Goal: Task Accomplishment & Management: Use online tool/utility

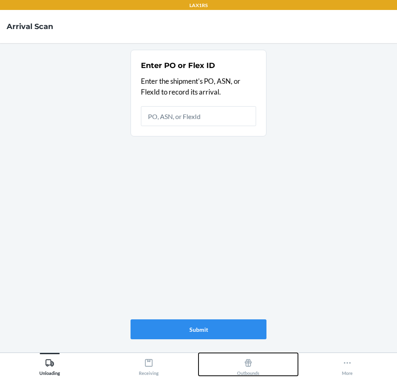
click at [251, 373] on div "Outbounds" at bounding box center [248, 365] width 22 height 21
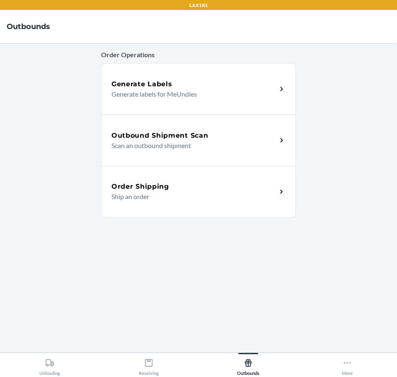
click at [281, 147] on div "Outbound Shipment Scan Scan an outbound shipment" at bounding box center [198, 140] width 195 height 51
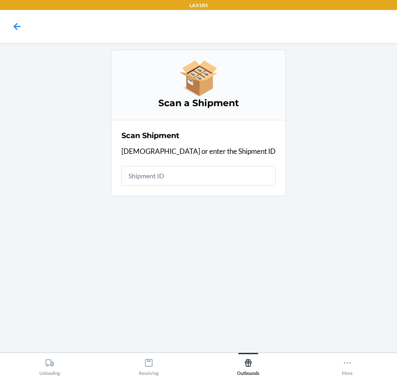
click at [227, 182] on input "text" at bounding box center [199, 176] width 154 height 20
click at [247, 362] on icon at bounding box center [248, 362] width 9 height 9
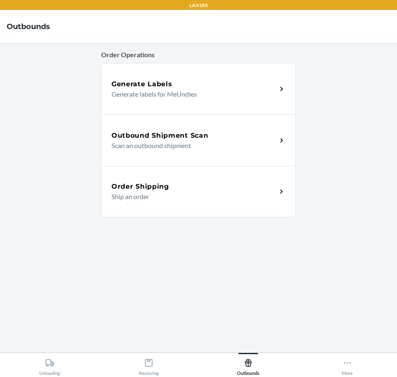
click at [177, 139] on h5 "Outbound Shipment Scan" at bounding box center [160, 136] width 97 height 10
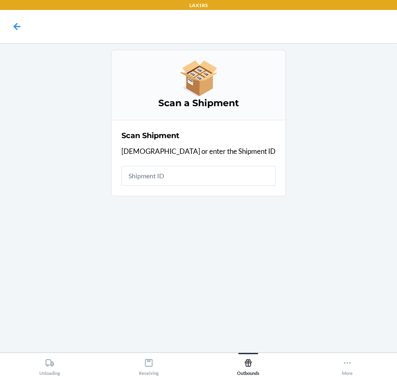
click at [200, 177] on input "text" at bounding box center [199, 176] width 154 height 20
click at [227, 180] on input "text" at bounding box center [199, 176] width 154 height 20
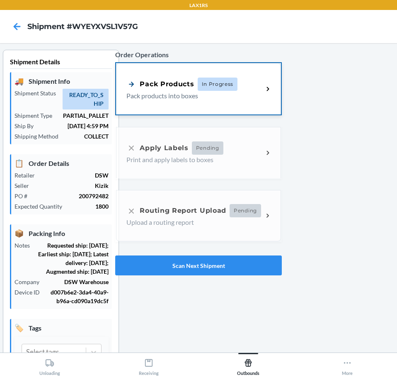
click at [249, 90] on div "Pack Products In Progress" at bounding box center [195, 84] width 137 height 13
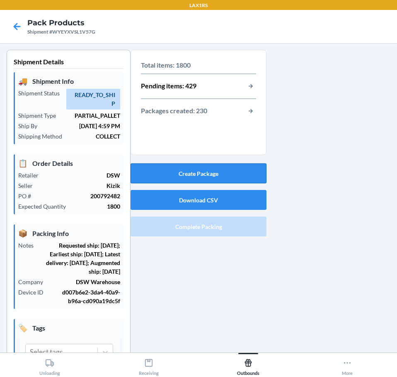
click at [138, 171] on button "Create Package" at bounding box center [199, 173] width 136 height 20
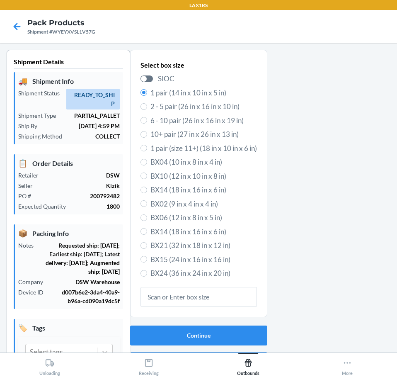
click at [202, 119] on span "6 - 10 pair (26 in x 16 in x 19 in)" at bounding box center [204, 120] width 107 height 11
click at [147, 119] on input "6 - 10 pair (26 in x 16 in x 19 in)" at bounding box center [144, 120] width 7 height 7
radio input "true"
radio input "false"
click at [219, 331] on button "Continue" at bounding box center [198, 336] width 137 height 20
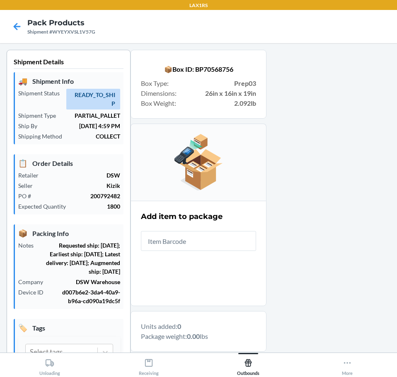
drag, startPoint x: 219, startPoint y: 231, endPoint x: 218, endPoint y: 240, distance: 8.4
click at [219, 234] on input "text" at bounding box center [198, 241] width 115 height 20
click at [218, 240] on input "text" at bounding box center [198, 241] width 115 height 20
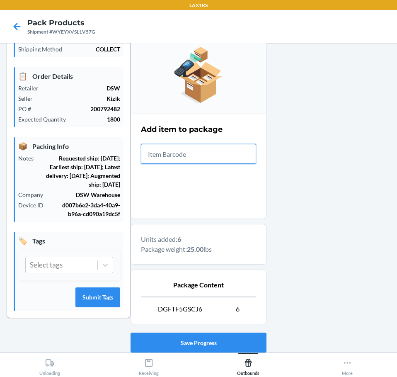
scroll to position [144, 0]
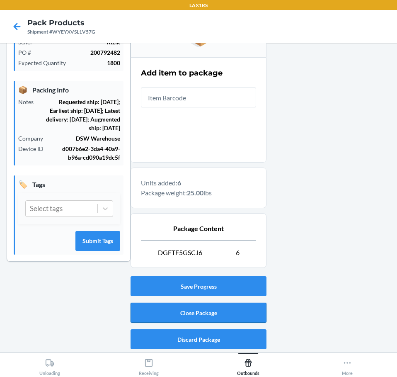
click at [200, 310] on button "Close Package" at bounding box center [199, 313] width 136 height 20
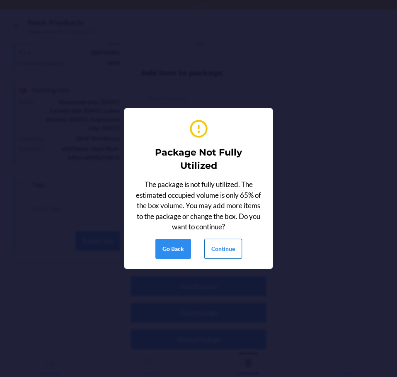
click at [217, 251] on button "Continue" at bounding box center [224, 249] width 38 height 20
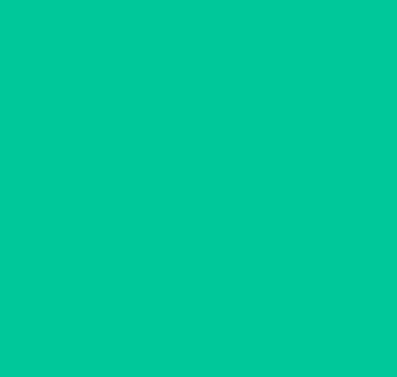
scroll to position [40, 0]
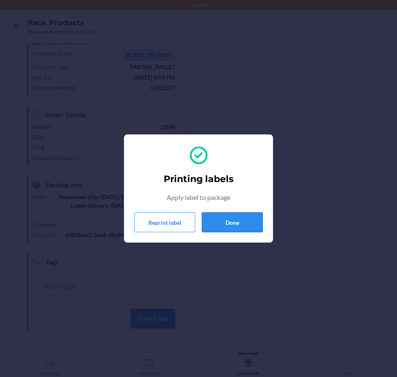
click at [235, 217] on button "Done" at bounding box center [232, 222] width 61 height 20
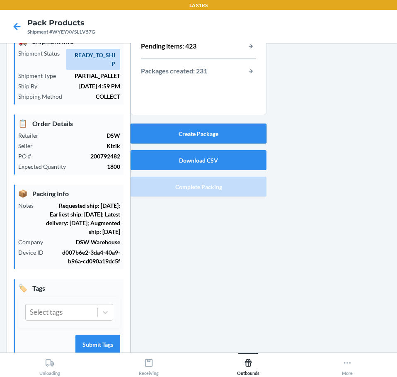
click at [215, 132] on button "Create Package" at bounding box center [199, 134] width 136 height 20
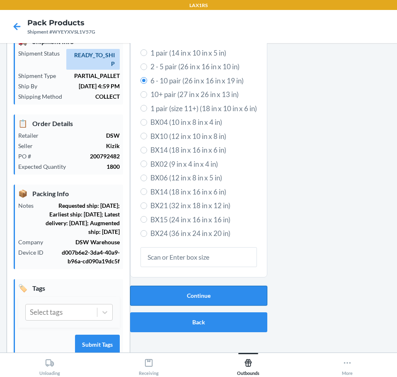
click at [219, 297] on button "Continue" at bounding box center [198, 296] width 137 height 20
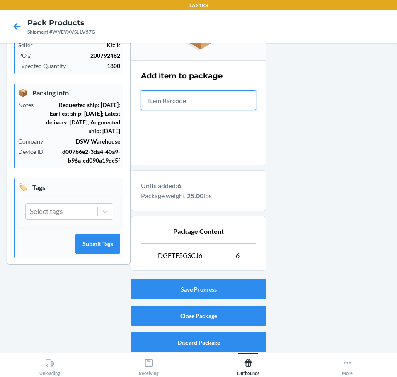
scroll to position [144, 0]
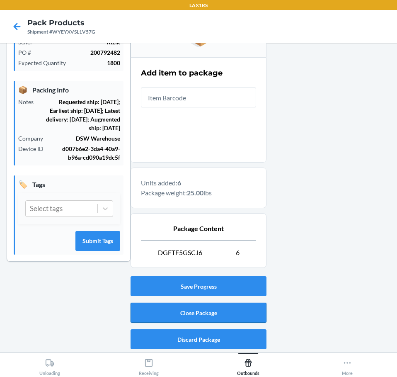
click at [221, 317] on button "Close Package" at bounding box center [199, 313] width 136 height 20
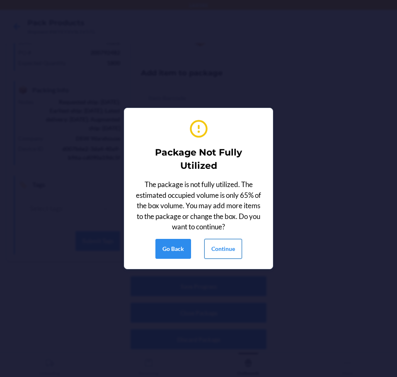
click at [236, 245] on button "Continue" at bounding box center [224, 249] width 38 height 20
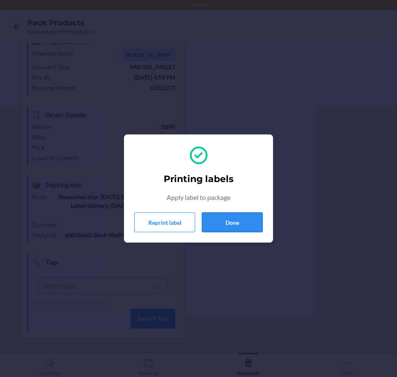
click at [218, 224] on button "Done" at bounding box center [232, 222] width 61 height 20
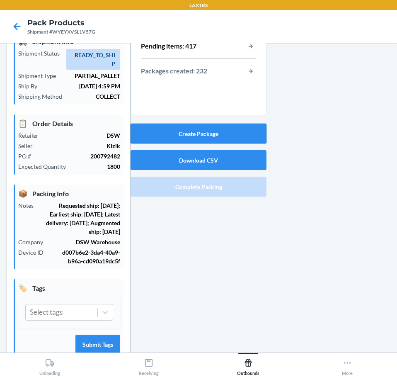
click at [186, 139] on button "Create Package" at bounding box center [199, 134] width 136 height 20
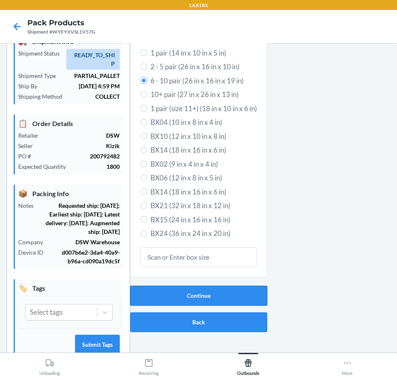
click at [167, 289] on button "Continue" at bounding box center [198, 296] width 137 height 20
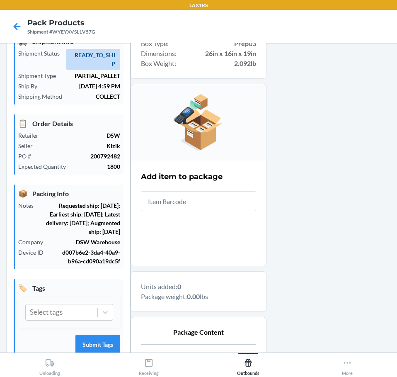
click at [200, 201] on input "text" at bounding box center [198, 201] width 115 height 20
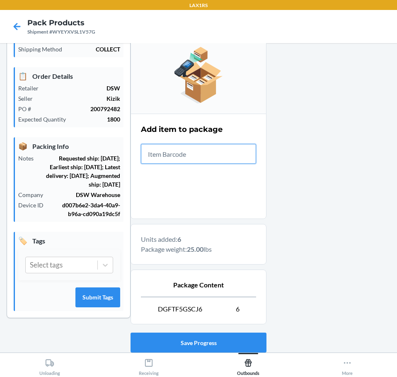
scroll to position [144, 0]
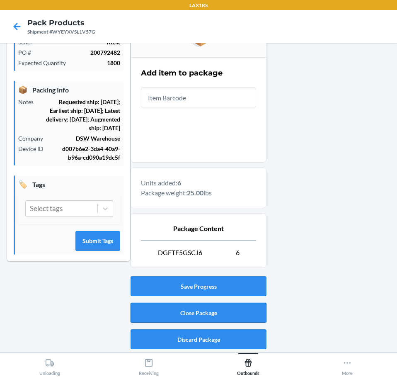
click at [249, 311] on button "Close Package" at bounding box center [199, 313] width 136 height 20
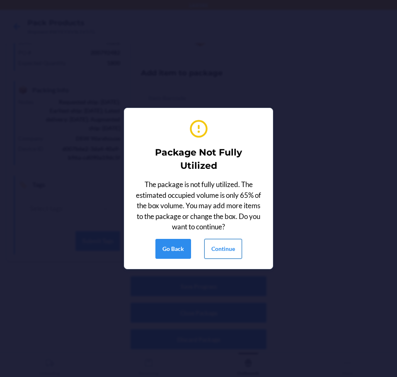
click at [221, 245] on button "Continue" at bounding box center [224, 249] width 38 height 20
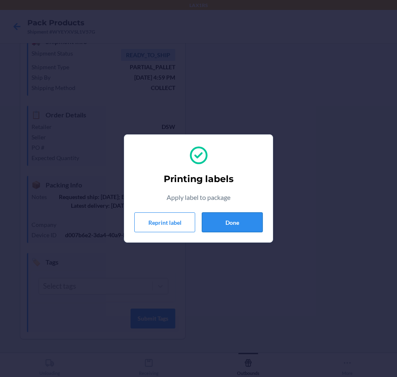
drag, startPoint x: 241, startPoint y: 231, endPoint x: 246, endPoint y: 230, distance: 4.9
click at [244, 231] on button "Done" at bounding box center [232, 222] width 61 height 20
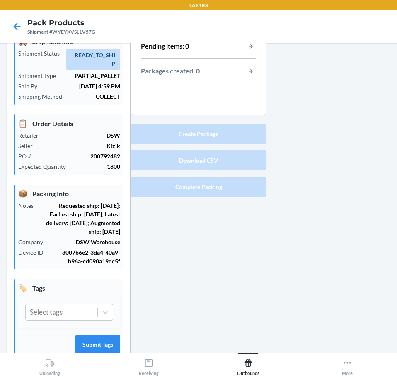
click at [246, 222] on div "Total items: 0 Pending items: 0 Packages created: 0 Create Package Download CSV…" at bounding box center [199, 194] width 136 height 369
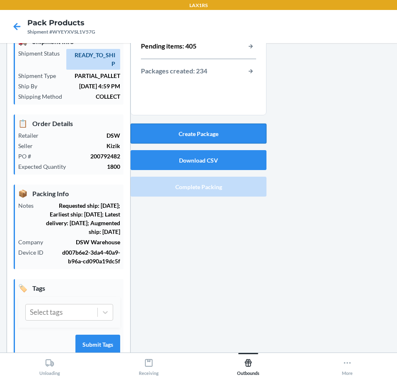
click at [236, 134] on button "Create Package" at bounding box center [199, 134] width 136 height 20
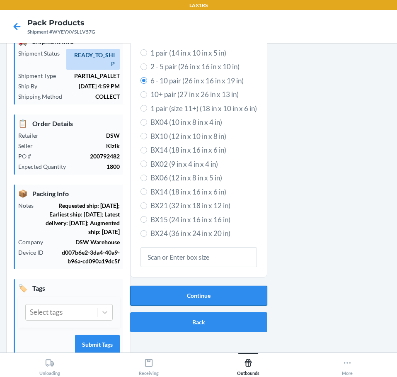
click at [225, 294] on button "Continue" at bounding box center [198, 296] width 137 height 20
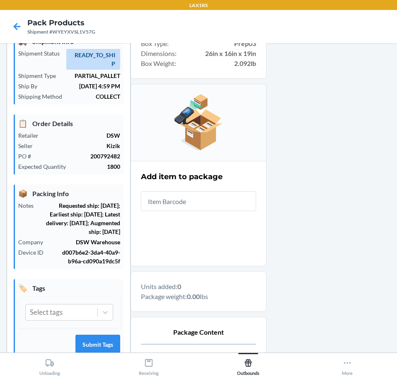
click at [229, 203] on input "text" at bounding box center [198, 201] width 115 height 20
click at [207, 199] on input "text" at bounding box center [198, 201] width 115 height 20
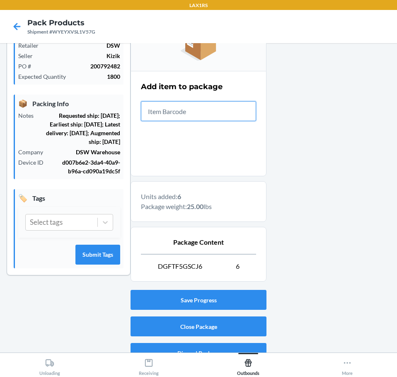
scroll to position [144, 0]
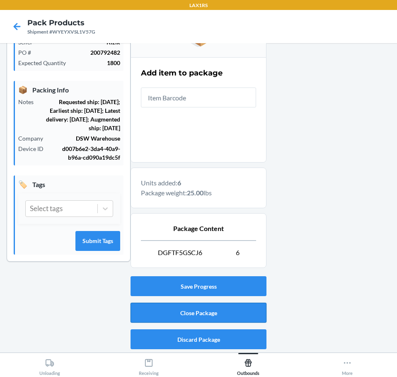
click at [231, 317] on button "Close Package" at bounding box center [199, 313] width 136 height 20
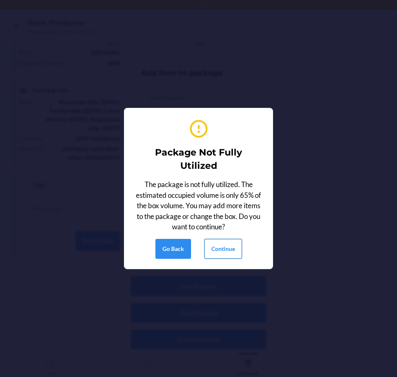
click at [239, 247] on button "Continue" at bounding box center [224, 249] width 38 height 20
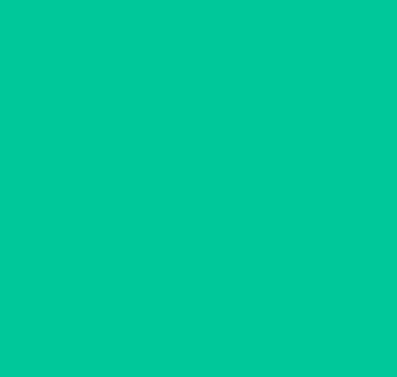
scroll to position [40, 0]
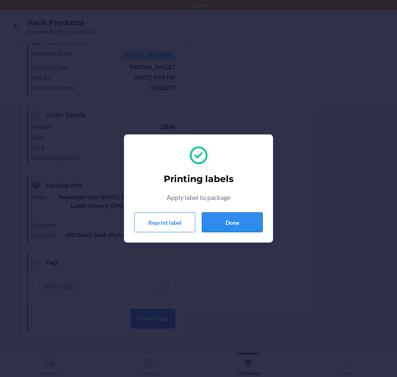
click at [228, 218] on button "Done" at bounding box center [232, 222] width 61 height 20
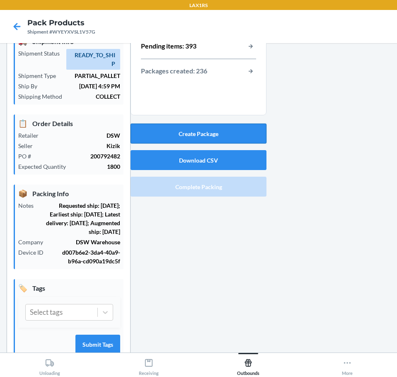
click at [219, 139] on button "Create Package" at bounding box center [199, 134] width 136 height 20
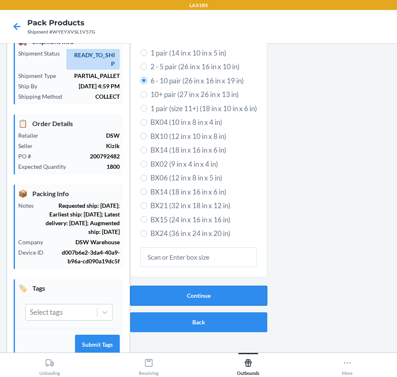
click at [200, 293] on button "Continue" at bounding box center [198, 296] width 137 height 20
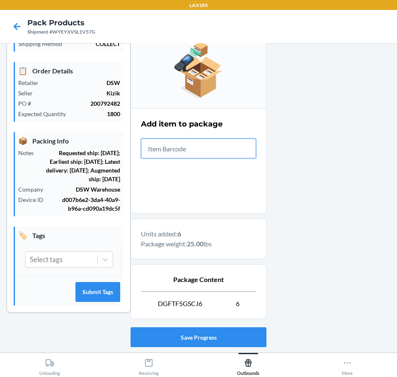
scroll to position [144, 0]
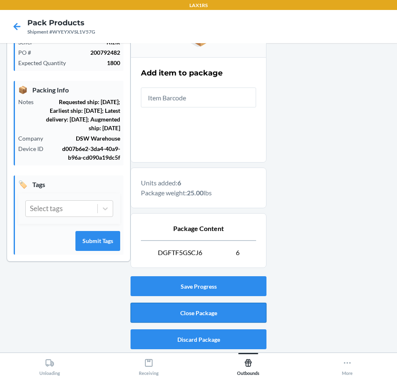
click at [200, 314] on button "Close Package" at bounding box center [199, 313] width 136 height 20
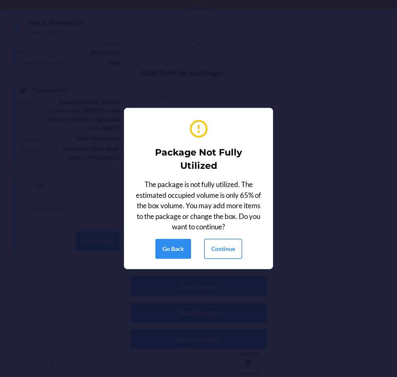
click at [235, 241] on button "Continue" at bounding box center [224, 249] width 38 height 20
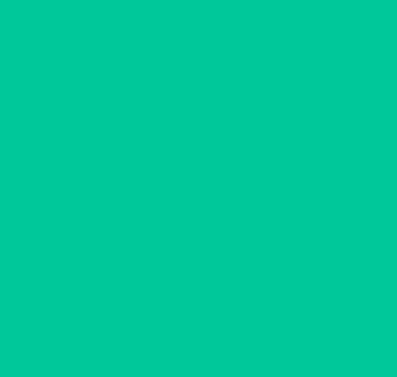
scroll to position [40, 0]
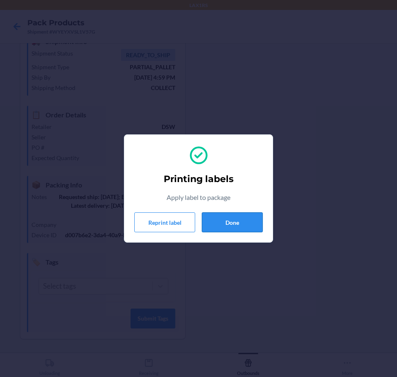
click at [223, 221] on button "Done" at bounding box center [232, 222] width 61 height 20
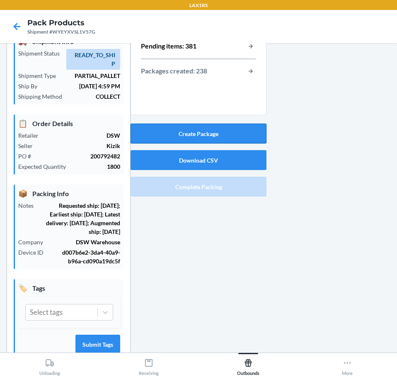
click at [206, 132] on button "Create Package" at bounding box center [199, 134] width 136 height 20
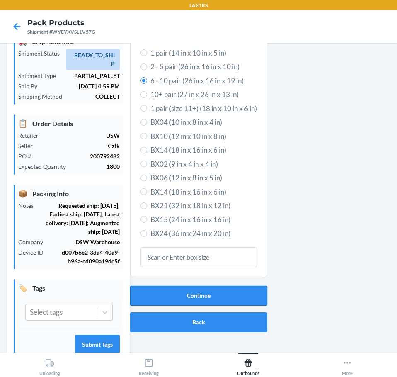
click at [174, 296] on button "Continue" at bounding box center [198, 296] width 137 height 20
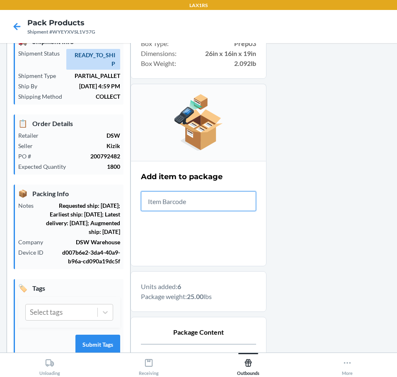
scroll to position [144, 0]
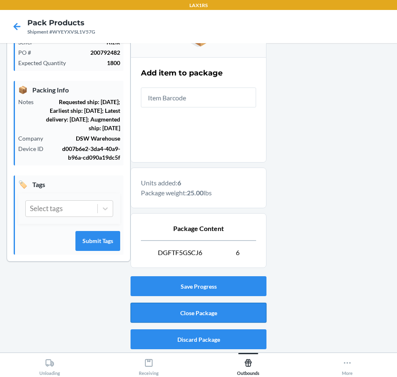
click at [219, 308] on button "Close Package" at bounding box center [199, 313] width 136 height 20
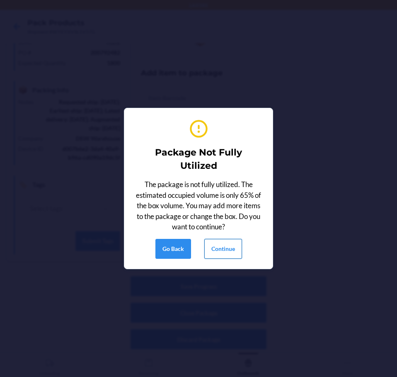
click at [219, 246] on button "Continue" at bounding box center [224, 249] width 38 height 20
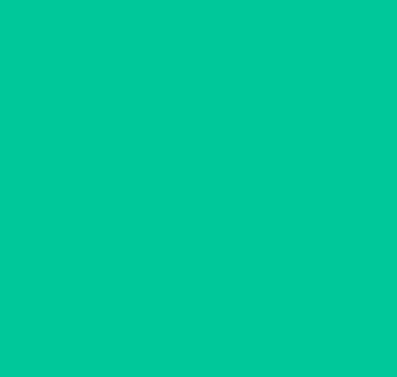
scroll to position [40, 0]
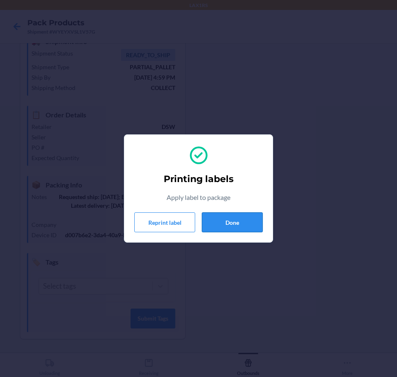
click at [242, 219] on button "Done" at bounding box center [232, 222] width 61 height 20
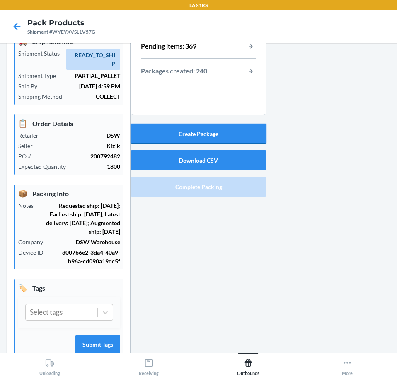
click at [208, 133] on button "Create Package" at bounding box center [199, 134] width 136 height 20
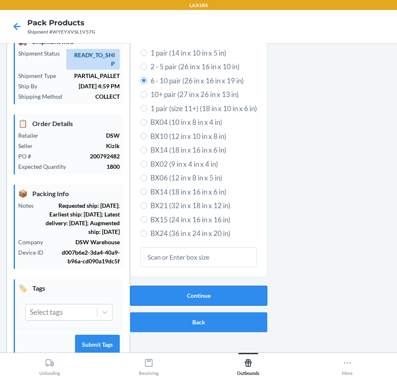
click at [206, 296] on button "Continue" at bounding box center [198, 296] width 137 height 20
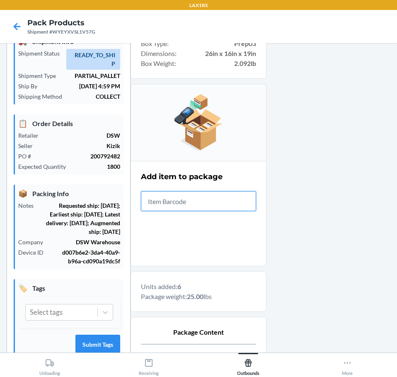
scroll to position [144, 0]
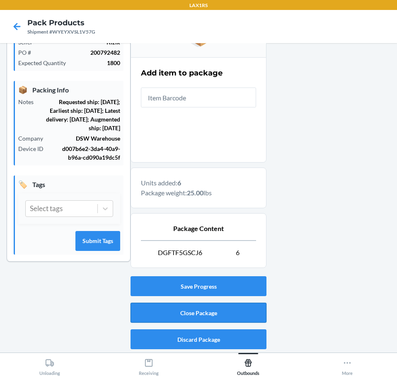
click at [218, 310] on button "Close Package" at bounding box center [199, 313] width 136 height 20
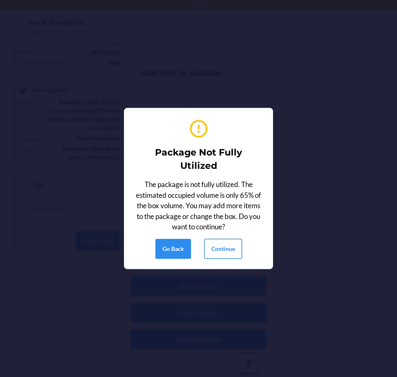
click at [223, 249] on button "Continue" at bounding box center [224, 249] width 38 height 20
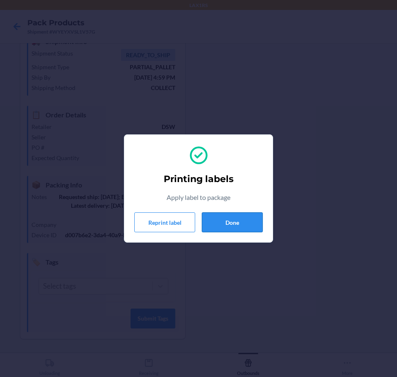
click at [241, 219] on button "Done" at bounding box center [232, 222] width 61 height 20
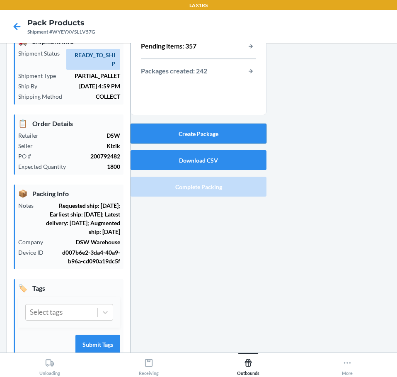
click at [192, 134] on button "Create Package" at bounding box center [199, 134] width 136 height 20
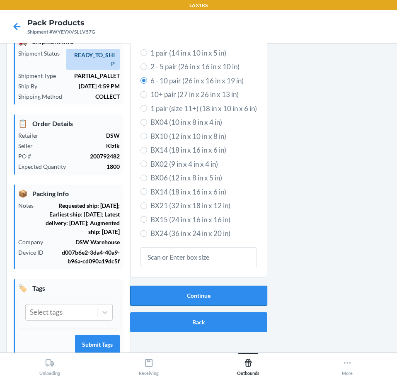
click at [187, 295] on button "Continue" at bounding box center [198, 296] width 137 height 20
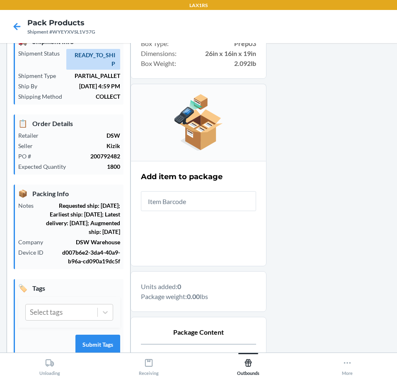
click at [178, 201] on input "text" at bounding box center [198, 201] width 115 height 20
click at [183, 205] on input "text" at bounding box center [198, 201] width 115 height 20
click at [182, 205] on input "text" at bounding box center [198, 201] width 115 height 20
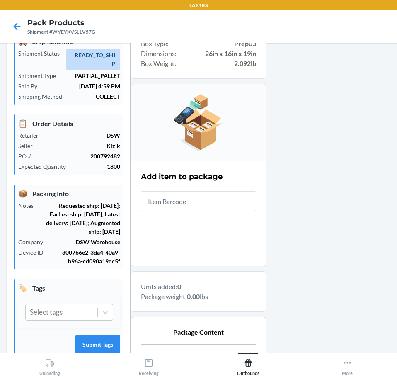
click at [179, 204] on input "text" at bounding box center [198, 201] width 115 height 20
drag, startPoint x: 179, startPoint y: 204, endPoint x: 175, endPoint y: 203, distance: 4.6
click at [178, 204] on input "text" at bounding box center [198, 201] width 115 height 20
click at [175, 203] on input "text" at bounding box center [198, 201] width 115 height 20
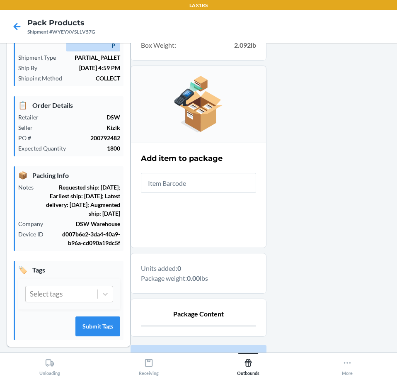
scroll to position [0, 0]
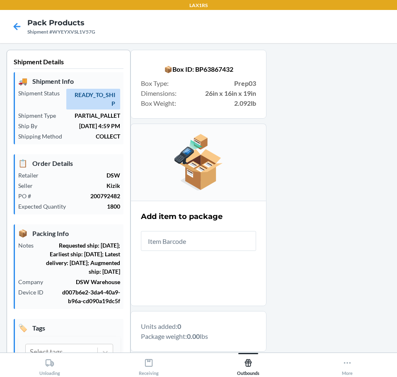
click at [183, 242] on input "text" at bounding box center [198, 241] width 115 height 20
click at [168, 243] on input "text" at bounding box center [198, 241] width 115 height 20
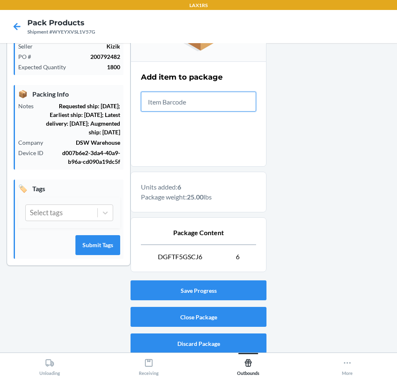
scroll to position [144, 0]
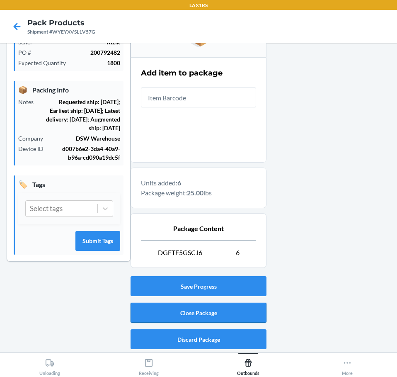
click at [209, 312] on button "Close Package" at bounding box center [199, 313] width 136 height 20
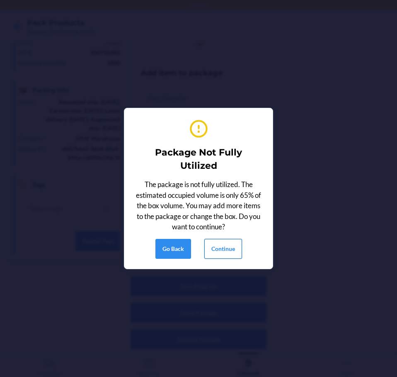
click at [231, 239] on button "Continue" at bounding box center [224, 249] width 38 height 20
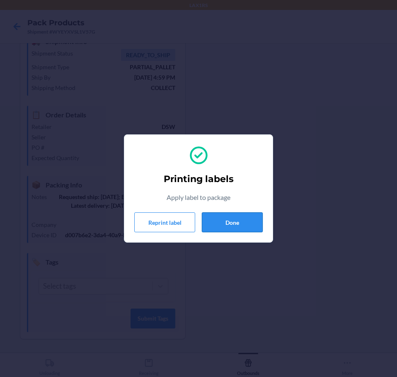
click at [248, 220] on button "Done" at bounding box center [232, 222] width 61 height 20
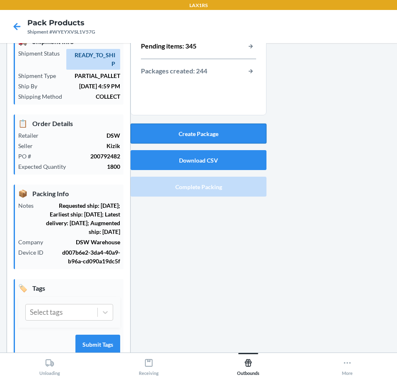
click at [238, 132] on button "Create Package" at bounding box center [199, 134] width 136 height 20
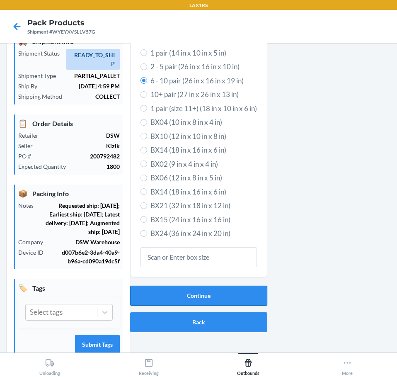
click at [198, 298] on button "Continue" at bounding box center [198, 296] width 137 height 20
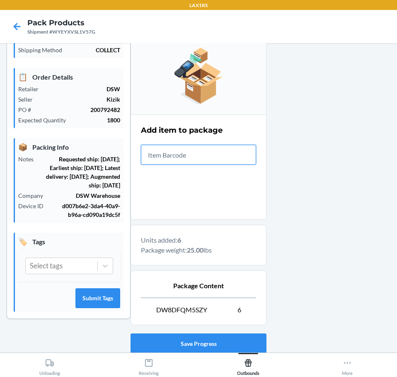
scroll to position [144, 0]
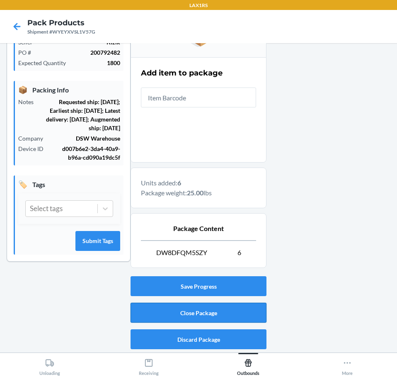
click at [166, 309] on button "Close Package" at bounding box center [199, 313] width 136 height 20
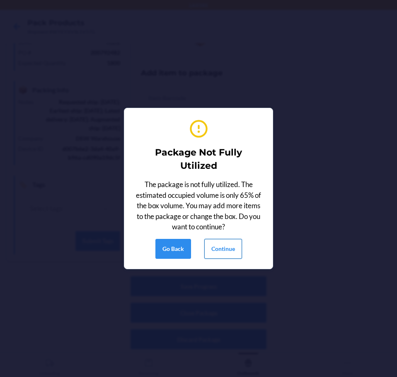
click at [219, 253] on button "Continue" at bounding box center [224, 249] width 38 height 20
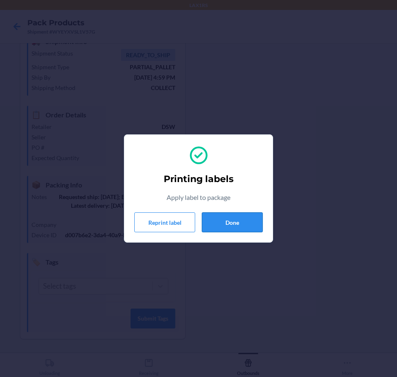
click at [215, 224] on button "Done" at bounding box center [232, 222] width 61 height 20
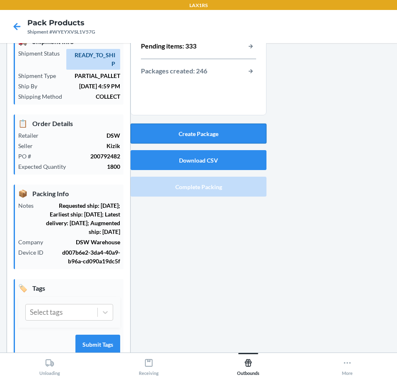
click at [253, 129] on button "Create Package" at bounding box center [199, 134] width 136 height 20
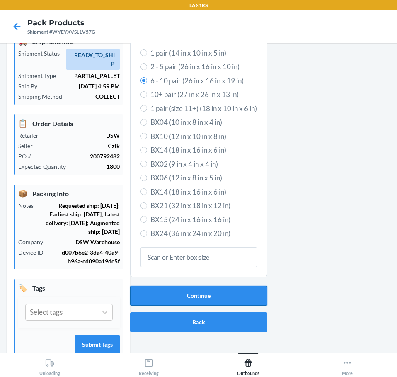
click at [231, 292] on button "Continue" at bounding box center [198, 296] width 137 height 20
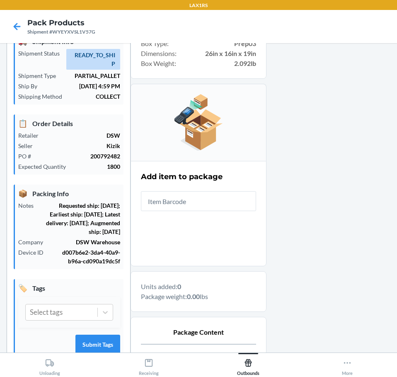
click at [227, 199] on input "text" at bounding box center [198, 201] width 115 height 20
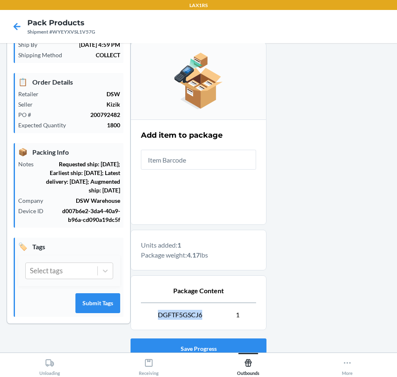
drag, startPoint x: 198, startPoint y: 317, endPoint x: 154, endPoint y: 320, distance: 44.1
click at [154, 320] on div "Package Content DGFTF5GSCJ6 1" at bounding box center [198, 303] width 115 height 41
copy span "DGFTF5GSCJ6"
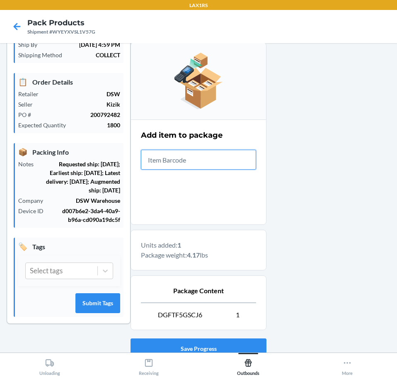
click at [191, 154] on input "text" at bounding box center [198, 160] width 115 height 20
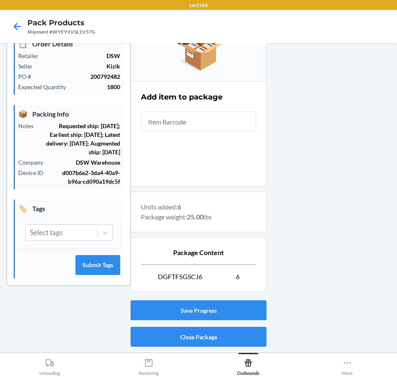
scroll to position [144, 0]
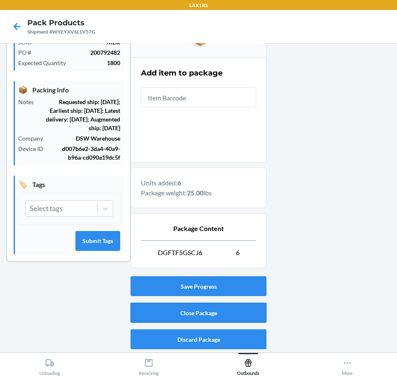
click at [234, 310] on button "Close Package" at bounding box center [199, 313] width 136 height 20
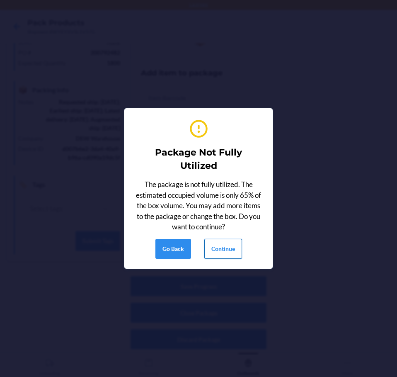
click at [229, 245] on button "Continue" at bounding box center [224, 249] width 38 height 20
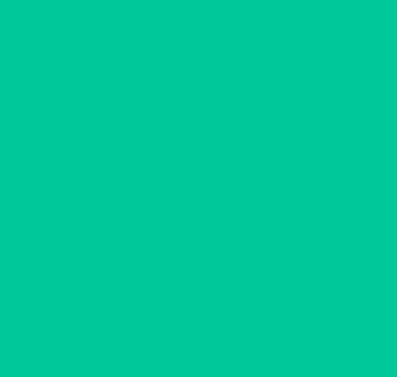
scroll to position [40, 0]
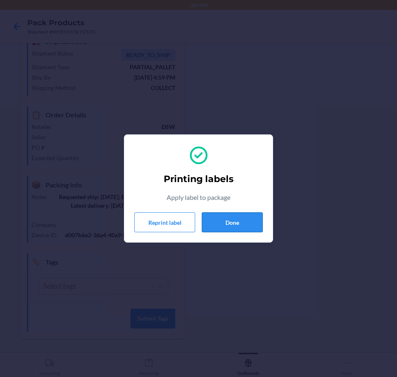
drag, startPoint x: 228, startPoint y: 219, endPoint x: 215, endPoint y: 218, distance: 13.3
click at [228, 219] on button "Done" at bounding box center [232, 222] width 61 height 20
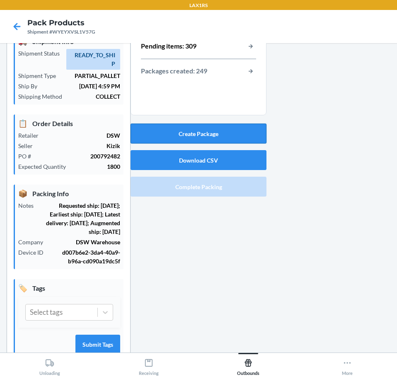
click at [218, 129] on button "Create Package" at bounding box center [199, 134] width 136 height 20
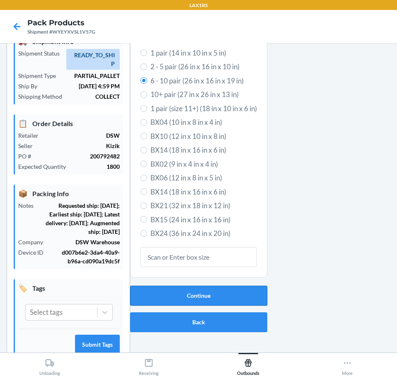
click at [214, 299] on button "Continue" at bounding box center [198, 296] width 137 height 20
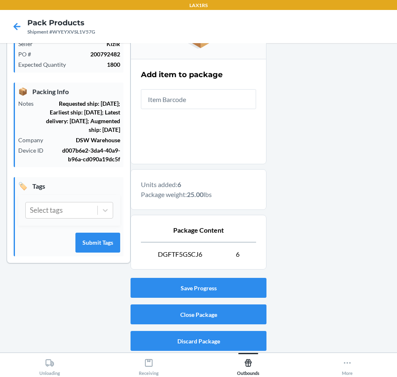
scroll to position [144, 0]
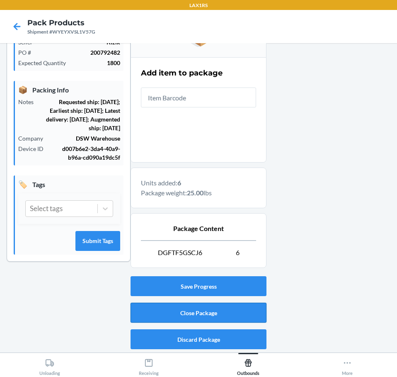
click at [189, 314] on button "Close Package" at bounding box center [199, 313] width 136 height 20
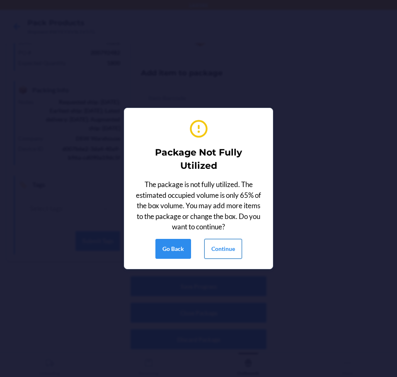
click at [220, 253] on button "Continue" at bounding box center [224, 249] width 38 height 20
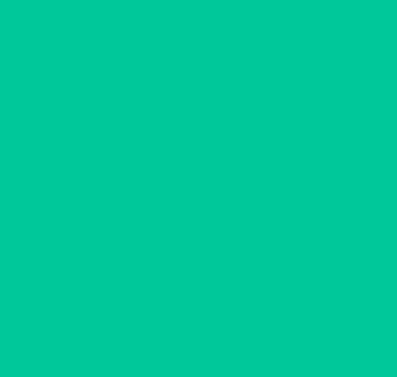
scroll to position [40, 0]
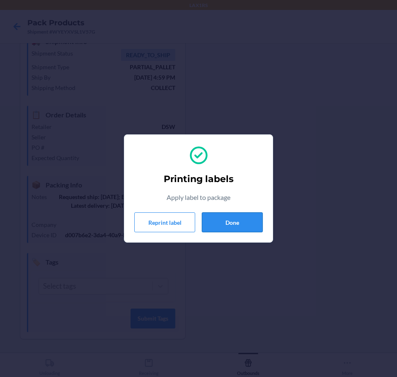
click at [248, 225] on button "Done" at bounding box center [232, 222] width 61 height 20
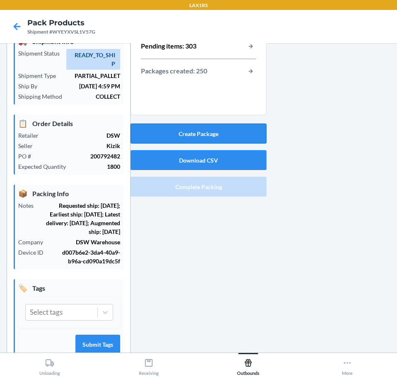
click at [241, 132] on button "Create Package" at bounding box center [199, 134] width 136 height 20
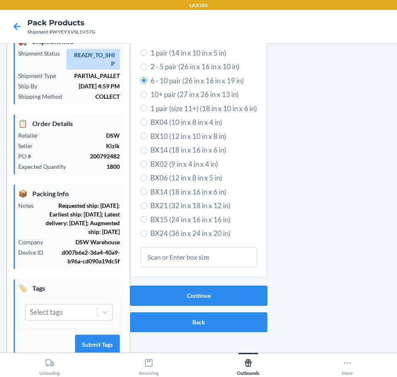
click at [233, 295] on button "Continue" at bounding box center [198, 296] width 137 height 20
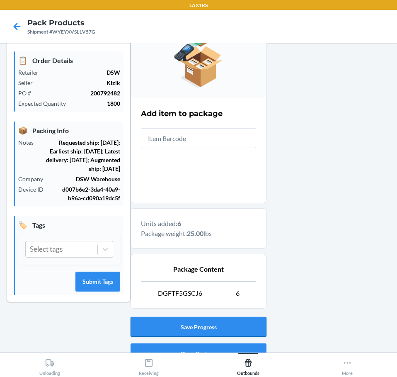
scroll to position [144, 0]
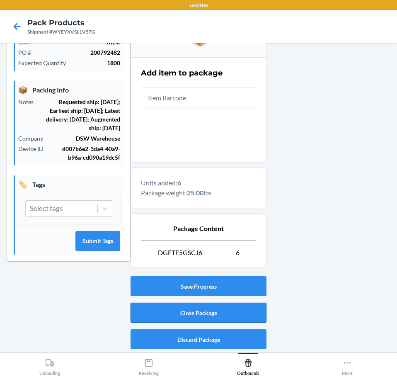
click at [205, 315] on button "Close Package" at bounding box center [199, 313] width 136 height 20
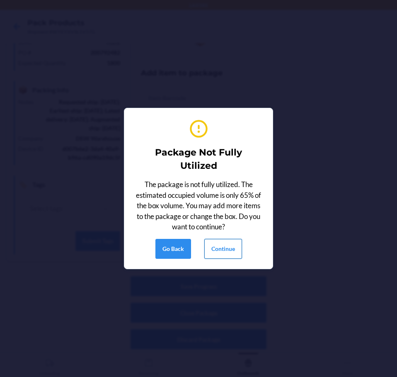
click at [210, 249] on button "Continue" at bounding box center [224, 249] width 38 height 20
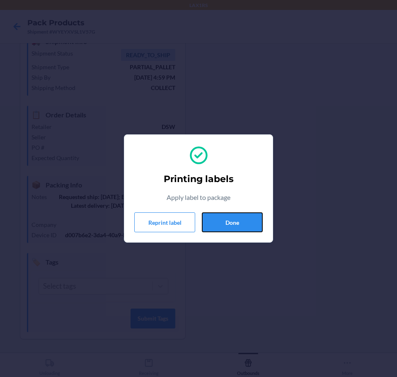
drag, startPoint x: 232, startPoint y: 220, endPoint x: 220, endPoint y: 205, distance: 19.2
click at [231, 221] on button "Done" at bounding box center [232, 222] width 61 height 20
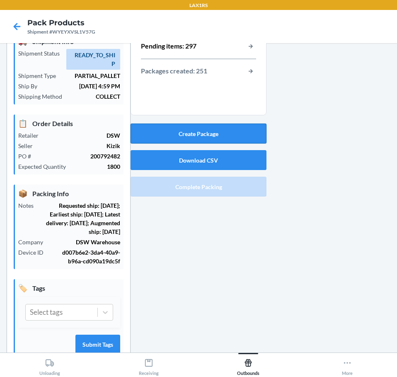
click at [183, 132] on button "Create Package" at bounding box center [199, 134] width 136 height 20
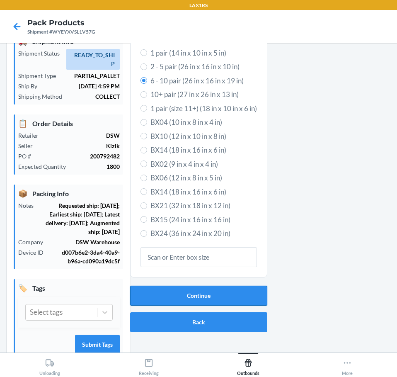
click at [169, 298] on button "Continue" at bounding box center [198, 296] width 137 height 20
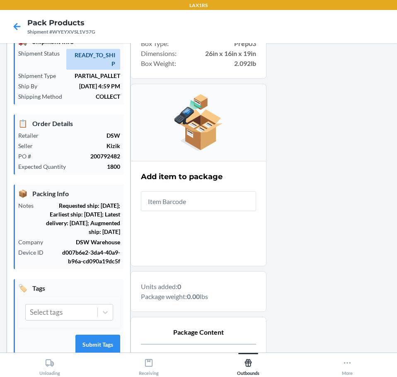
click at [218, 209] on input "text" at bounding box center [198, 201] width 115 height 20
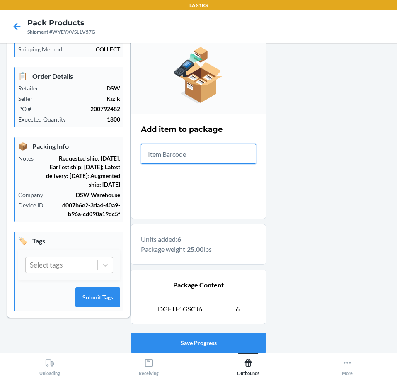
scroll to position [144, 0]
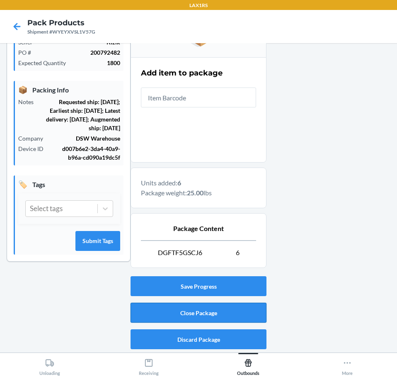
click at [211, 312] on button "Close Package" at bounding box center [199, 313] width 136 height 20
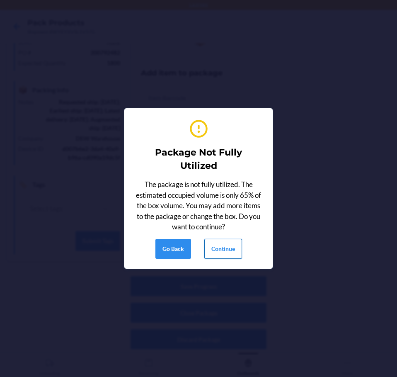
click at [220, 246] on button "Continue" at bounding box center [224, 249] width 38 height 20
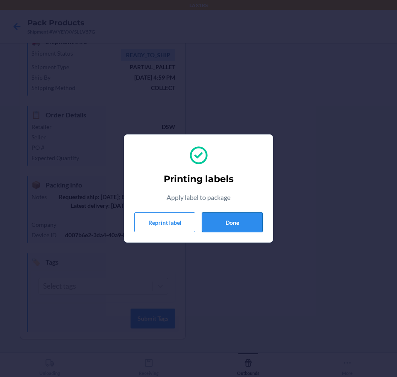
click at [223, 217] on button "Done" at bounding box center [232, 222] width 61 height 20
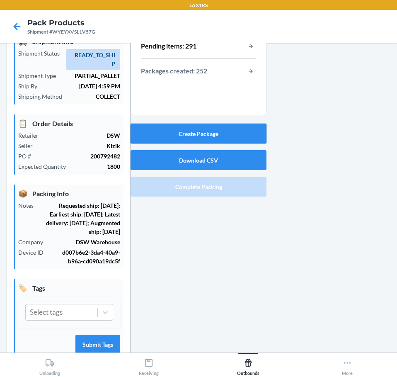
click at [236, 133] on button "Create Package" at bounding box center [199, 134] width 136 height 20
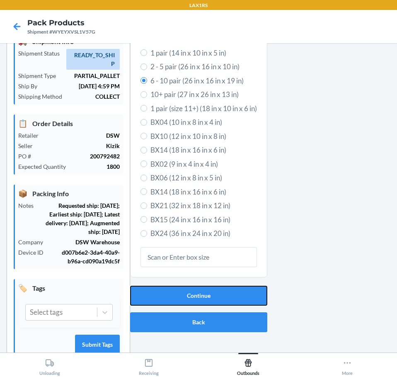
drag, startPoint x: 193, startPoint y: 296, endPoint x: 300, endPoint y: 278, distance: 108.1
click at [193, 296] on button "Continue" at bounding box center [198, 296] width 137 height 20
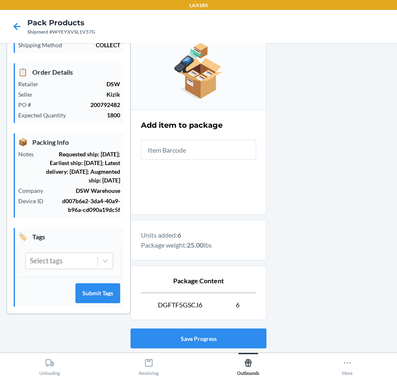
scroll to position [144, 0]
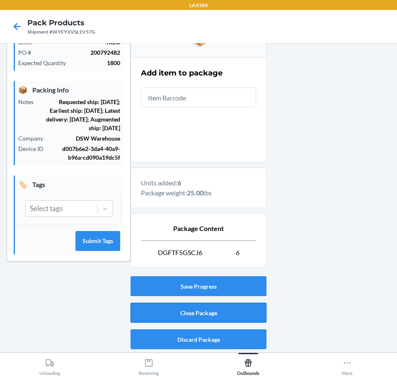
click at [230, 318] on button "Close Package" at bounding box center [199, 313] width 136 height 20
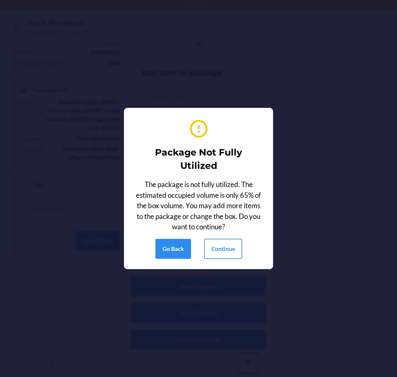
click at [221, 249] on button "Continue" at bounding box center [224, 249] width 38 height 20
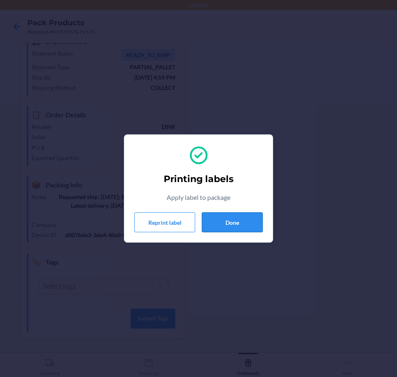
click at [246, 223] on button "Done" at bounding box center [232, 222] width 61 height 20
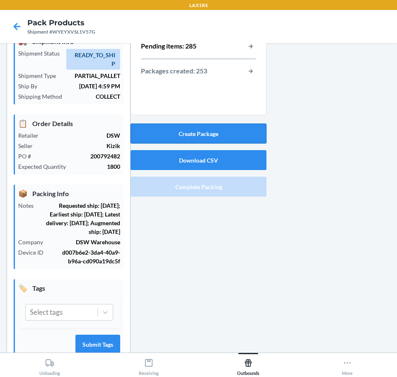
click at [234, 136] on button "Create Package" at bounding box center [199, 134] width 136 height 20
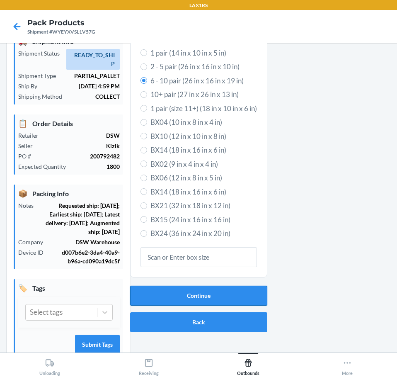
click at [179, 295] on button "Continue" at bounding box center [198, 296] width 137 height 20
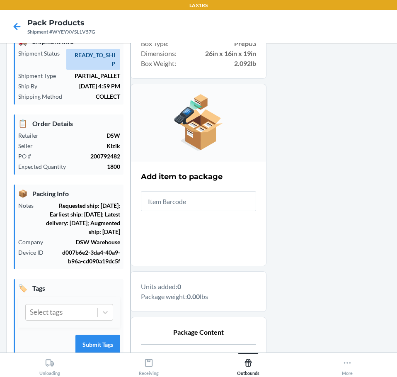
click at [218, 200] on input "text" at bounding box center [198, 201] width 115 height 20
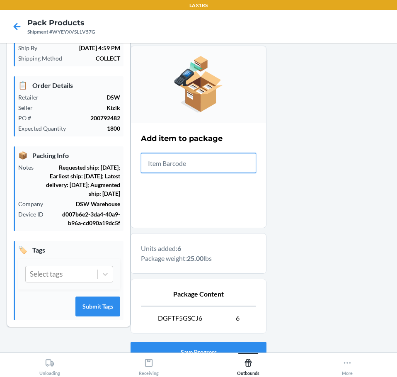
scroll to position [144, 0]
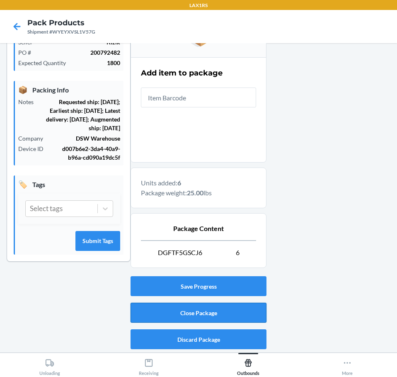
click at [217, 319] on button "Close Package" at bounding box center [199, 313] width 136 height 20
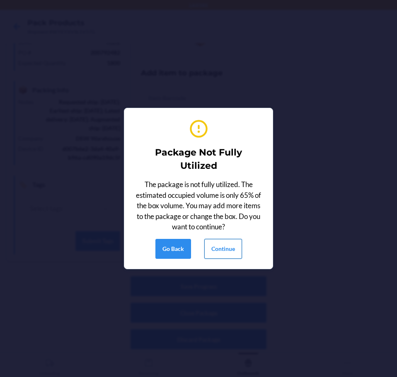
click at [224, 247] on button "Continue" at bounding box center [224, 249] width 38 height 20
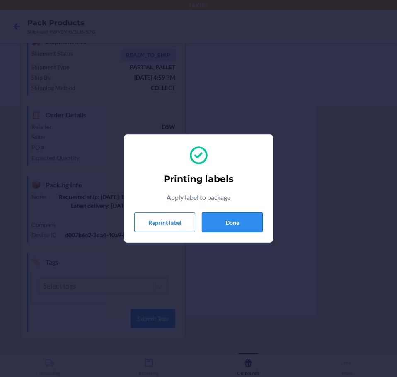
click at [236, 227] on button "Done" at bounding box center [232, 222] width 61 height 20
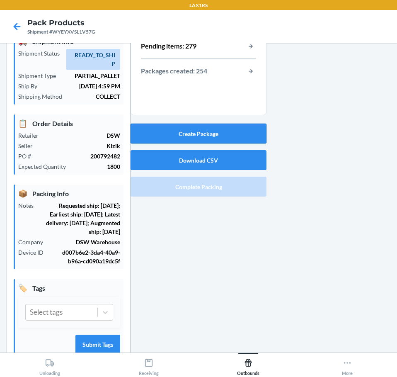
click at [218, 134] on button "Create Package" at bounding box center [199, 134] width 136 height 20
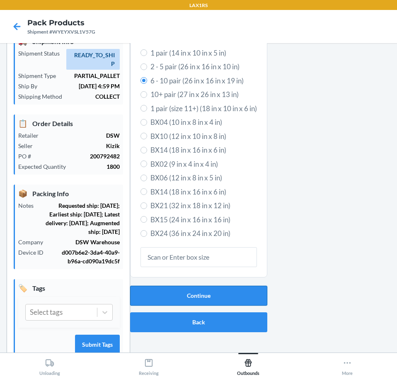
click at [214, 292] on button "Continue" at bounding box center [198, 296] width 137 height 20
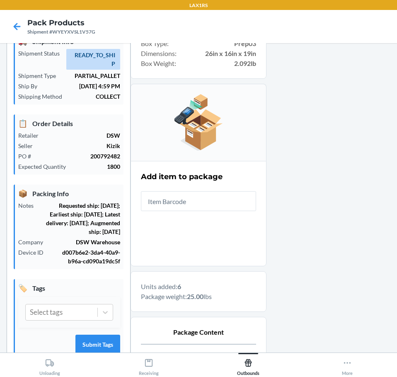
scroll to position [144, 0]
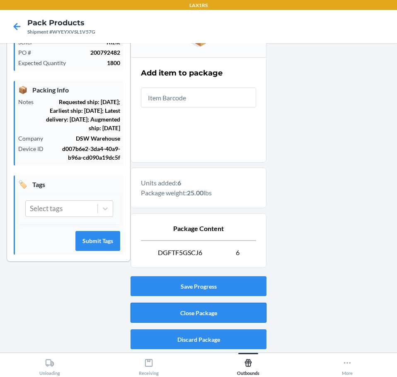
click at [197, 308] on button "Close Package" at bounding box center [199, 313] width 136 height 20
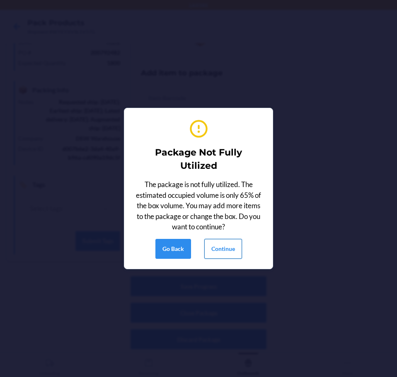
click at [220, 250] on button "Continue" at bounding box center [224, 249] width 38 height 20
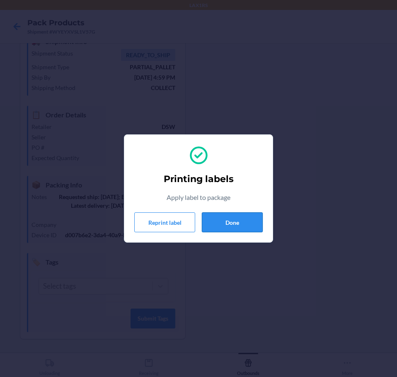
drag, startPoint x: 242, startPoint y: 216, endPoint x: 242, endPoint y: 210, distance: 6.2
click at [242, 216] on button "Done" at bounding box center [232, 222] width 61 height 20
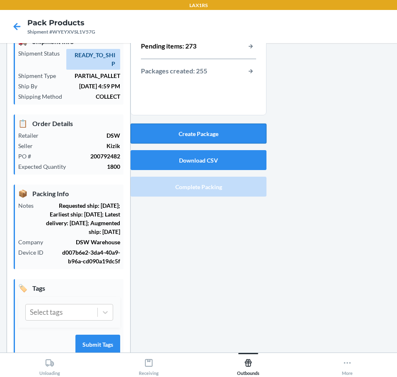
click at [216, 129] on button "Create Package" at bounding box center [199, 134] width 136 height 20
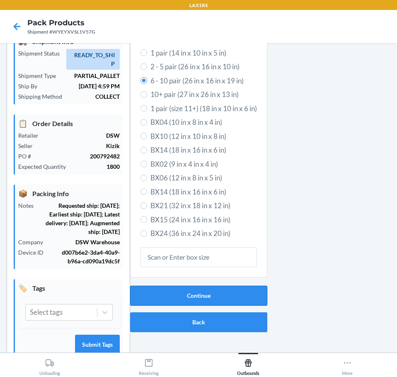
click at [220, 290] on button "Continue" at bounding box center [198, 296] width 137 height 20
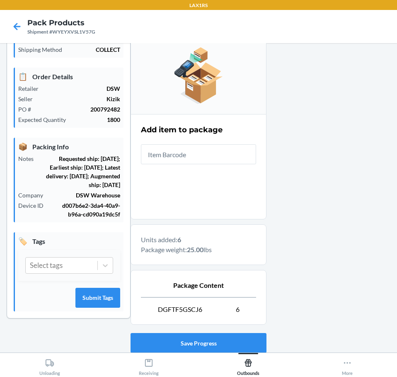
scroll to position [144, 0]
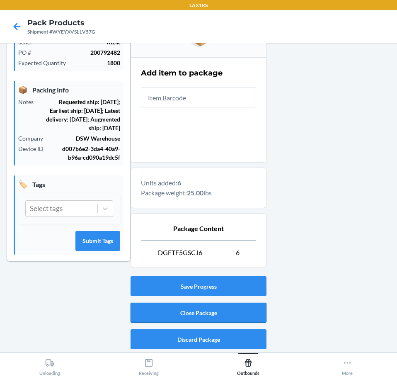
click at [262, 312] on button "Close Package" at bounding box center [199, 313] width 136 height 20
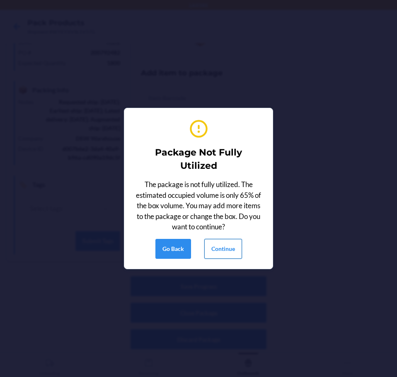
click at [221, 252] on button "Continue" at bounding box center [224, 249] width 38 height 20
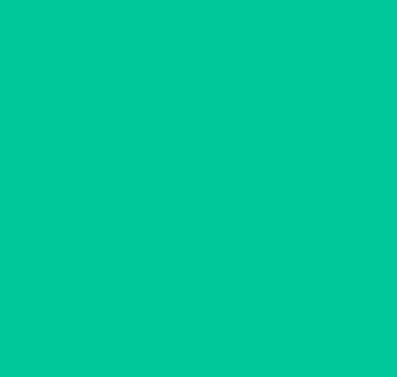
scroll to position [40, 0]
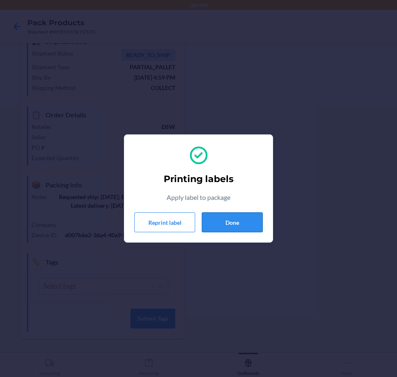
click at [244, 223] on button "Done" at bounding box center [232, 222] width 61 height 20
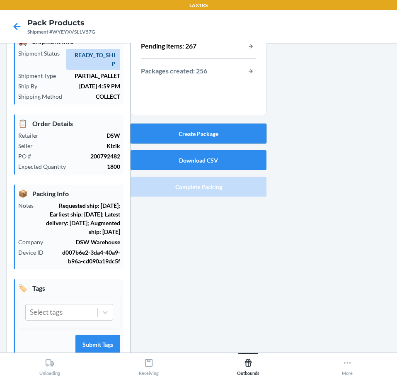
click at [223, 135] on button "Create Package" at bounding box center [199, 134] width 136 height 20
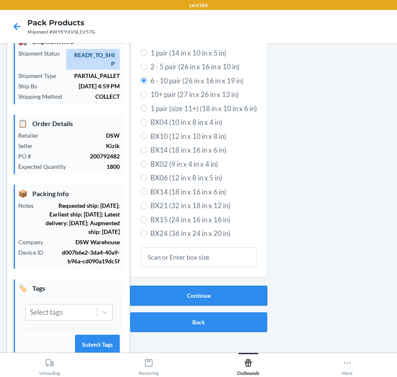
click at [237, 297] on button "Continue" at bounding box center [198, 296] width 137 height 20
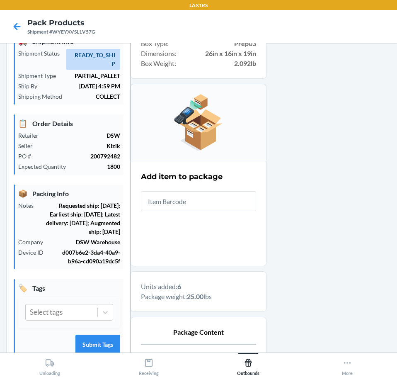
scroll to position [144, 0]
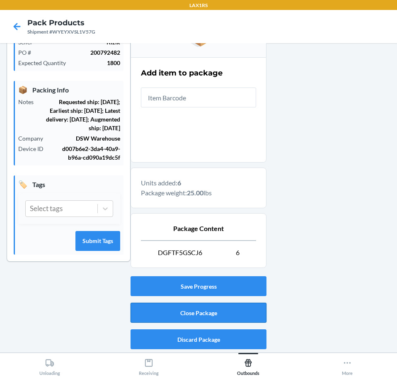
click at [245, 314] on button "Close Package" at bounding box center [199, 313] width 136 height 20
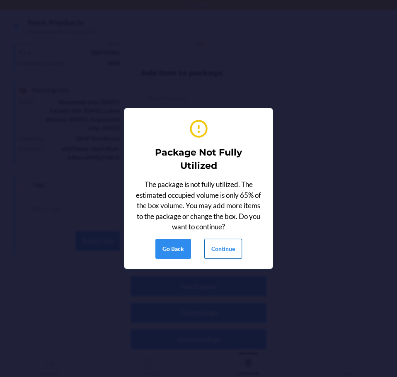
click at [227, 247] on button "Continue" at bounding box center [224, 249] width 38 height 20
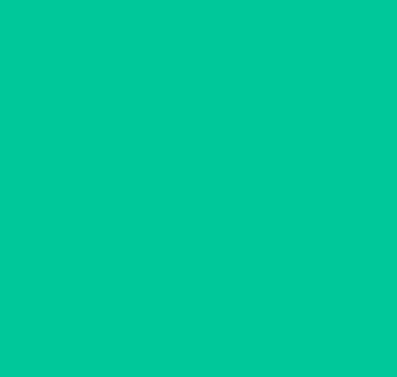
scroll to position [40, 0]
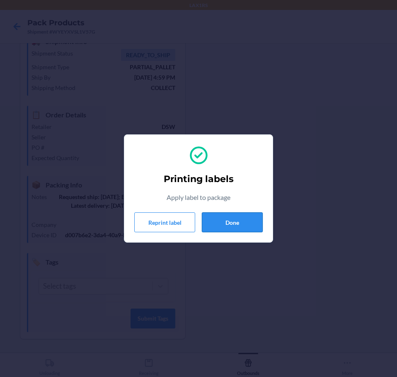
click at [222, 224] on button "Done" at bounding box center [232, 222] width 61 height 20
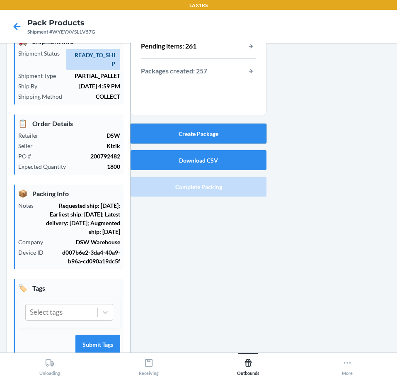
click at [222, 127] on button "Create Package" at bounding box center [199, 134] width 136 height 20
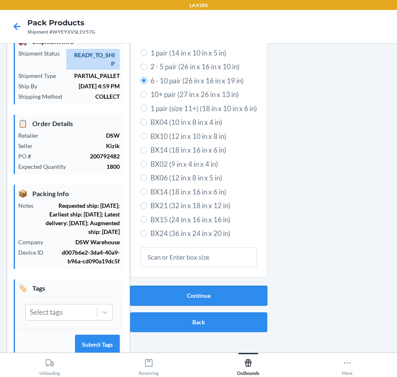
click at [185, 298] on button "Continue" at bounding box center [198, 296] width 137 height 20
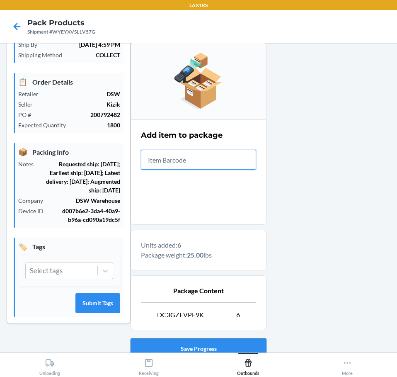
scroll to position [144, 0]
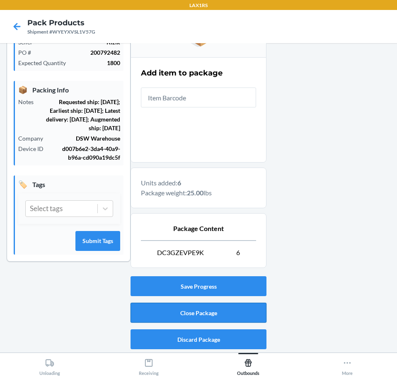
click at [249, 312] on button "Close Package" at bounding box center [199, 313] width 136 height 20
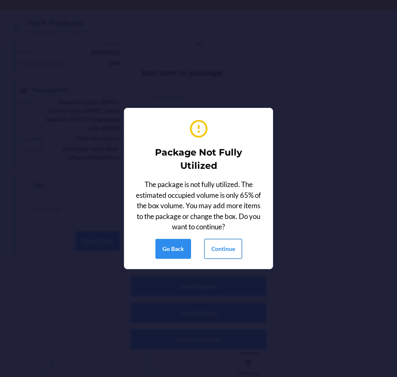
click at [236, 245] on button "Continue" at bounding box center [224, 249] width 38 height 20
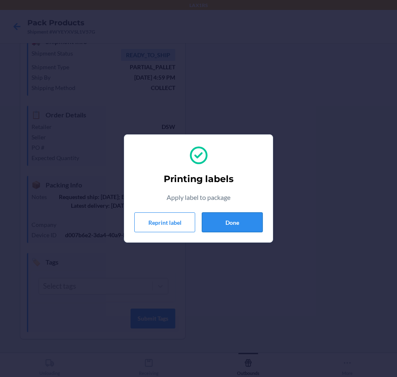
drag, startPoint x: 223, startPoint y: 216, endPoint x: 236, endPoint y: 223, distance: 14.7
click at [223, 217] on button "Done" at bounding box center [232, 222] width 61 height 20
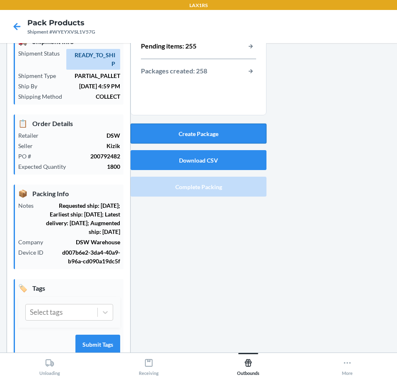
click at [235, 135] on button "Create Package" at bounding box center [199, 134] width 136 height 20
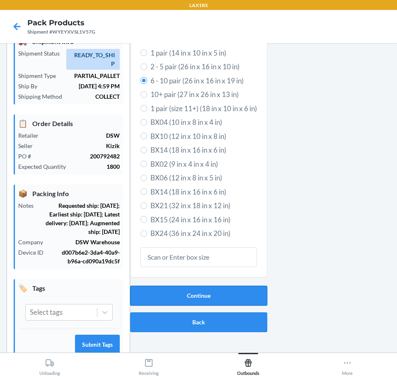
click at [222, 297] on button "Continue" at bounding box center [198, 296] width 137 height 20
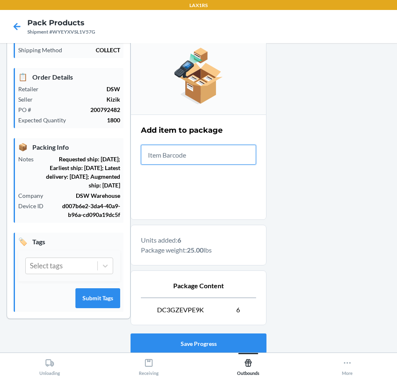
scroll to position [144, 0]
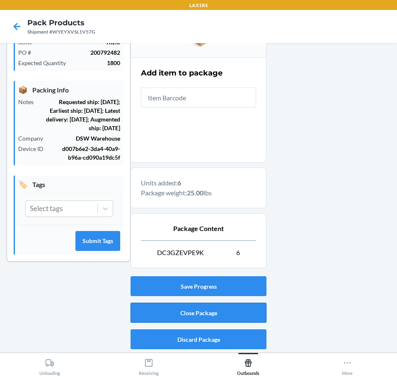
click at [226, 312] on button "Close Package" at bounding box center [199, 313] width 136 height 20
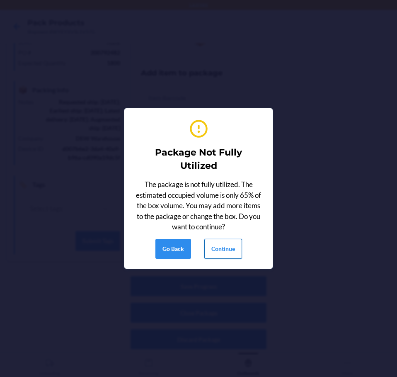
click at [219, 250] on button "Continue" at bounding box center [224, 249] width 38 height 20
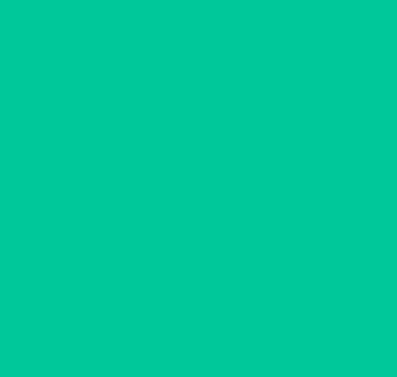
scroll to position [40, 0]
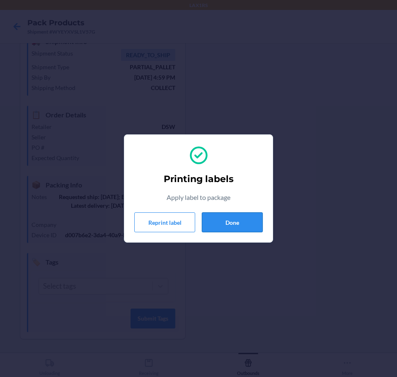
click at [256, 215] on button "Done" at bounding box center [232, 222] width 61 height 20
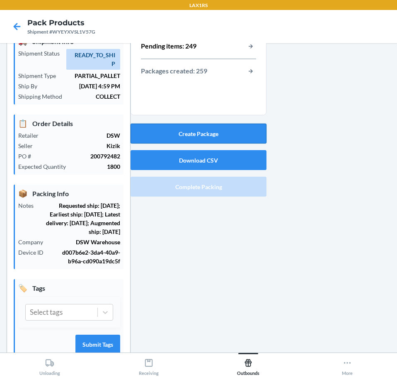
click at [198, 136] on button "Create Package" at bounding box center [199, 134] width 136 height 20
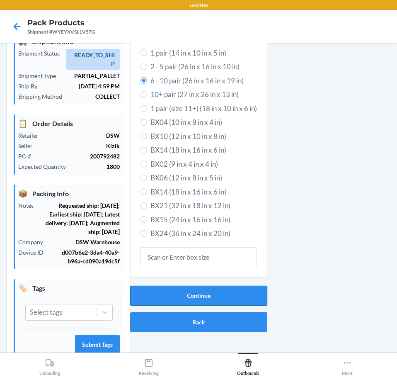
click at [190, 302] on button "Continue" at bounding box center [198, 296] width 137 height 20
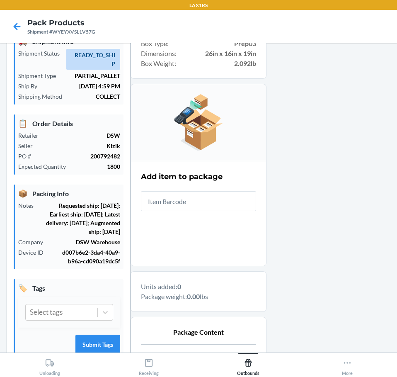
click at [239, 201] on input "text" at bounding box center [198, 201] width 115 height 20
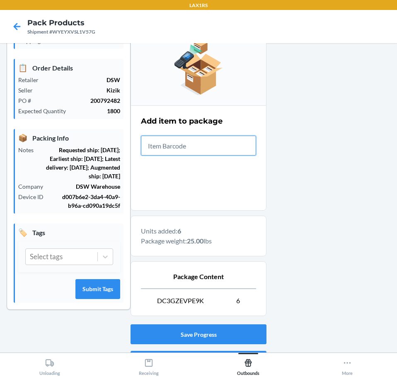
scroll to position [144, 0]
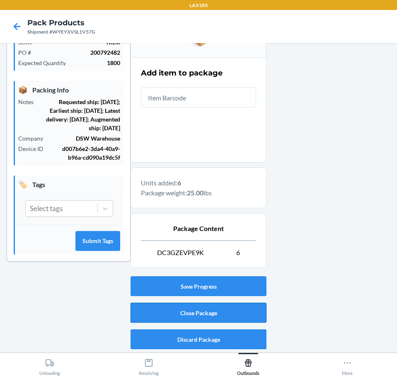
click at [244, 319] on button "Close Package" at bounding box center [199, 313] width 136 height 20
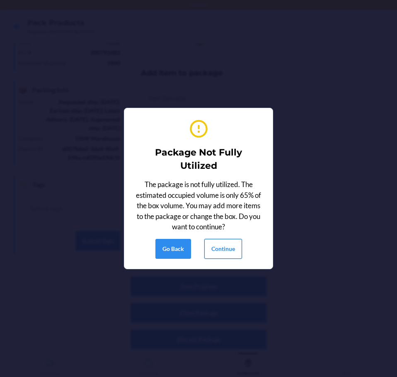
click at [215, 251] on button "Continue" at bounding box center [224, 249] width 38 height 20
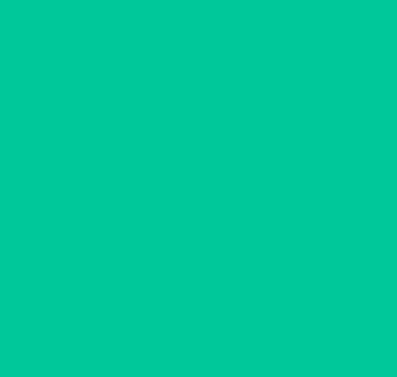
scroll to position [40, 0]
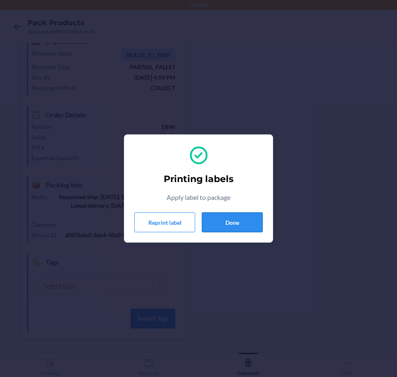
click at [234, 224] on button "Done" at bounding box center [232, 222] width 61 height 20
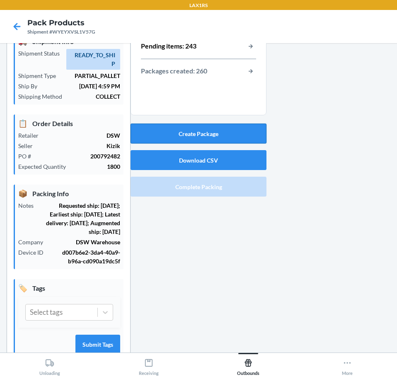
click at [224, 135] on button "Create Package" at bounding box center [199, 134] width 136 height 20
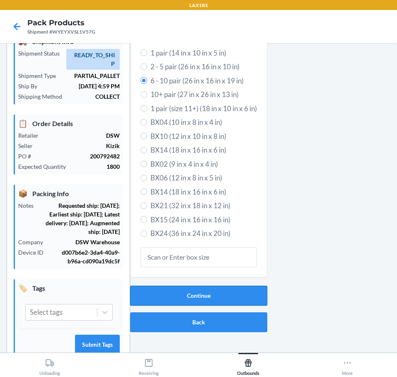
click at [230, 294] on button "Continue" at bounding box center [198, 296] width 137 height 20
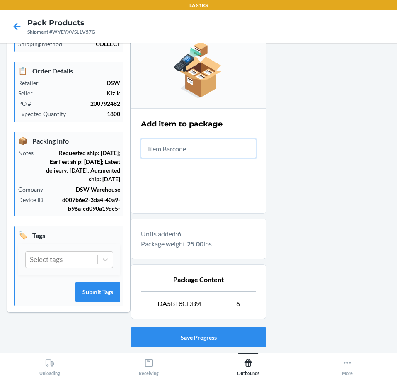
scroll to position [144, 0]
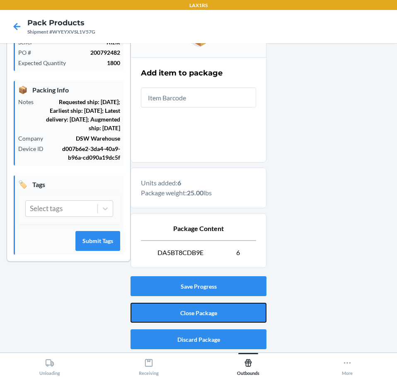
click at [224, 312] on button "Close Package" at bounding box center [199, 313] width 136 height 20
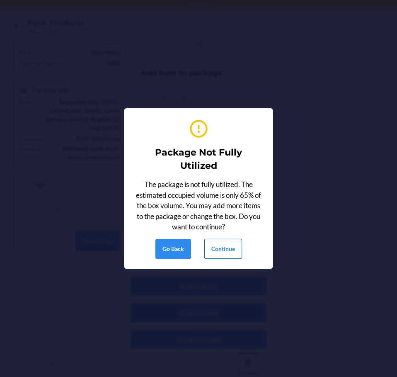
click at [222, 249] on button "Continue" at bounding box center [224, 249] width 38 height 20
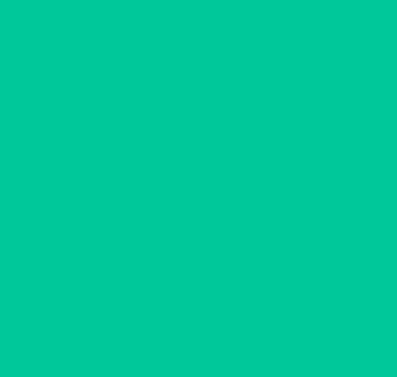
scroll to position [40, 0]
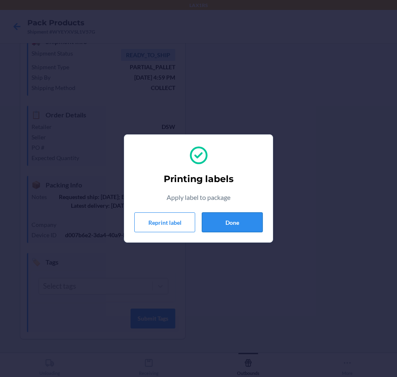
click at [227, 222] on button "Done" at bounding box center [232, 222] width 61 height 20
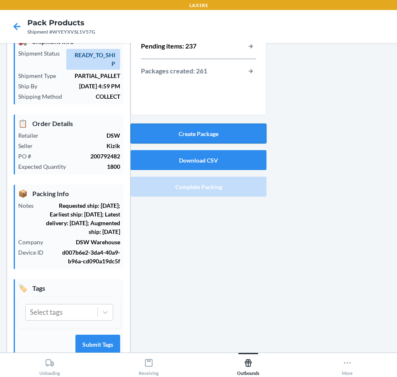
click at [197, 130] on button "Create Package" at bounding box center [199, 134] width 136 height 20
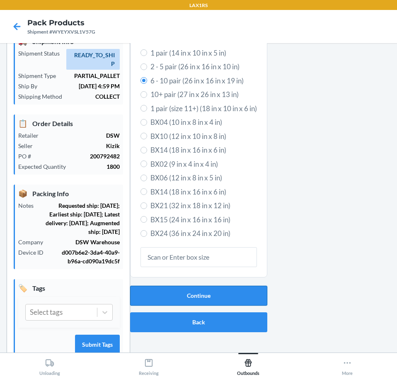
click at [214, 292] on button "Continue" at bounding box center [198, 296] width 137 height 20
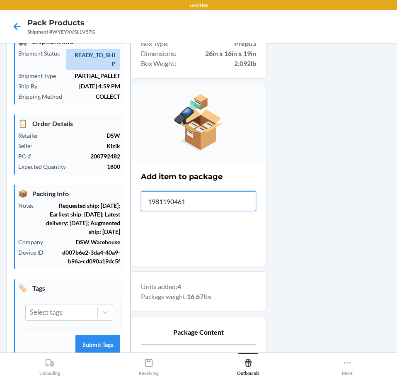
type input "19811904617"
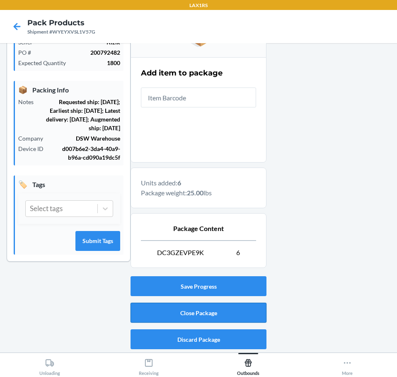
click at [220, 320] on button "Close Package" at bounding box center [199, 313] width 136 height 20
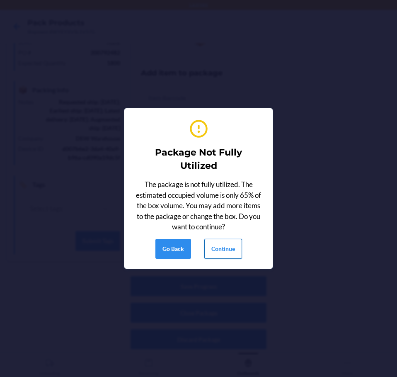
click at [221, 251] on button "Continue" at bounding box center [224, 249] width 38 height 20
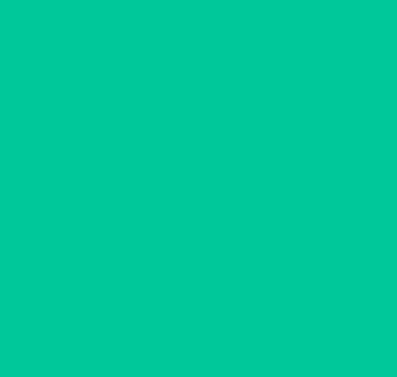
scroll to position [40, 0]
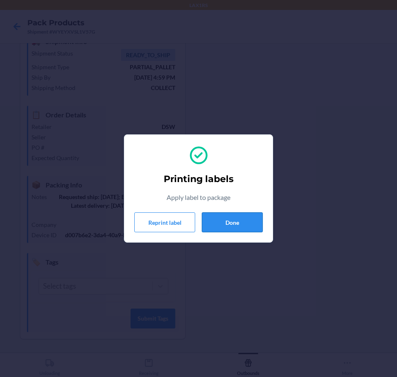
click at [231, 226] on button "Done" at bounding box center [232, 222] width 61 height 20
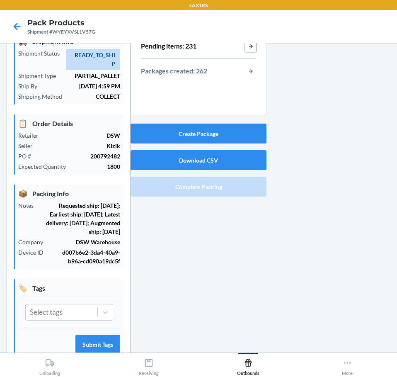
click at [248, 47] on button "button-view-pending-items" at bounding box center [251, 46] width 11 height 11
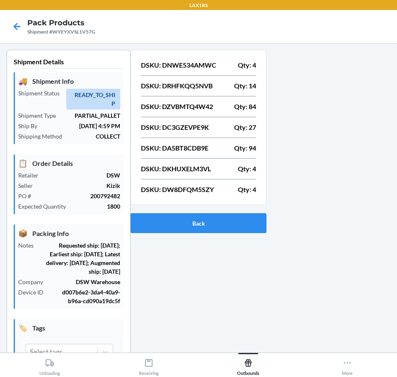
scroll to position [75, 0]
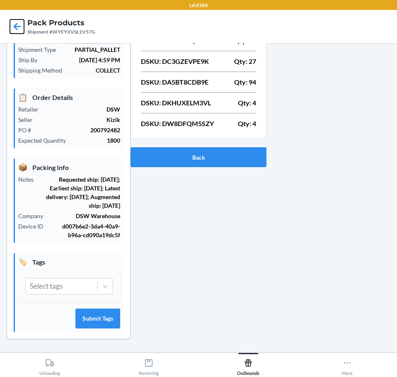
click at [15, 28] on icon at bounding box center [17, 26] width 7 height 7
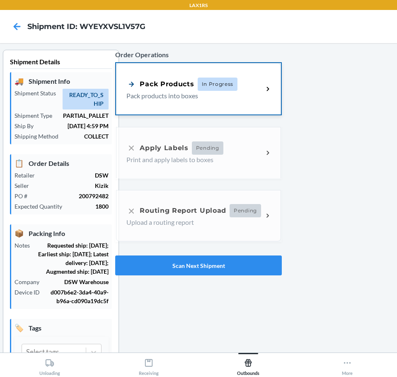
click at [203, 83] on span "In Progress" at bounding box center [218, 84] width 40 height 13
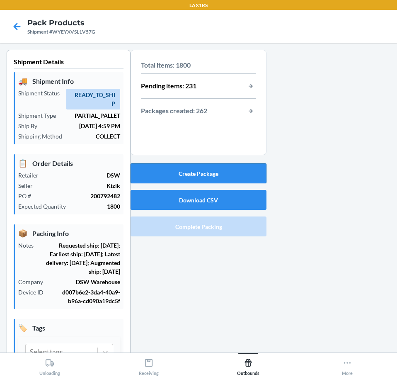
click at [203, 171] on button "Create Package" at bounding box center [199, 173] width 136 height 20
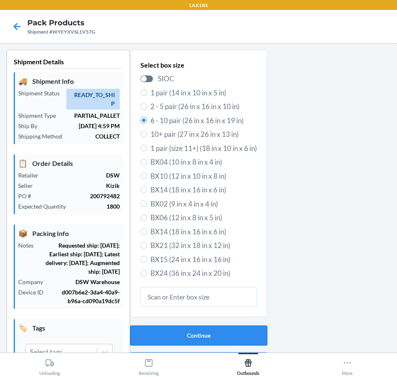
click at [176, 332] on button "Continue" at bounding box center [198, 336] width 137 height 20
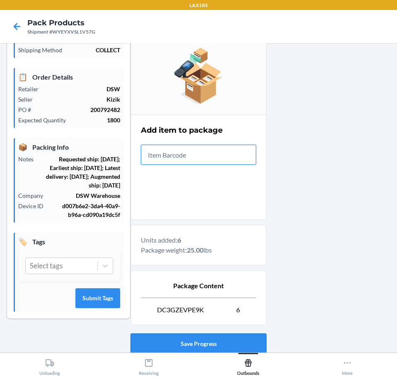
scroll to position [144, 0]
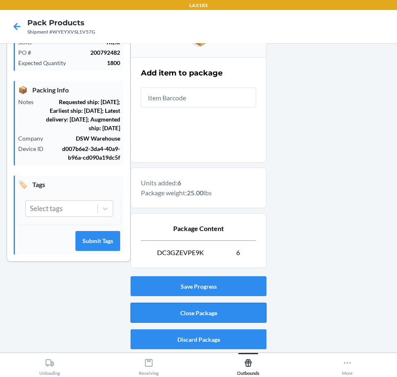
click at [227, 308] on button "Close Package" at bounding box center [199, 313] width 136 height 20
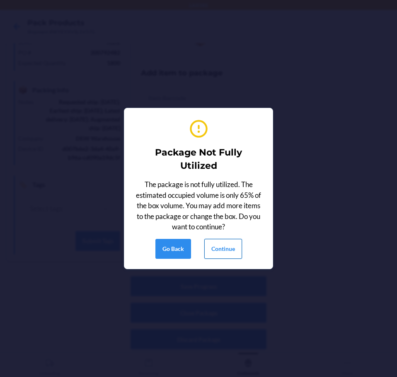
click at [231, 245] on button "Continue" at bounding box center [224, 249] width 38 height 20
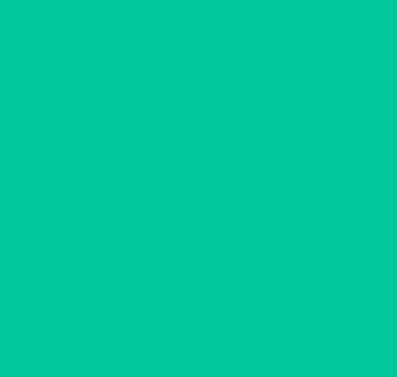
scroll to position [40, 0]
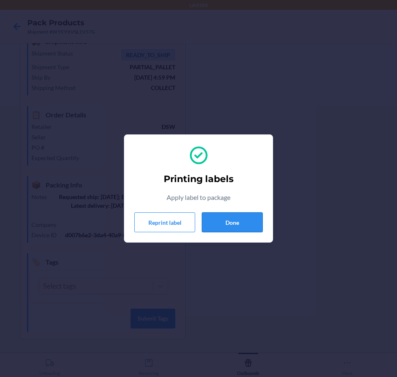
click at [238, 226] on button "Done" at bounding box center [232, 222] width 61 height 20
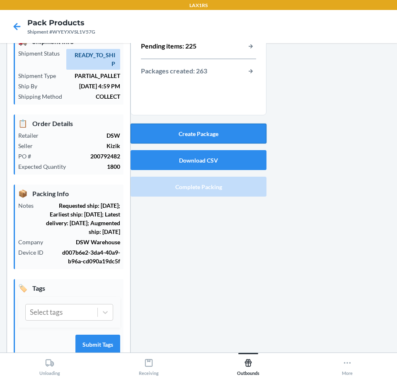
click at [197, 133] on button "Create Package" at bounding box center [199, 134] width 136 height 20
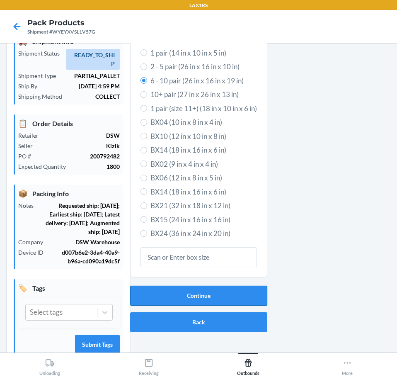
click at [197, 300] on button "Continue" at bounding box center [198, 296] width 137 height 20
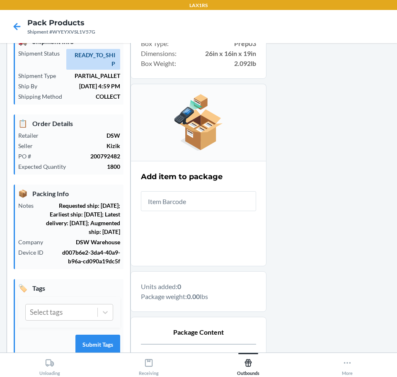
click at [200, 196] on input "text" at bounding box center [198, 201] width 115 height 20
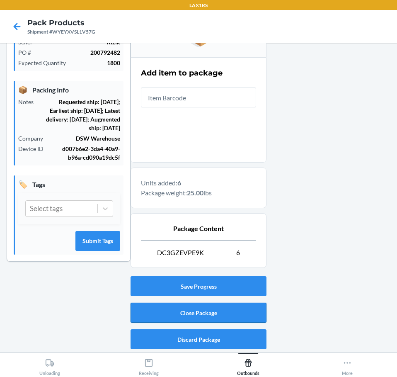
click at [228, 318] on button "Close Package" at bounding box center [199, 313] width 136 height 20
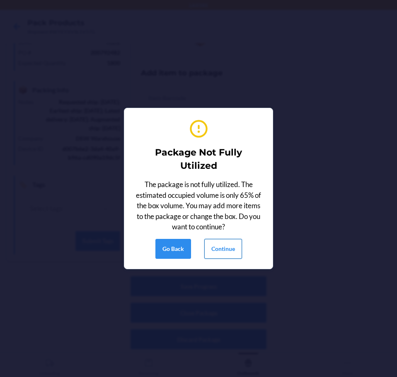
click at [227, 252] on button "Continue" at bounding box center [224, 249] width 38 height 20
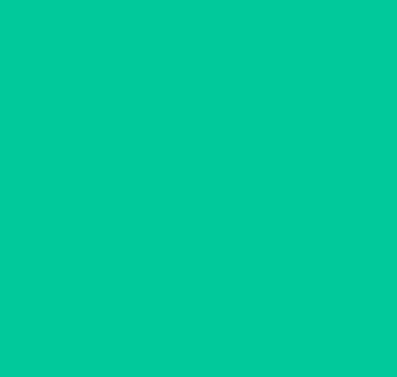
scroll to position [40, 0]
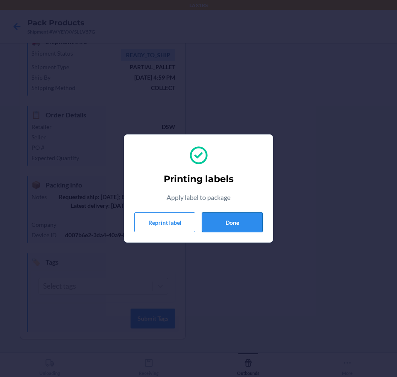
click at [225, 224] on button "Done" at bounding box center [232, 222] width 61 height 20
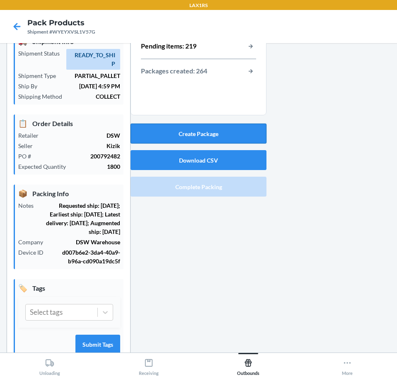
click at [239, 135] on button "Create Package" at bounding box center [199, 134] width 136 height 20
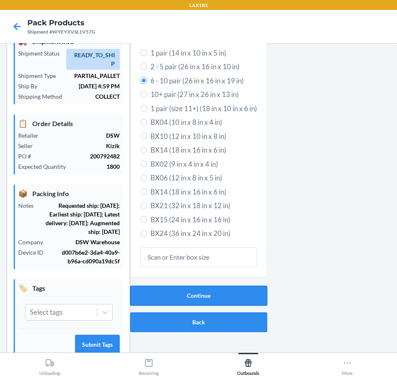
click at [231, 299] on button "Continue" at bounding box center [198, 296] width 137 height 20
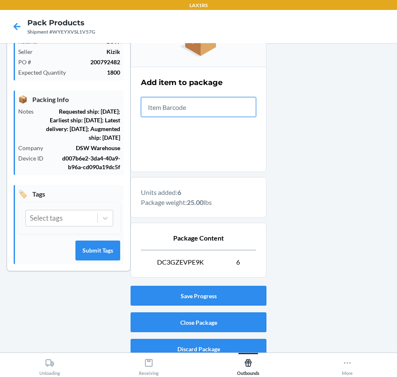
scroll to position [144, 0]
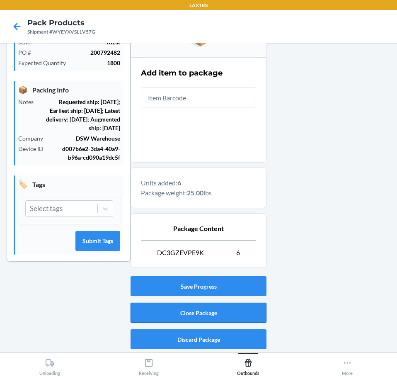
click at [245, 305] on button "Close Package" at bounding box center [199, 313] width 136 height 20
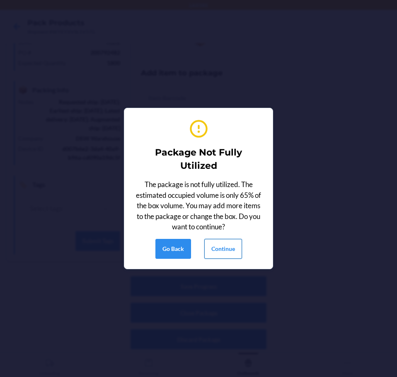
click at [213, 252] on button "Continue" at bounding box center [224, 249] width 38 height 20
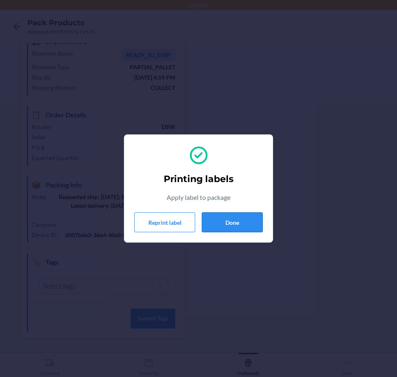
click at [223, 214] on button "Done" at bounding box center [232, 222] width 61 height 20
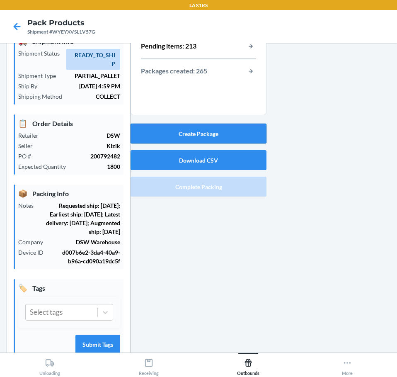
click at [208, 133] on button "Create Package" at bounding box center [199, 134] width 136 height 20
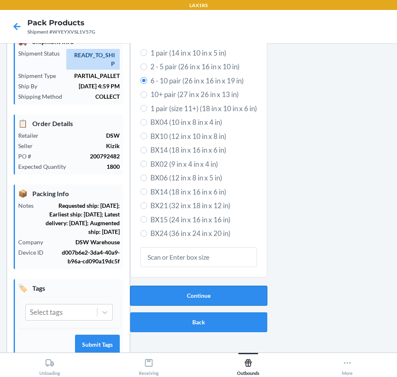
click at [203, 294] on button "Continue" at bounding box center [198, 296] width 137 height 20
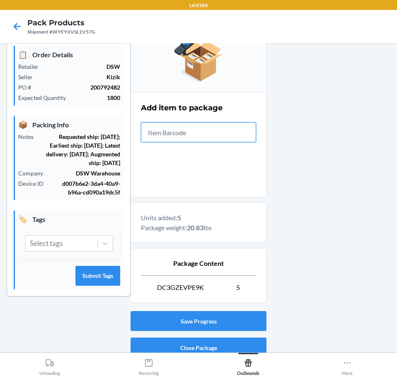
scroll to position [144, 0]
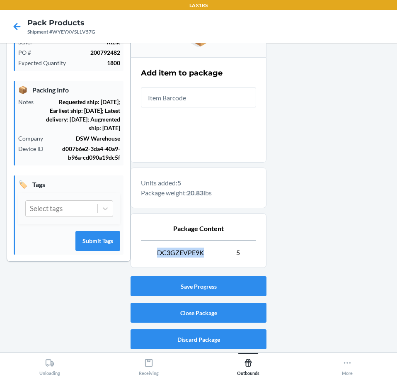
drag, startPoint x: 198, startPoint y: 256, endPoint x: 155, endPoint y: 256, distance: 43.6
click at [155, 256] on div "Package Content DC3GZEVPE9K 5" at bounding box center [198, 240] width 115 height 41
copy span "DC3GZEVPE9K"
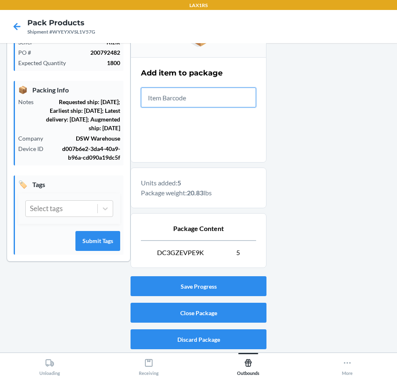
click at [170, 93] on input "text" at bounding box center [198, 98] width 115 height 20
click at [208, 309] on button "Close Package" at bounding box center [199, 313] width 136 height 20
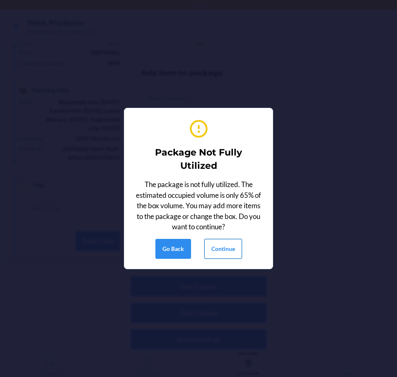
click at [208, 250] on button "Continue" at bounding box center [224, 249] width 38 height 20
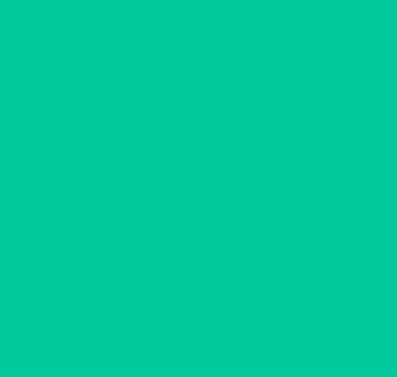
scroll to position [40, 0]
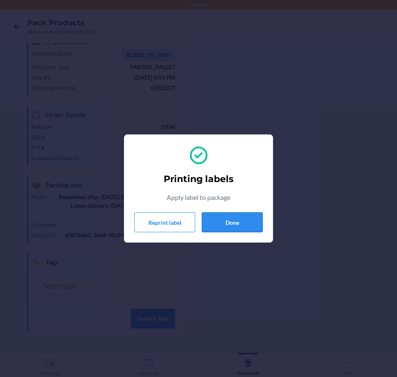
click at [232, 225] on button "Done" at bounding box center [232, 222] width 61 height 20
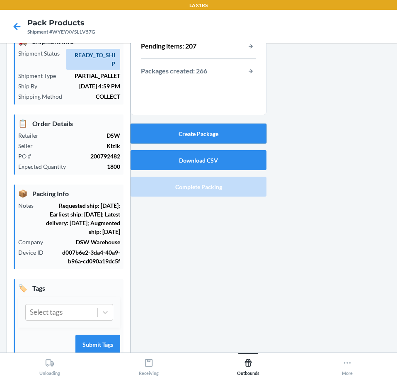
click at [200, 131] on button "Create Package" at bounding box center [199, 134] width 136 height 20
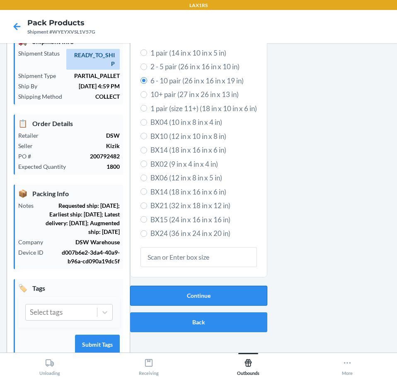
drag, startPoint x: 205, startPoint y: 307, endPoint x: 210, endPoint y: 291, distance: 16.9
click at [210, 294] on div "Continue Back" at bounding box center [198, 309] width 137 height 53
click at [210, 291] on button "Continue" at bounding box center [198, 296] width 137 height 20
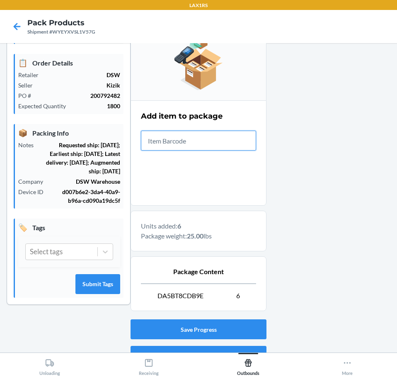
scroll to position [144, 0]
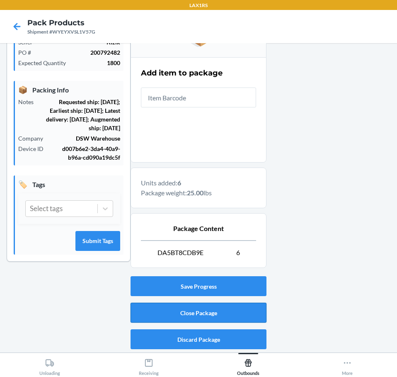
click at [206, 307] on button "Close Package" at bounding box center [199, 313] width 136 height 20
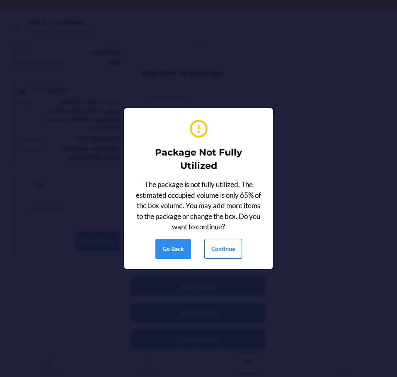
click at [234, 247] on button "Continue" at bounding box center [224, 249] width 38 height 20
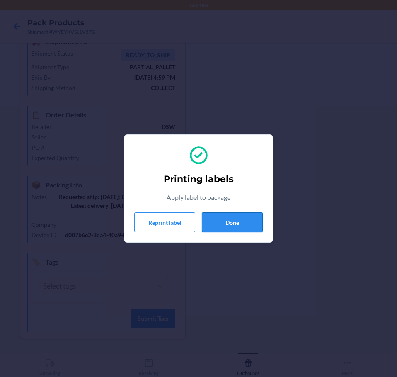
click at [224, 218] on button "Done" at bounding box center [232, 222] width 61 height 20
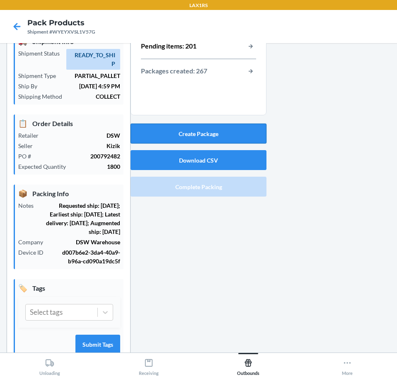
scroll to position [0, 0]
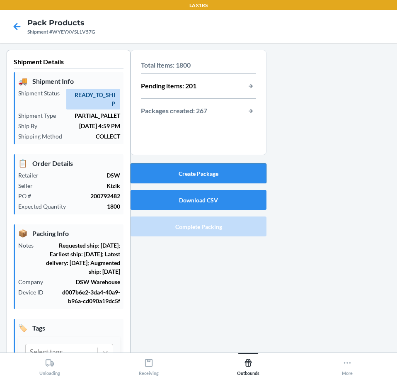
click at [211, 175] on button "Create Package" at bounding box center [199, 173] width 136 height 20
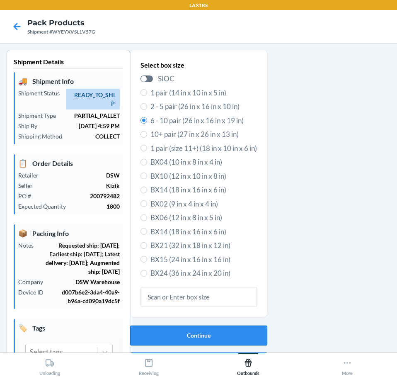
click at [170, 333] on button "Continue" at bounding box center [198, 336] width 137 height 20
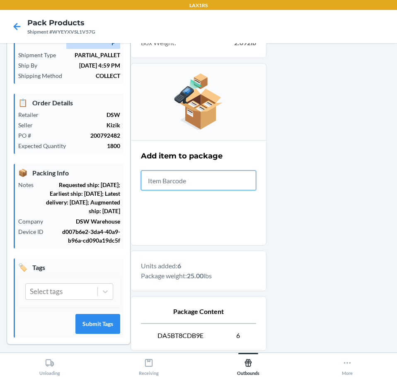
scroll to position [144, 0]
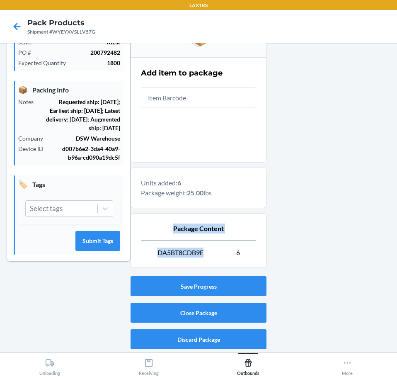
drag, startPoint x: 205, startPoint y: 253, endPoint x: 180, endPoint y: 268, distance: 29.6
click at [157, 244] on div "Package Content DA5BT8CDB9E 6" at bounding box center [198, 240] width 115 height 41
click at [307, 55] on div at bounding box center [329, 129] width 124 height 446
drag, startPoint x: 206, startPoint y: 252, endPoint x: 149, endPoint y: 251, distance: 57.7
click at [149, 251] on p "DA5BT8CDB9E 6" at bounding box center [198, 253] width 115 height 10
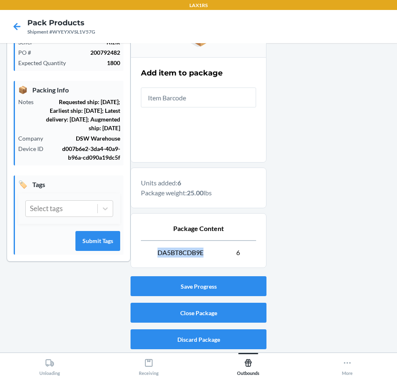
copy span "DA5BT8CDB9E"
click at [217, 314] on button "Close Package" at bounding box center [199, 313] width 136 height 20
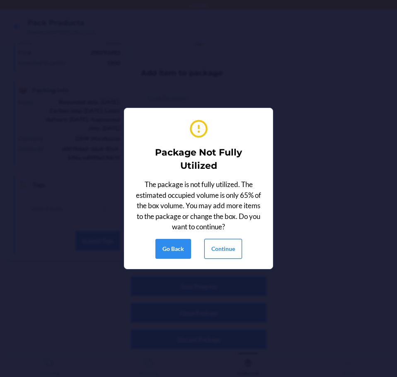
click at [231, 250] on button "Continue" at bounding box center [224, 249] width 38 height 20
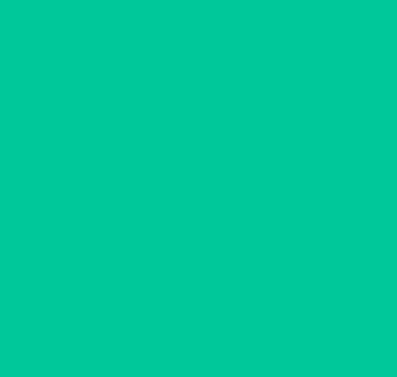
scroll to position [40, 0]
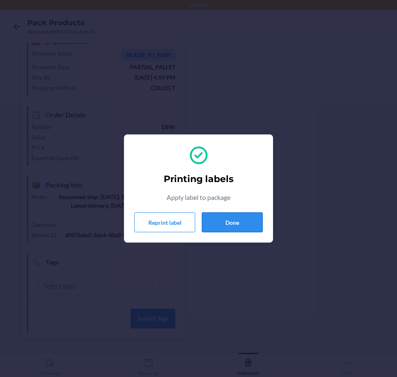
click at [232, 222] on button "Done" at bounding box center [232, 222] width 61 height 20
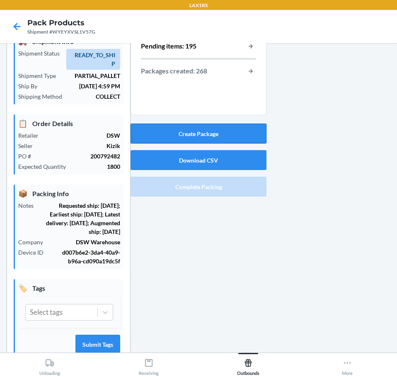
click at [216, 134] on button "Create Package" at bounding box center [199, 134] width 136 height 20
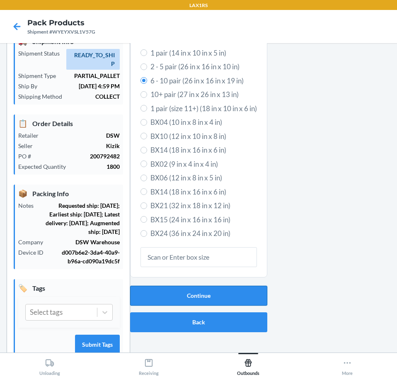
click at [192, 292] on button "Continue" at bounding box center [198, 296] width 137 height 20
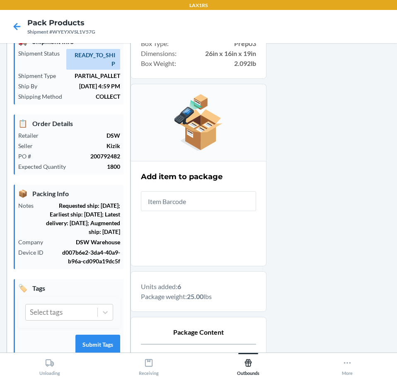
scroll to position [144, 0]
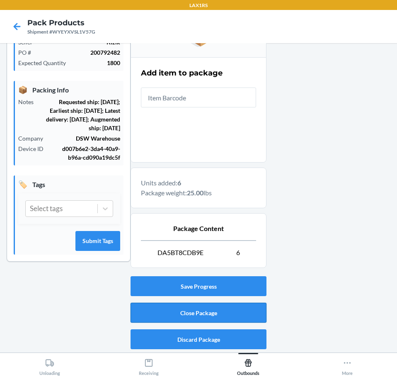
click at [227, 312] on button "Close Package" at bounding box center [199, 313] width 136 height 20
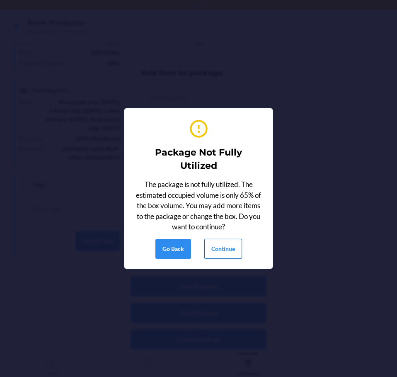
drag, startPoint x: 229, startPoint y: 247, endPoint x: 223, endPoint y: 246, distance: 6.0
click at [228, 247] on button "Continue" at bounding box center [224, 249] width 38 height 20
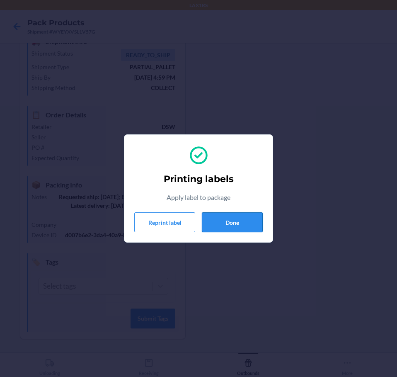
click at [227, 220] on button "Done" at bounding box center [232, 222] width 61 height 20
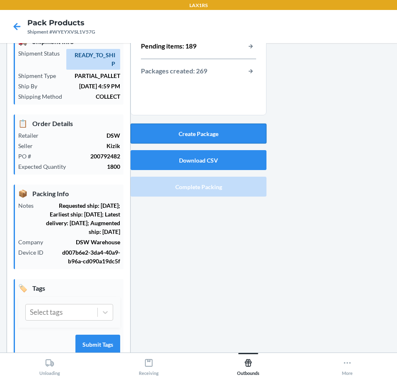
click at [192, 134] on button "Create Package" at bounding box center [199, 134] width 136 height 20
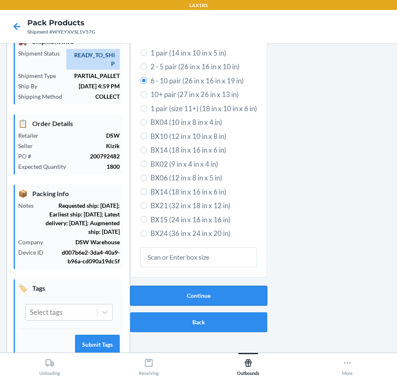
click at [234, 300] on button "Continue" at bounding box center [198, 296] width 137 height 20
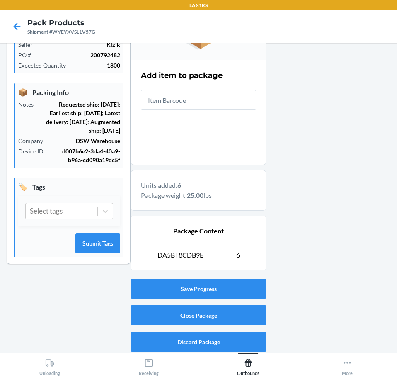
scroll to position [144, 0]
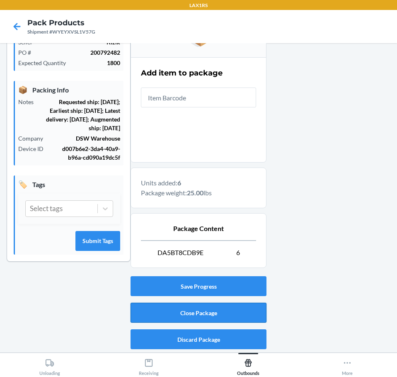
click at [222, 316] on button "Close Package" at bounding box center [199, 313] width 136 height 20
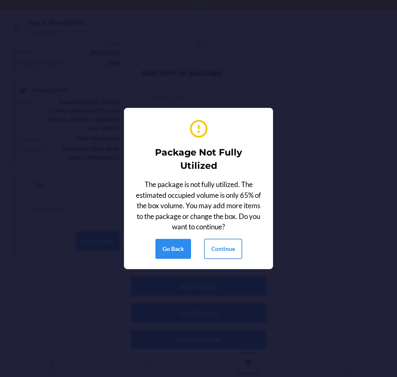
click at [224, 240] on button "Continue" at bounding box center [224, 249] width 38 height 20
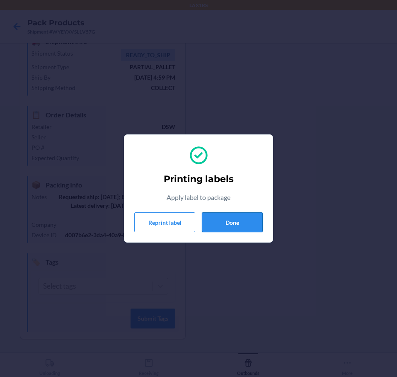
click at [256, 218] on button "Done" at bounding box center [232, 222] width 61 height 20
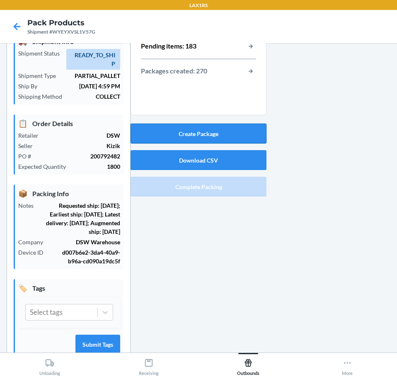
click at [197, 135] on button "Create Package" at bounding box center [199, 134] width 136 height 20
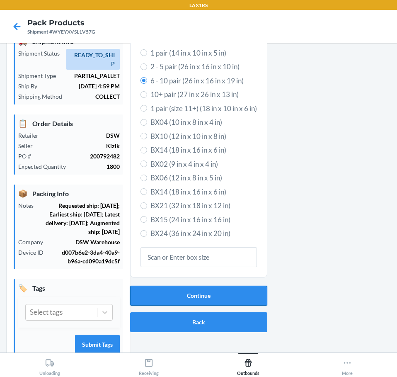
click at [198, 295] on button "Continue" at bounding box center [198, 296] width 137 height 20
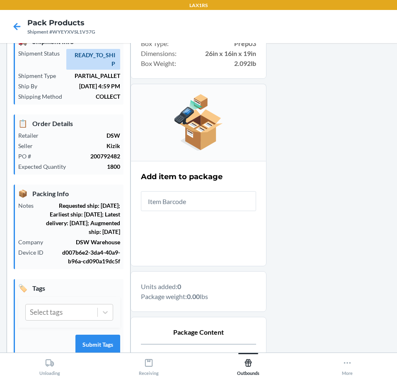
click at [216, 204] on input "text" at bounding box center [198, 201] width 115 height 20
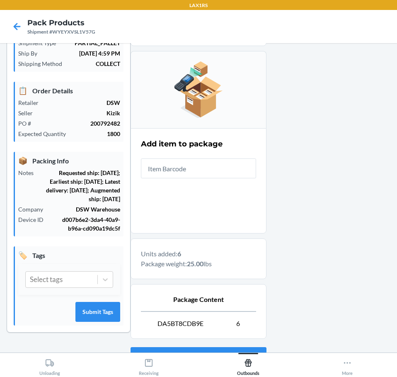
scroll to position [144, 0]
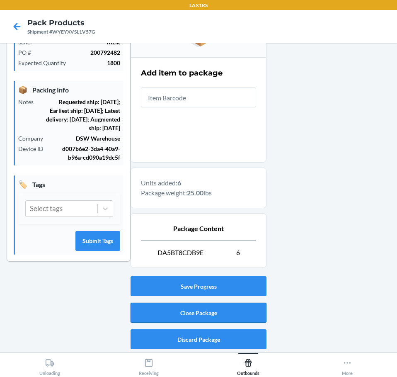
click at [199, 312] on button "Close Package" at bounding box center [199, 313] width 136 height 20
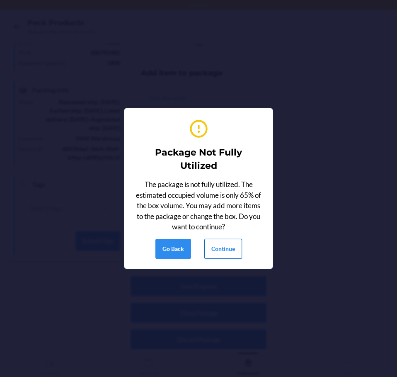
click at [229, 249] on button "Continue" at bounding box center [224, 249] width 38 height 20
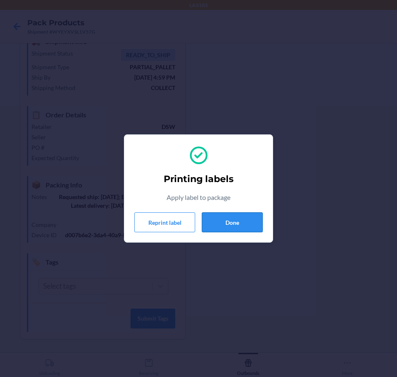
click at [237, 224] on button "Done" at bounding box center [232, 222] width 61 height 20
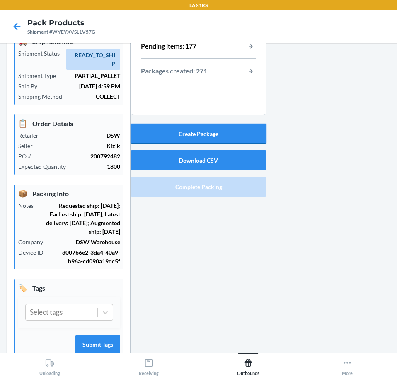
click at [234, 135] on button "Create Package" at bounding box center [199, 134] width 136 height 20
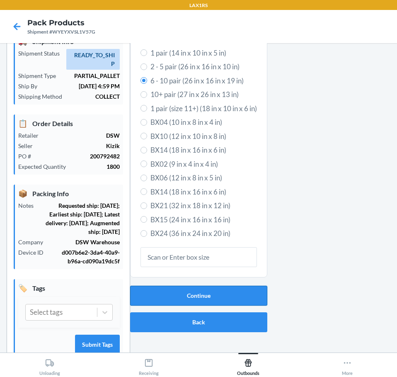
click at [217, 295] on button "Continue" at bounding box center [198, 296] width 137 height 20
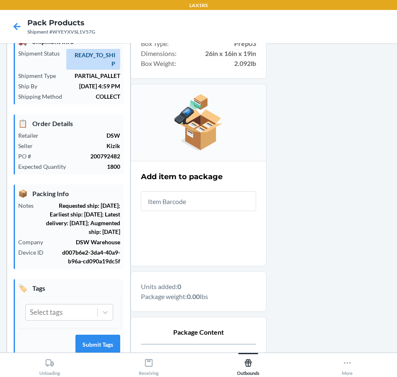
drag, startPoint x: 196, startPoint y: 206, endPoint x: 201, endPoint y: 202, distance: 6.5
click at [197, 203] on input "text" at bounding box center [198, 201] width 115 height 20
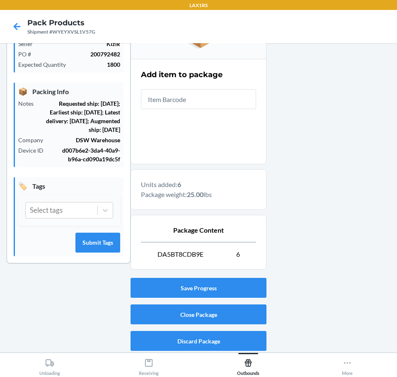
scroll to position [144, 0]
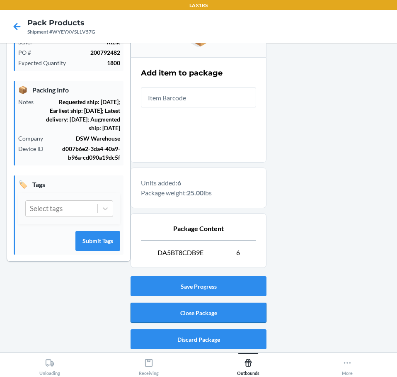
click at [213, 311] on button "Close Package" at bounding box center [199, 313] width 136 height 20
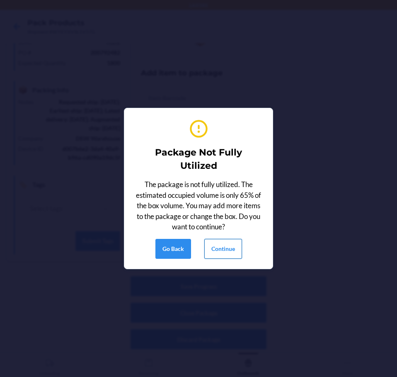
click at [227, 250] on button "Continue" at bounding box center [224, 249] width 38 height 20
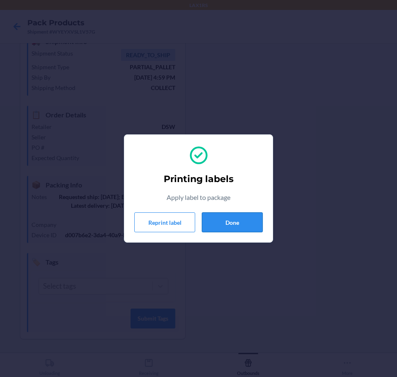
click at [240, 224] on button "Done" at bounding box center [232, 222] width 61 height 20
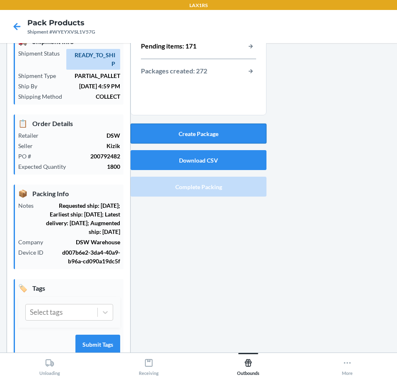
click at [246, 132] on button "Create Package" at bounding box center [199, 134] width 136 height 20
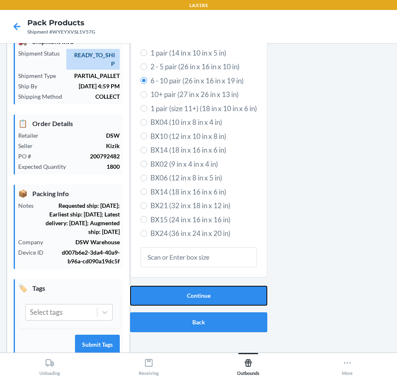
drag, startPoint x: 228, startPoint y: 297, endPoint x: 228, endPoint y: 263, distance: 33.6
click at [228, 293] on button "Continue" at bounding box center [198, 296] width 137 height 20
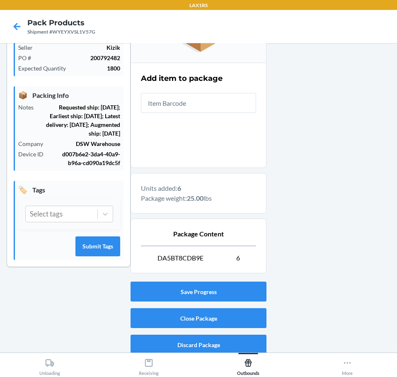
scroll to position [144, 0]
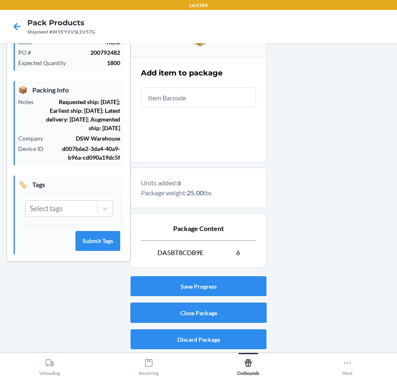
click at [251, 314] on button "Close Package" at bounding box center [199, 313] width 136 height 20
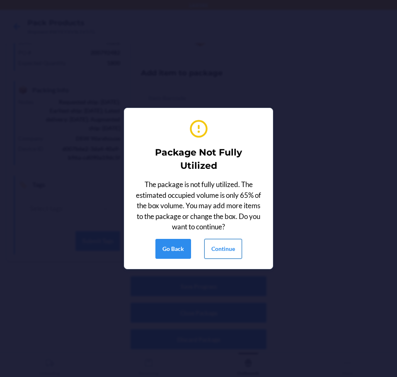
click at [228, 249] on button "Continue" at bounding box center [224, 249] width 38 height 20
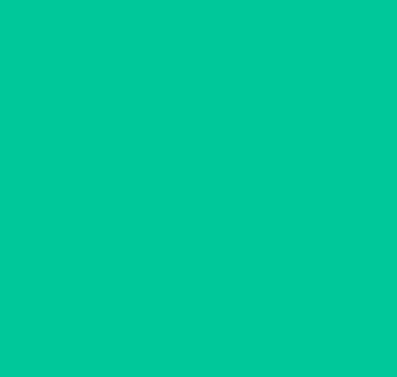
scroll to position [40, 0]
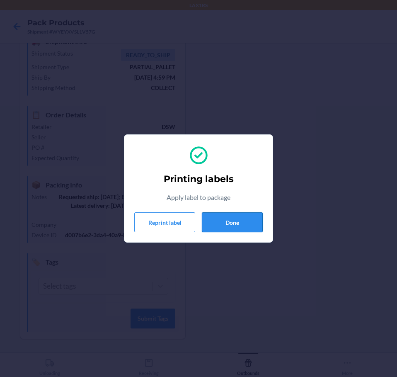
click at [232, 226] on button "Done" at bounding box center [232, 222] width 61 height 20
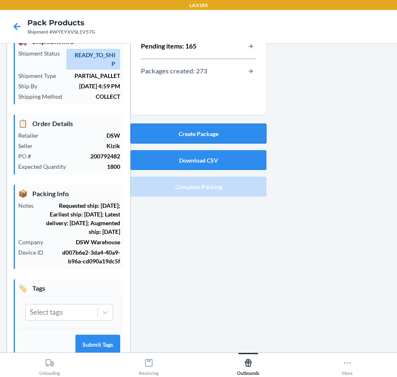
click at [236, 130] on button "Create Package" at bounding box center [199, 134] width 136 height 20
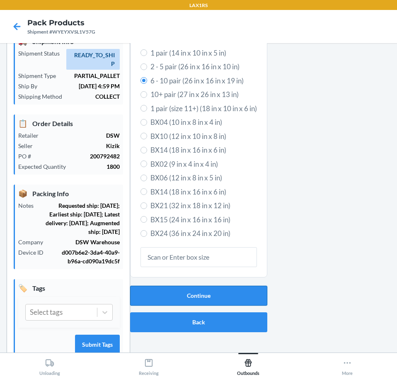
click at [233, 295] on button "Continue" at bounding box center [198, 296] width 137 height 20
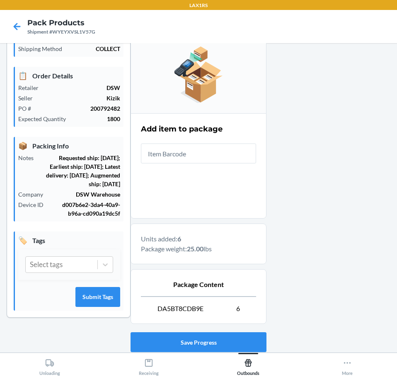
scroll to position [144, 0]
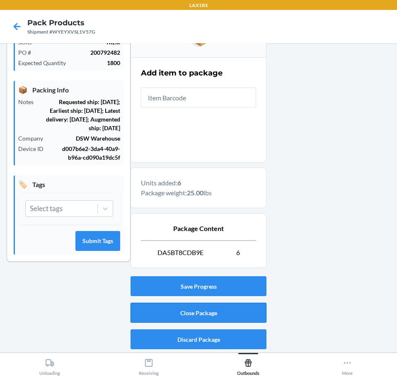
click at [238, 309] on button "Close Package" at bounding box center [199, 313] width 136 height 20
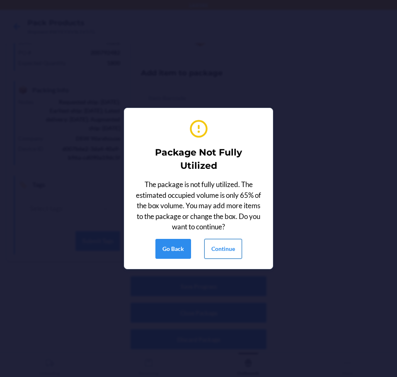
click at [233, 245] on button "Continue" at bounding box center [224, 249] width 38 height 20
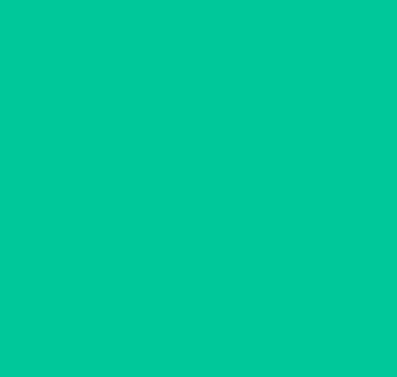
scroll to position [40, 0]
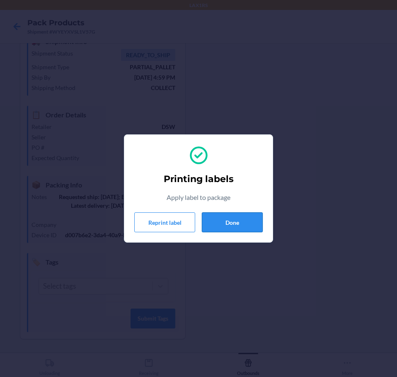
click at [242, 226] on button "Done" at bounding box center [232, 222] width 61 height 20
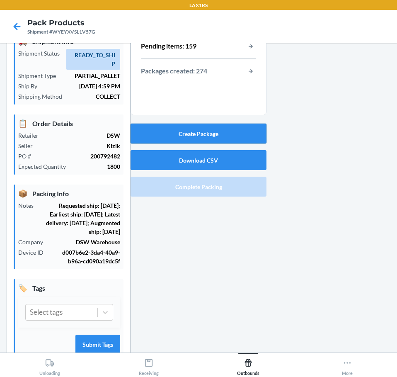
click at [237, 136] on button "Create Package" at bounding box center [199, 134] width 136 height 20
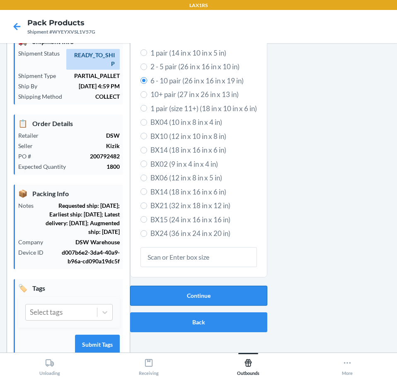
click at [226, 288] on button "Continue" at bounding box center [198, 296] width 137 height 20
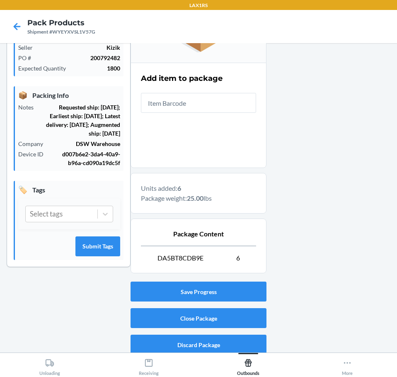
scroll to position [144, 0]
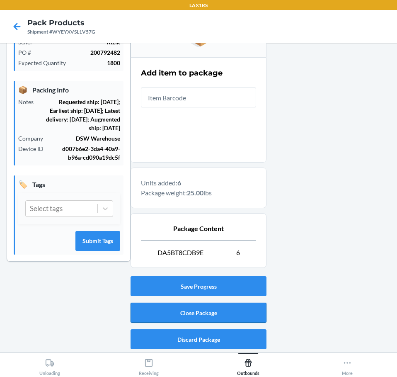
click at [239, 305] on button "Close Package" at bounding box center [199, 313] width 136 height 20
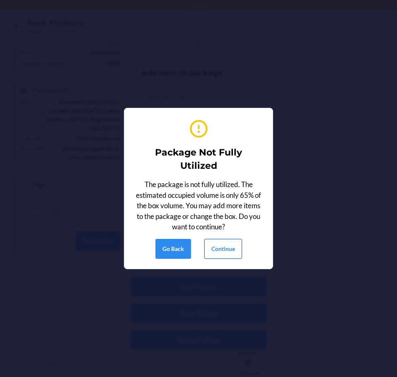
click at [234, 244] on button "Continue" at bounding box center [224, 249] width 38 height 20
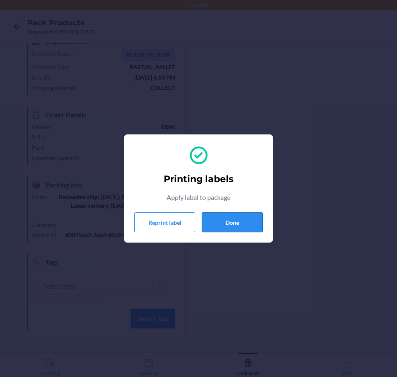
click at [237, 222] on button "Done" at bounding box center [232, 222] width 61 height 20
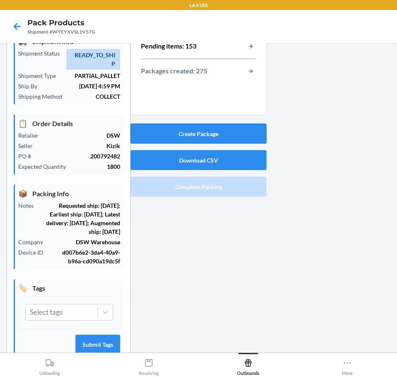
click at [227, 129] on button "Create Package" at bounding box center [199, 134] width 136 height 20
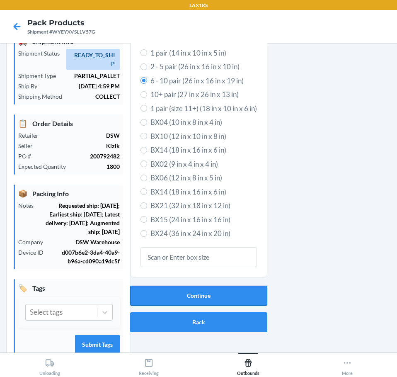
click at [200, 291] on button "Continue" at bounding box center [198, 296] width 137 height 20
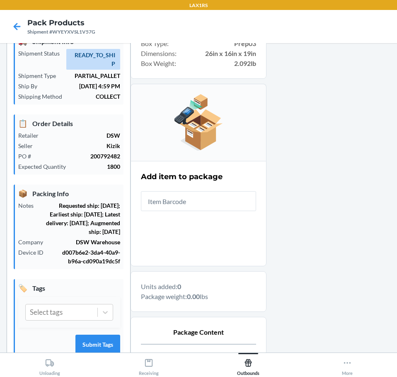
click at [230, 206] on input "text" at bounding box center [198, 201] width 115 height 20
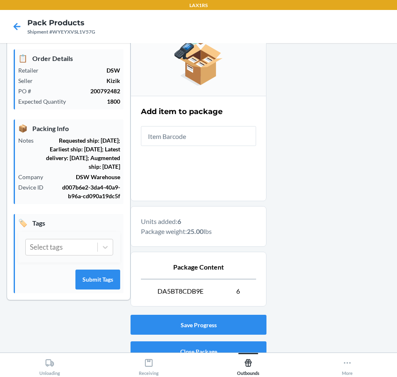
scroll to position [144, 0]
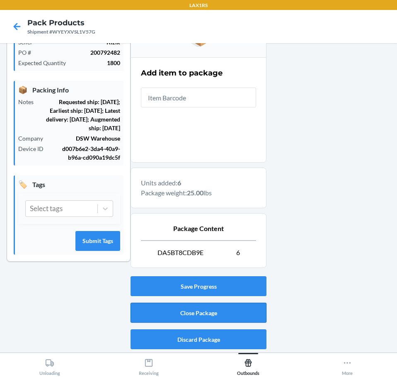
click at [177, 304] on button "Close Package" at bounding box center [199, 313] width 136 height 20
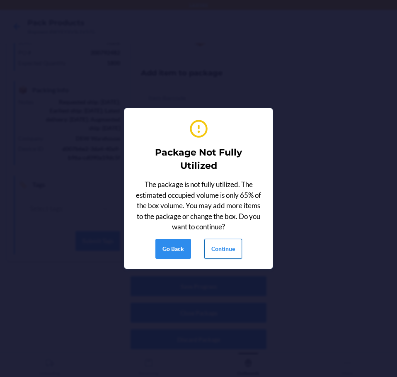
click at [225, 247] on button "Continue" at bounding box center [224, 249] width 38 height 20
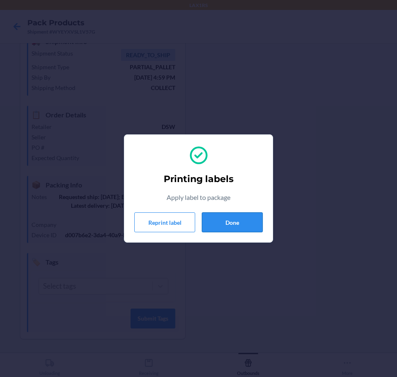
click at [247, 226] on button "Done" at bounding box center [232, 222] width 61 height 20
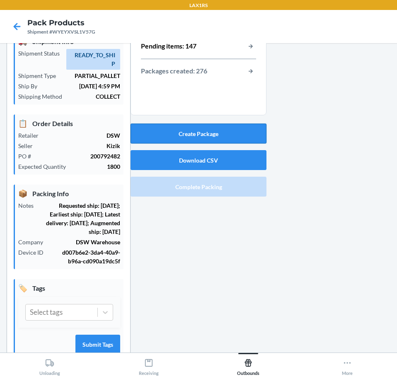
click at [239, 140] on button "Create Package" at bounding box center [199, 134] width 136 height 20
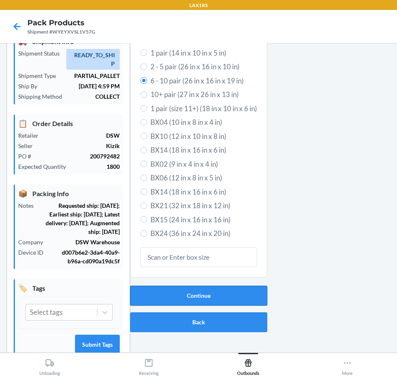
click at [239, 291] on button "Continue" at bounding box center [198, 296] width 137 height 20
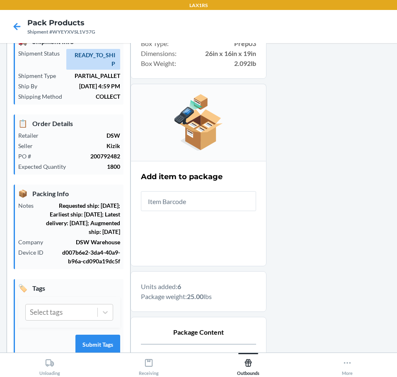
scroll to position [144, 0]
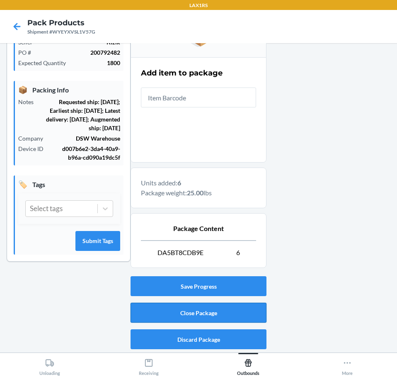
click at [228, 306] on button "Close Package" at bounding box center [199, 313] width 136 height 20
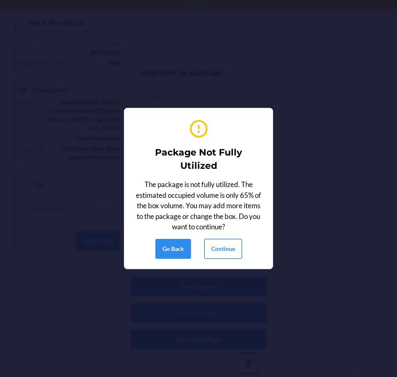
click at [232, 249] on button "Continue" at bounding box center [224, 249] width 38 height 20
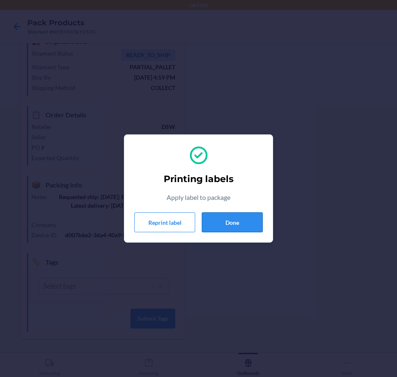
click at [224, 227] on button "Done" at bounding box center [232, 222] width 61 height 20
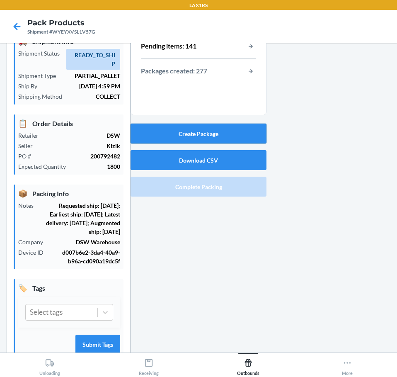
click at [244, 132] on button "Create Package" at bounding box center [199, 134] width 136 height 20
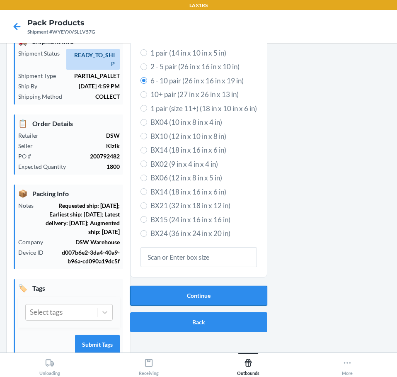
click at [156, 301] on button "Continue" at bounding box center [198, 296] width 137 height 20
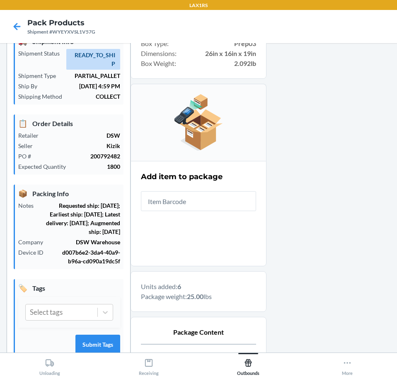
scroll to position [144, 0]
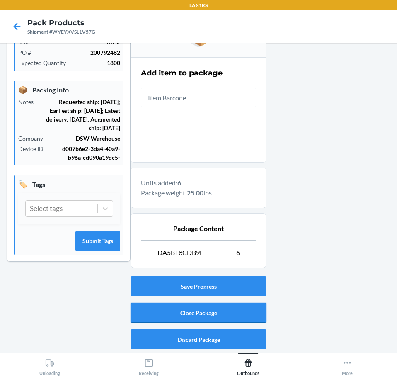
click at [215, 310] on button "Close Package" at bounding box center [199, 313] width 136 height 20
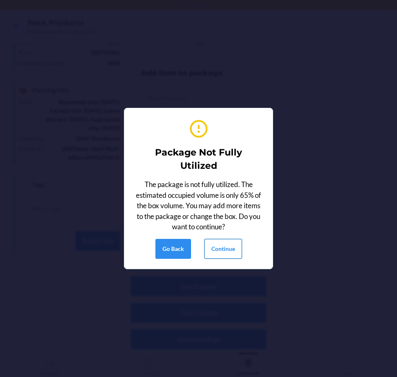
click at [227, 252] on button "Continue" at bounding box center [224, 249] width 38 height 20
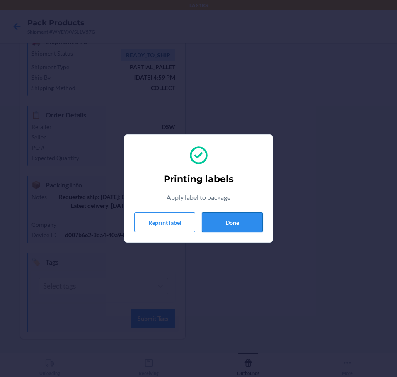
click at [246, 221] on button "Done" at bounding box center [232, 222] width 61 height 20
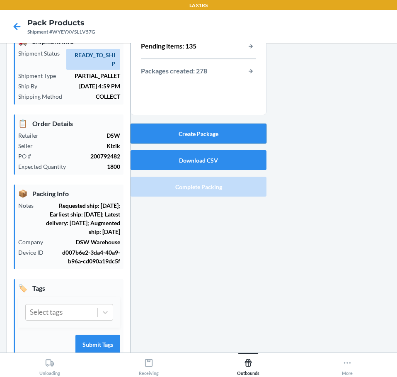
click at [243, 128] on button "Create Package" at bounding box center [199, 134] width 136 height 20
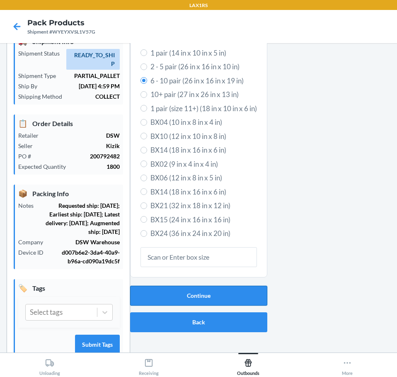
click at [202, 291] on button "Continue" at bounding box center [198, 296] width 137 height 20
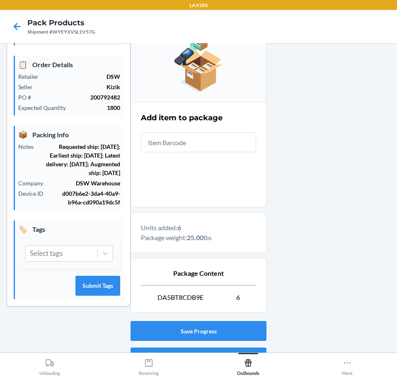
scroll to position [144, 0]
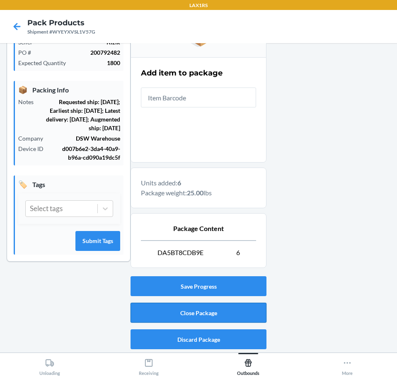
click at [215, 315] on button "Close Package" at bounding box center [199, 313] width 136 height 20
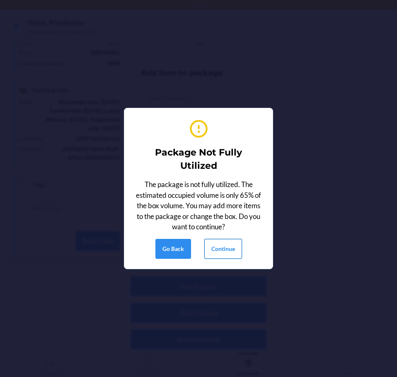
click at [240, 249] on button "Continue" at bounding box center [224, 249] width 38 height 20
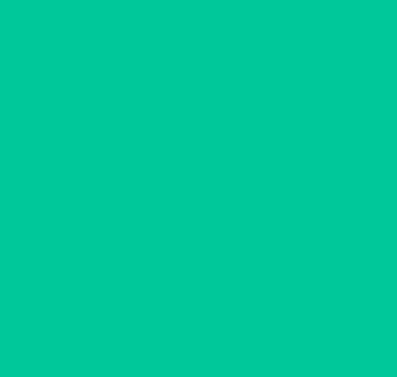
scroll to position [40, 0]
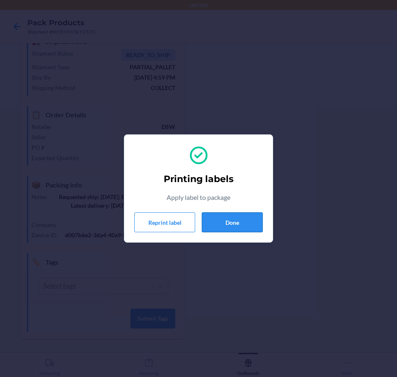
click at [235, 224] on button "Done" at bounding box center [232, 222] width 61 height 20
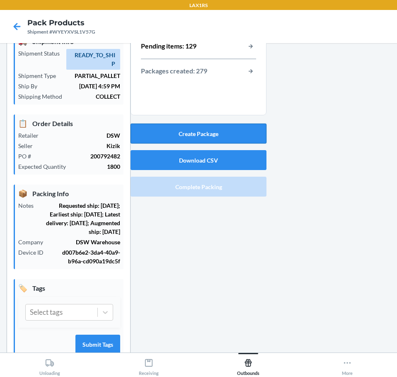
click at [230, 132] on button "Create Package" at bounding box center [199, 134] width 136 height 20
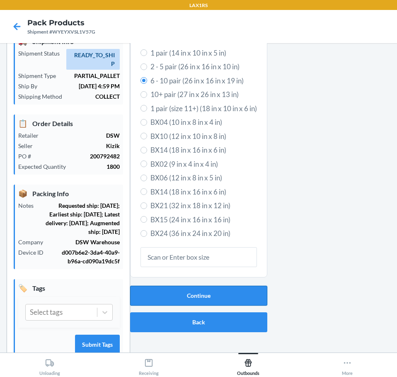
click at [218, 295] on button "Continue" at bounding box center [198, 296] width 137 height 20
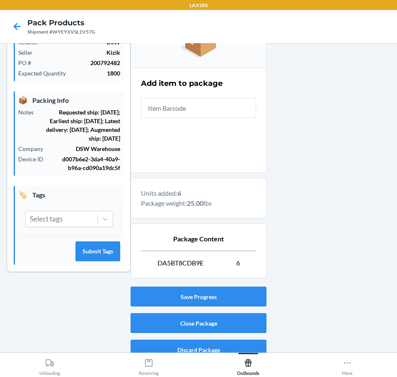
scroll to position [144, 0]
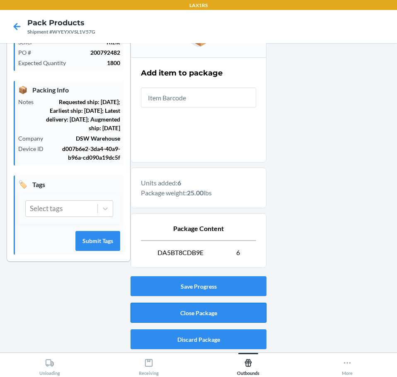
click at [218, 309] on button "Close Package" at bounding box center [199, 313] width 136 height 20
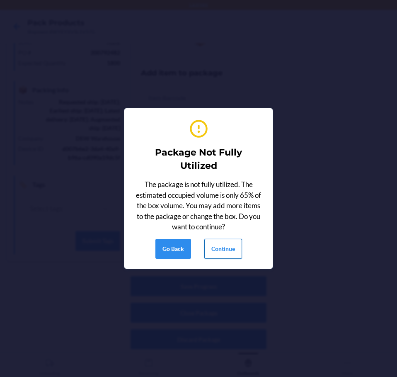
click at [234, 253] on button "Continue" at bounding box center [224, 249] width 38 height 20
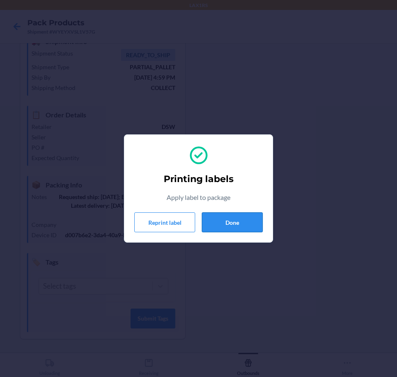
click at [236, 223] on button "Done" at bounding box center [232, 222] width 61 height 20
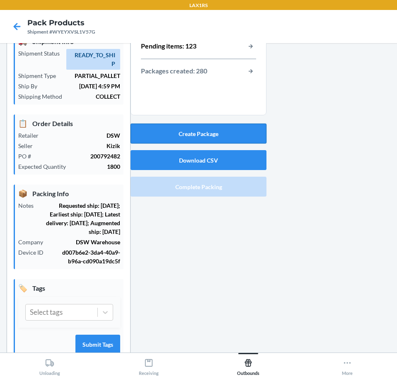
click at [238, 127] on button "Create Package" at bounding box center [199, 134] width 136 height 20
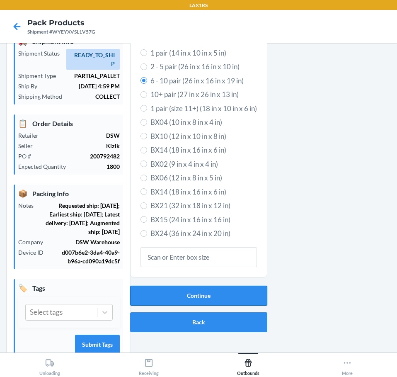
click at [207, 292] on button "Continue" at bounding box center [198, 296] width 137 height 20
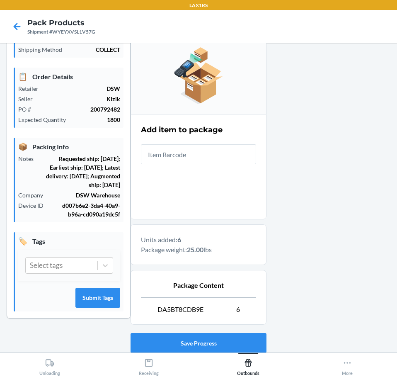
scroll to position [144, 0]
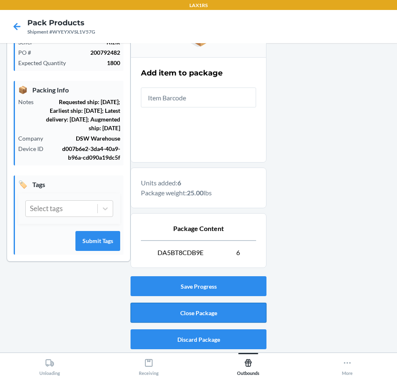
click at [235, 312] on button "Close Package" at bounding box center [199, 313] width 136 height 20
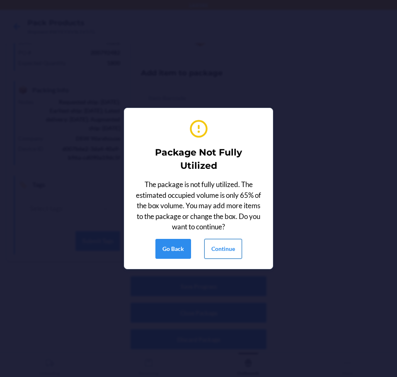
click at [233, 249] on button "Continue" at bounding box center [224, 249] width 38 height 20
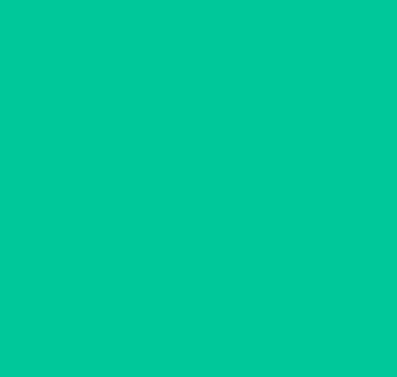
scroll to position [40, 0]
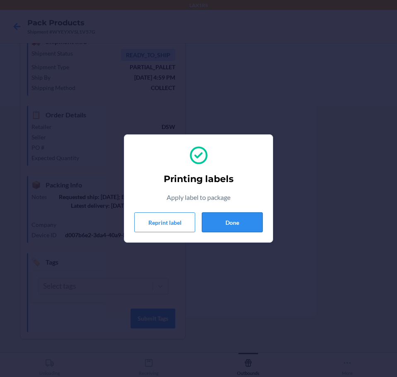
click at [229, 215] on button "Done" at bounding box center [232, 222] width 61 height 20
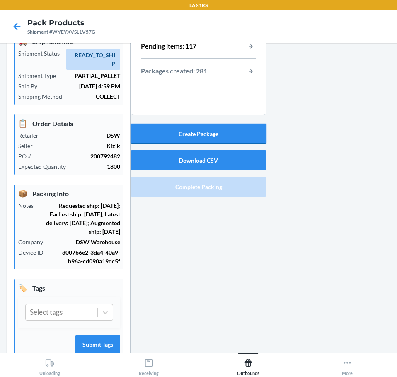
click at [216, 129] on button "Create Package" at bounding box center [199, 134] width 136 height 20
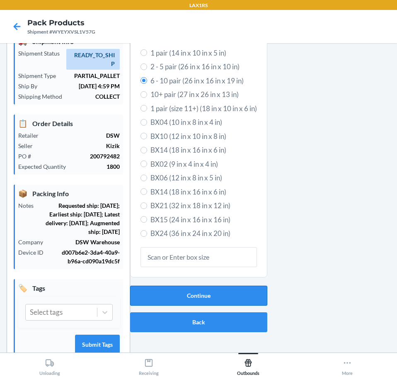
click at [203, 296] on button "Continue" at bounding box center [198, 296] width 137 height 20
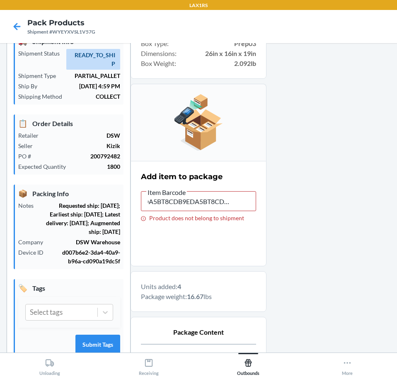
scroll to position [0, 0]
drag, startPoint x: 237, startPoint y: 197, endPoint x: 362, endPoint y: 235, distance: 130.7
click at [131, 214] on section "Add item to package Item Barcode DA5BT8CDB9EDA5BT8CDB9E Product does not belong…" at bounding box center [199, 213] width 136 height 105
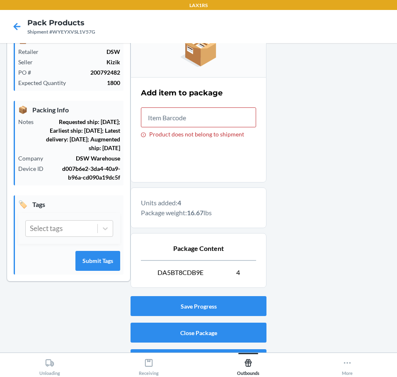
scroll to position [144, 0]
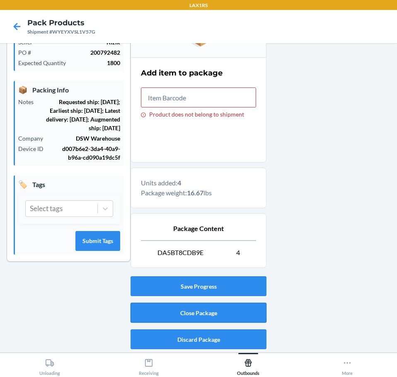
click at [181, 316] on button "Close Package" at bounding box center [199, 313] width 136 height 20
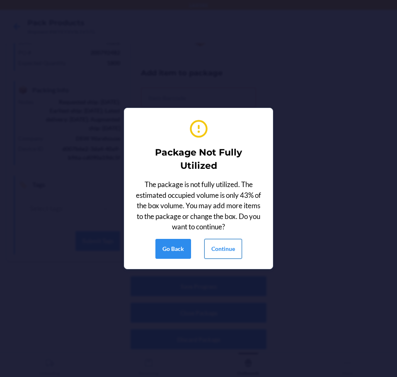
click at [219, 253] on button "Continue" at bounding box center [224, 249] width 38 height 20
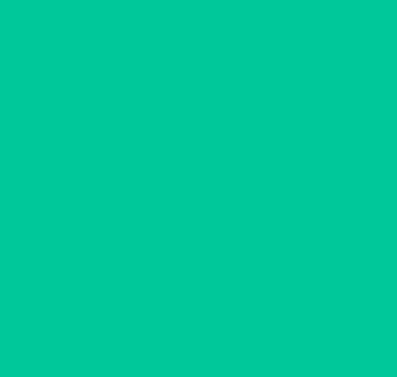
scroll to position [40, 0]
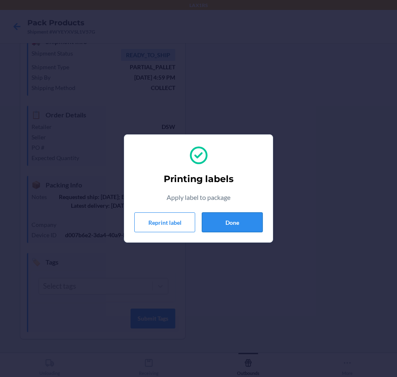
click at [241, 219] on button "Done" at bounding box center [232, 222] width 61 height 20
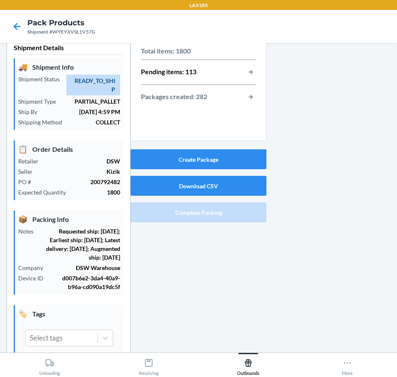
scroll to position [0, 0]
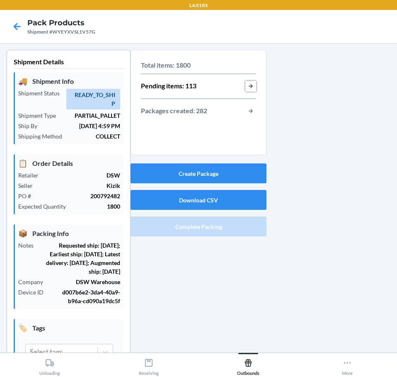
click at [249, 85] on button "button-view-pending-items" at bounding box center [251, 86] width 11 height 11
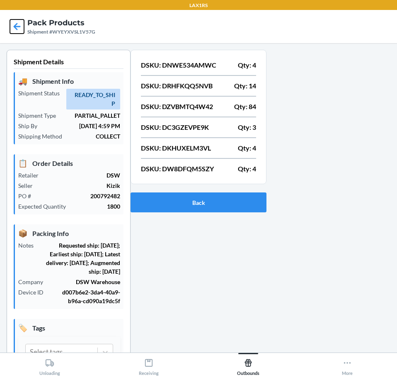
click at [17, 25] on icon at bounding box center [17, 26] width 14 height 14
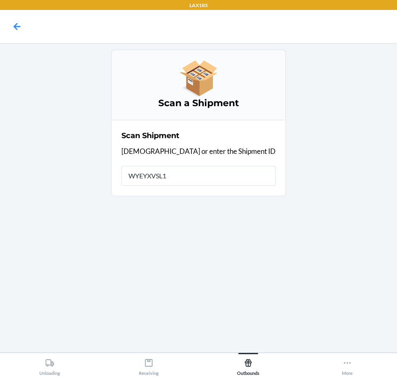
type input "WYEYXVSL1V"
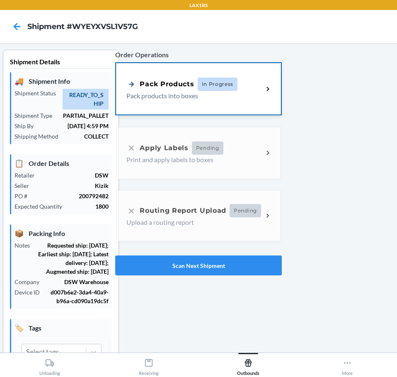
click at [205, 72] on div "Pack Products In Progress Pack products into boxes" at bounding box center [198, 88] width 165 height 51
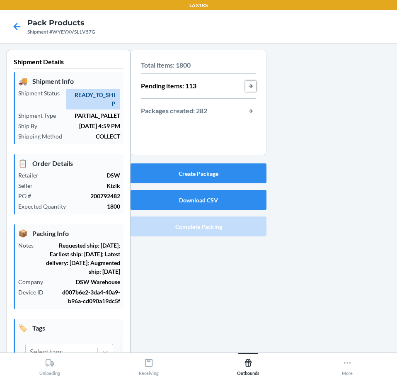
click at [246, 86] on button "button-view-pending-items" at bounding box center [251, 86] width 11 height 11
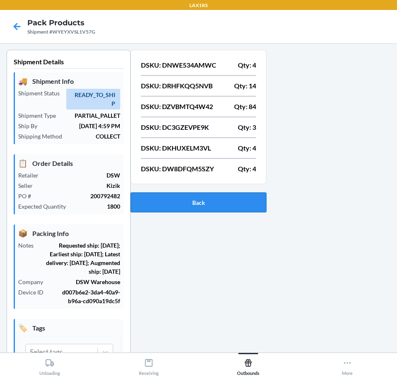
click at [257, 205] on button "Back" at bounding box center [199, 202] width 136 height 20
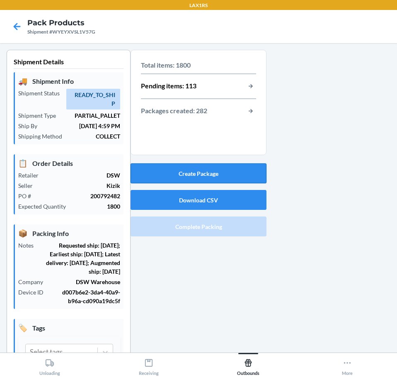
click at [239, 170] on button "Create Package" at bounding box center [199, 173] width 136 height 20
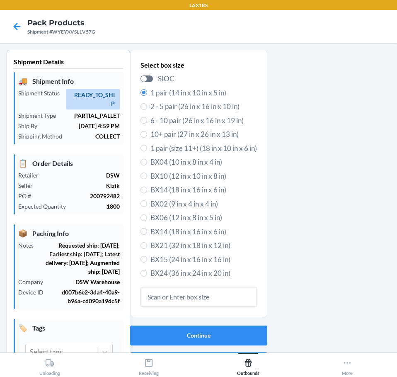
click at [222, 121] on span "6 - 10 pair (26 in x 16 in x 19 in)" at bounding box center [204, 120] width 107 height 11
click at [147, 121] on input "6 - 10 pair (26 in x 16 in x 19 in)" at bounding box center [144, 120] width 7 height 7
radio input "true"
radio input "false"
click at [183, 333] on button "Continue" at bounding box center [198, 336] width 137 height 20
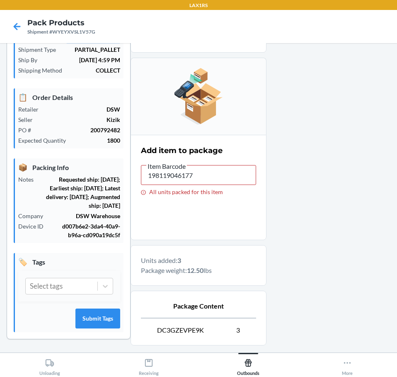
scroll to position [144, 0]
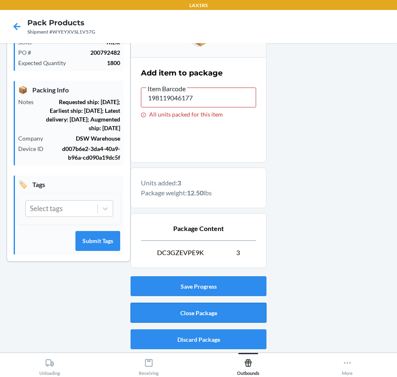
click at [190, 317] on button "Close Package" at bounding box center [199, 313] width 136 height 20
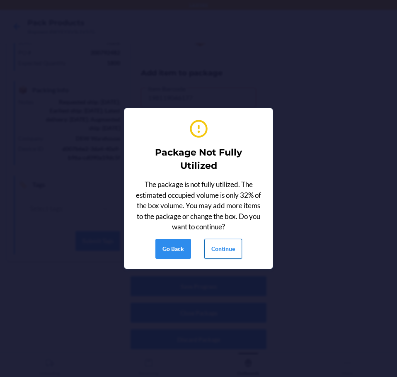
click at [219, 256] on button "Continue" at bounding box center [224, 249] width 38 height 20
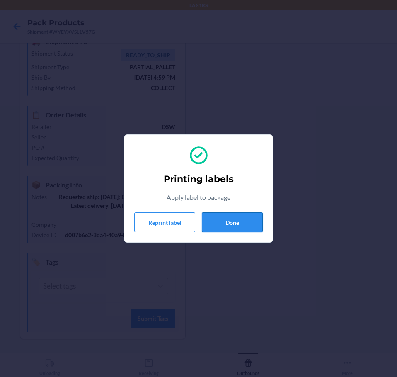
click at [228, 223] on button "Done" at bounding box center [232, 222] width 61 height 20
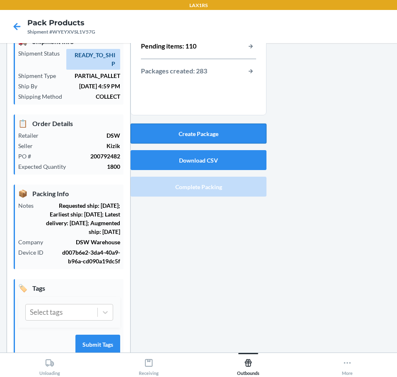
click at [250, 130] on button "Create Package" at bounding box center [199, 134] width 136 height 20
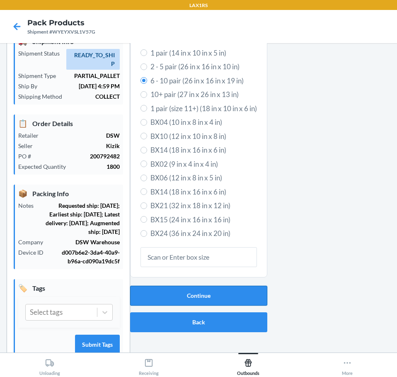
click at [210, 302] on button "Continue" at bounding box center [198, 296] width 137 height 20
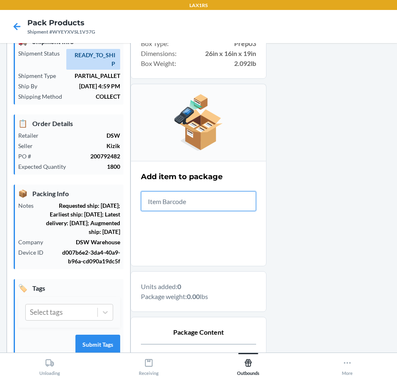
click at [204, 204] on input "text" at bounding box center [198, 201] width 115 height 20
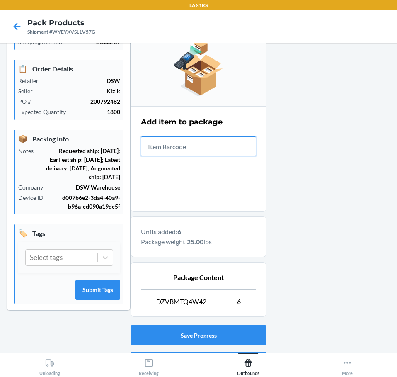
scroll to position [144, 0]
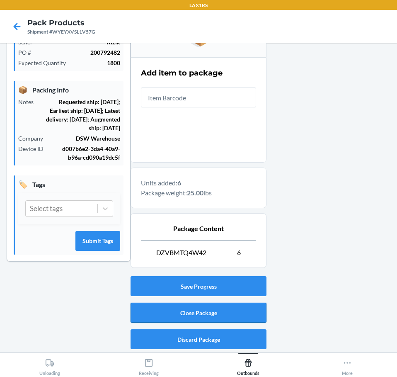
click at [236, 312] on button "Close Package" at bounding box center [199, 313] width 136 height 20
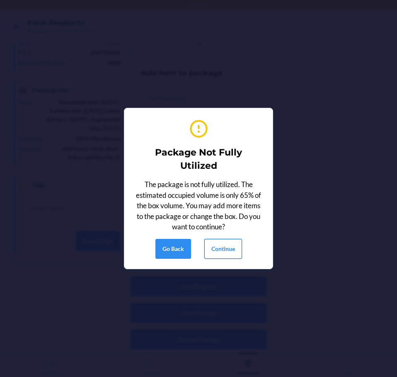
click at [235, 251] on button "Continue" at bounding box center [224, 249] width 38 height 20
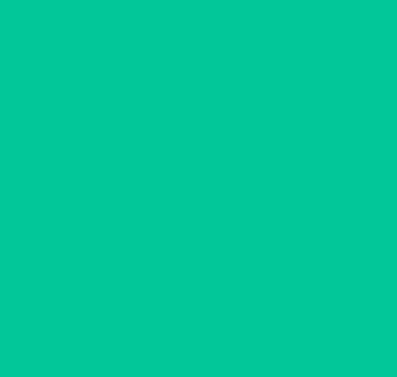
scroll to position [40, 0]
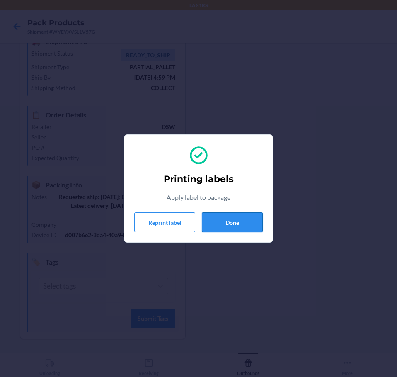
click at [219, 220] on button "Done" at bounding box center [232, 222] width 61 height 20
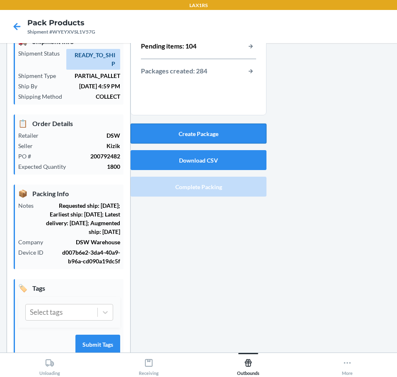
click at [217, 132] on button "Create Package" at bounding box center [199, 134] width 136 height 20
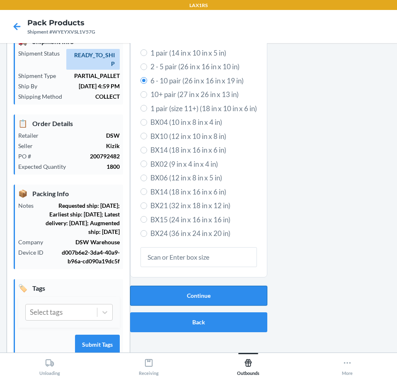
click at [207, 296] on button "Continue" at bounding box center [198, 296] width 137 height 20
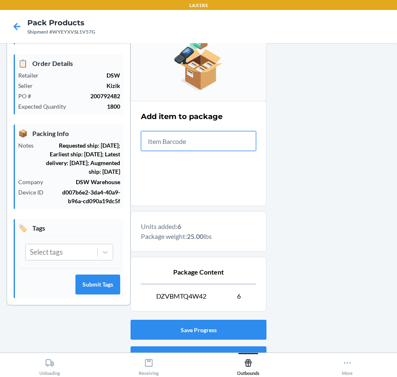
scroll to position [144, 0]
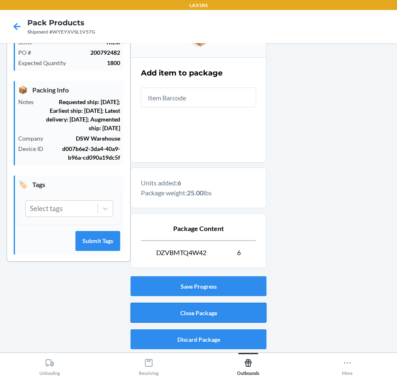
click at [192, 311] on button "Close Package" at bounding box center [199, 313] width 136 height 20
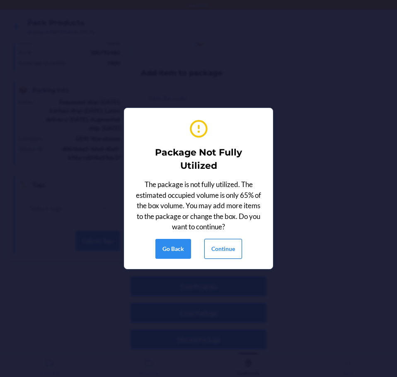
click at [229, 243] on button "Continue" at bounding box center [224, 249] width 38 height 20
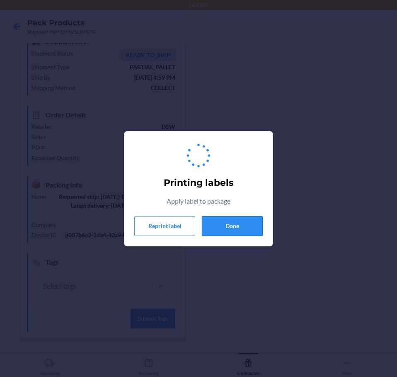
click at [233, 229] on button "Done" at bounding box center [232, 226] width 61 height 20
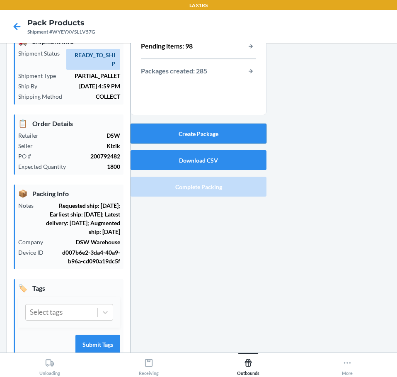
click at [175, 131] on button "Create Package" at bounding box center [199, 134] width 136 height 20
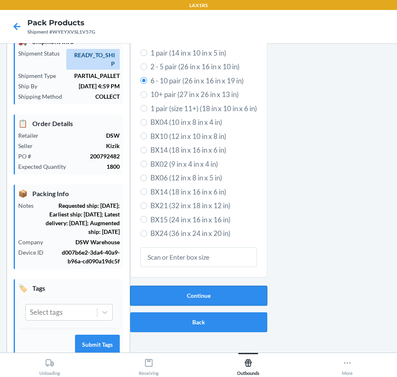
click at [186, 288] on button "Continue" at bounding box center [198, 296] width 137 height 20
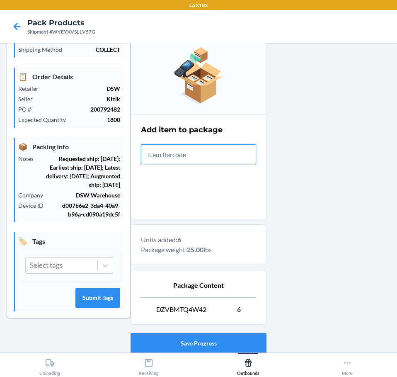
scroll to position [144, 0]
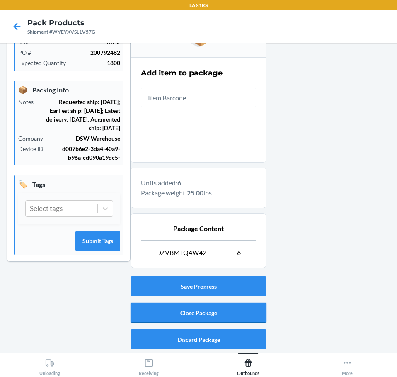
click at [207, 312] on button "Close Package" at bounding box center [199, 313] width 136 height 20
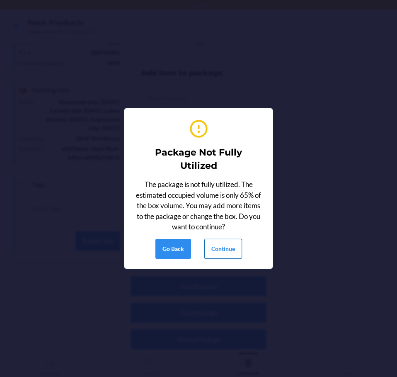
click at [231, 249] on button "Continue" at bounding box center [224, 249] width 38 height 20
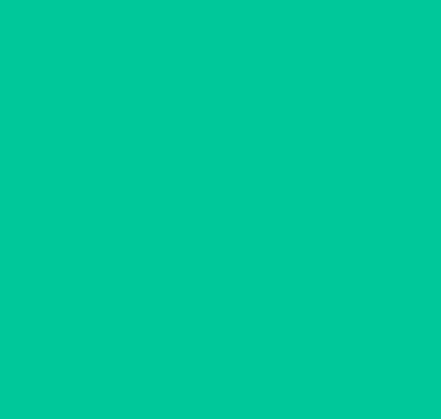
scroll to position [40, 0]
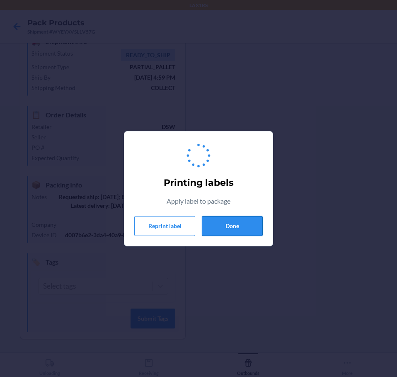
click at [230, 219] on button "Done" at bounding box center [232, 226] width 61 height 20
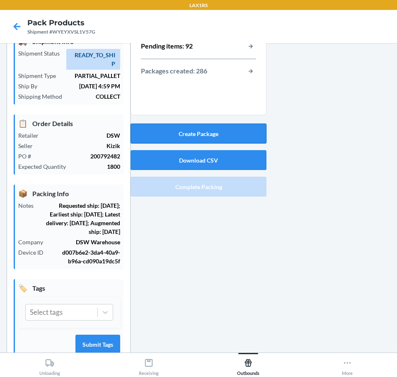
click at [221, 130] on button "Create Package" at bounding box center [199, 134] width 136 height 20
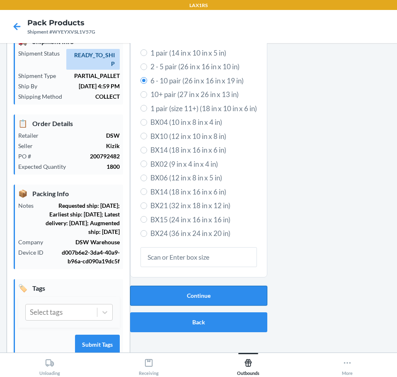
click at [211, 294] on button "Continue" at bounding box center [198, 296] width 137 height 20
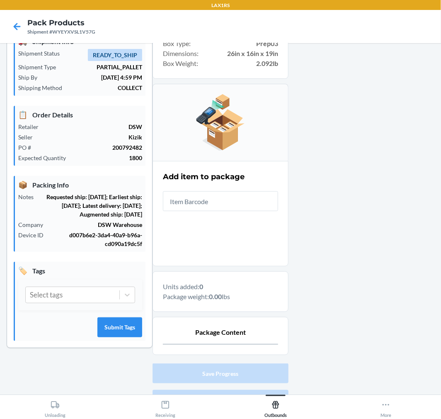
scroll to position [39, 0]
drag, startPoint x: 355, startPoint y: 0, endPoint x: 360, endPoint y: 310, distance: 310.4
click at [360, 310] on div at bounding box center [362, 225] width 146 height 430
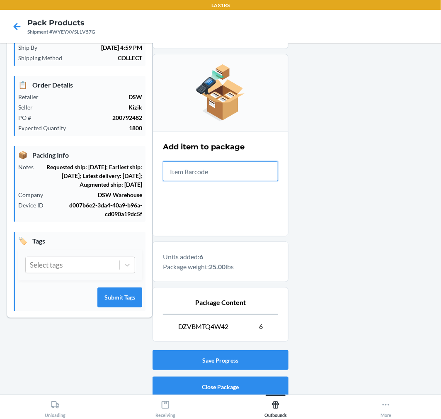
scroll to position [102, 0]
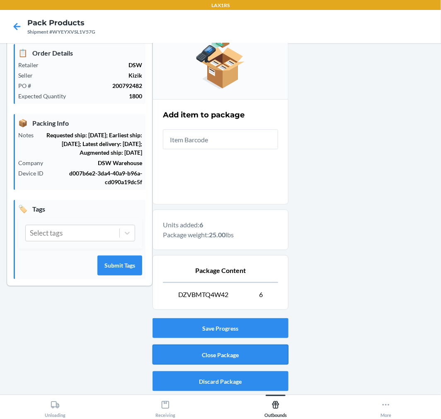
click at [256, 355] on button "Close Package" at bounding box center [221, 355] width 136 height 20
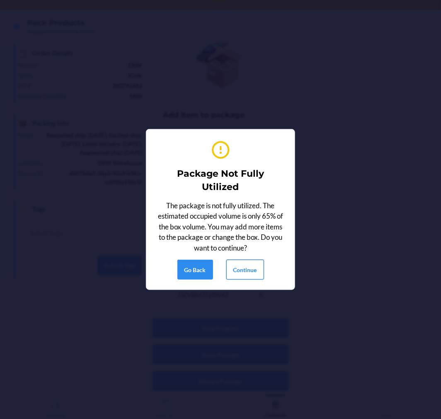
drag, startPoint x: 257, startPoint y: 272, endPoint x: 260, endPoint y: 276, distance: 4.7
click at [259, 275] on button "Continue" at bounding box center [246, 270] width 38 height 20
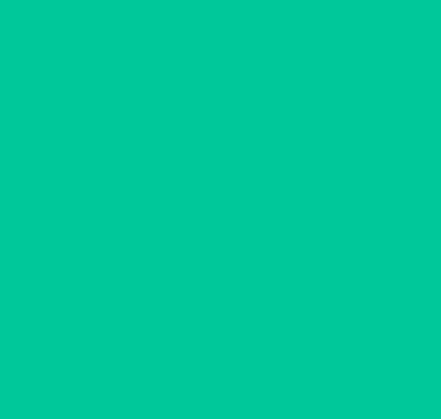
scroll to position [0, 0]
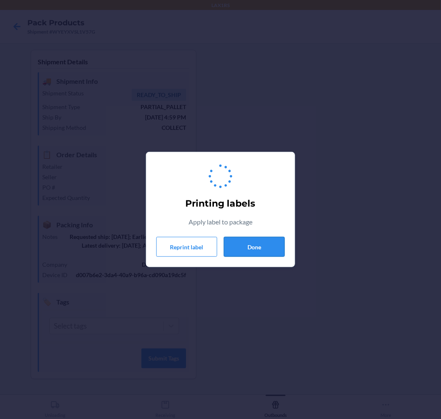
click at [261, 245] on button "Done" at bounding box center [254, 247] width 61 height 20
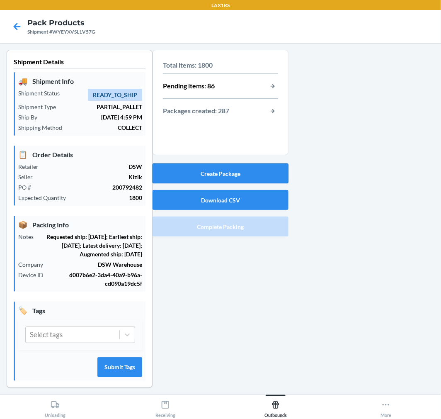
click at [240, 173] on button "Create Package" at bounding box center [221, 173] width 136 height 20
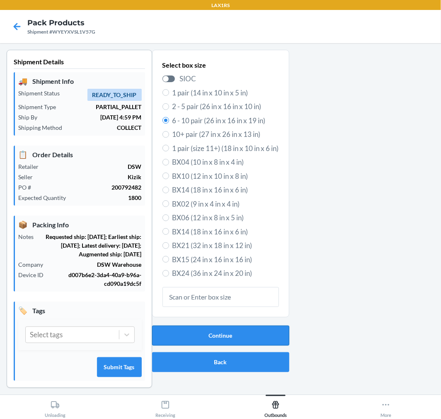
click at [218, 338] on button "Continue" at bounding box center [220, 336] width 137 height 20
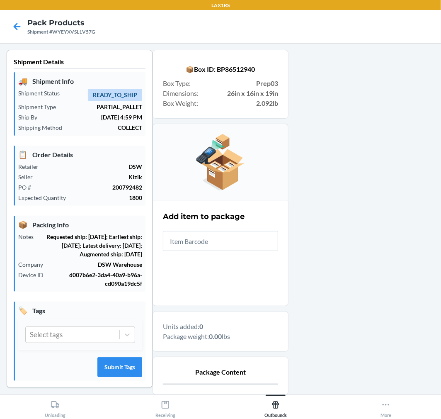
click at [351, 310] on div at bounding box center [362, 265] width 146 height 430
click at [259, 237] on input "text" at bounding box center [220, 241] width 115 height 20
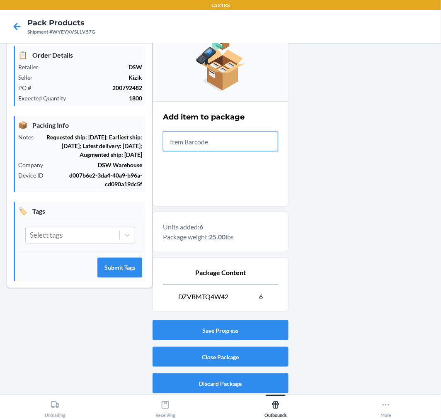
scroll to position [102, 0]
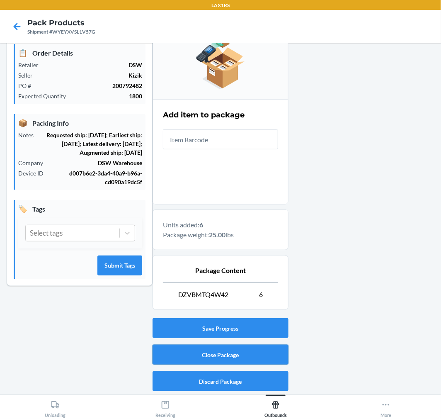
click at [277, 347] on button "Close Package" at bounding box center [221, 355] width 136 height 20
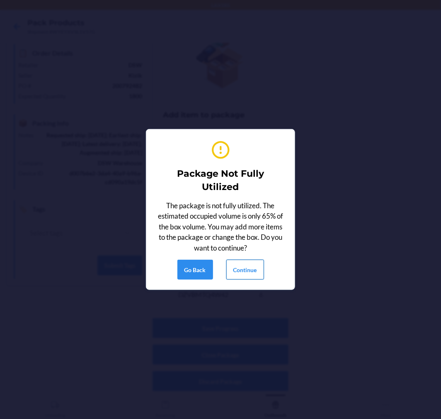
click at [241, 271] on button "Continue" at bounding box center [246, 270] width 38 height 20
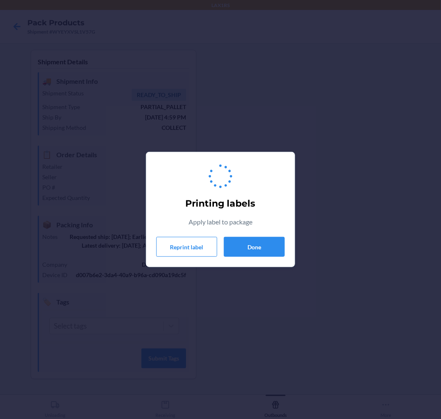
click at [266, 235] on div "Printing labels Apply label to package Reprint label Done" at bounding box center [220, 209] width 129 height 101
click at [269, 247] on button "Done" at bounding box center [254, 247] width 61 height 20
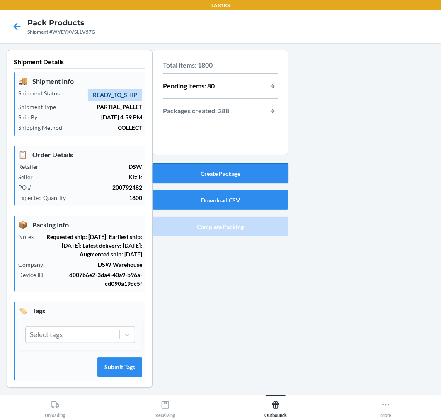
click at [247, 172] on button "Create Package" at bounding box center [221, 173] width 136 height 20
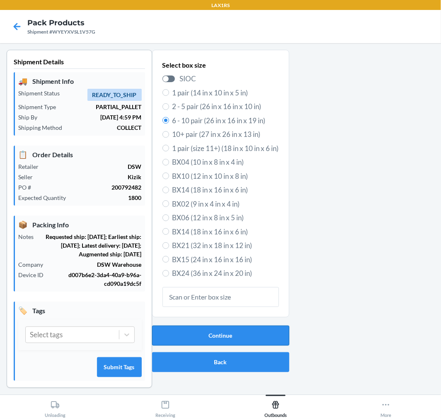
click at [247, 333] on button "Continue" at bounding box center [220, 336] width 137 height 20
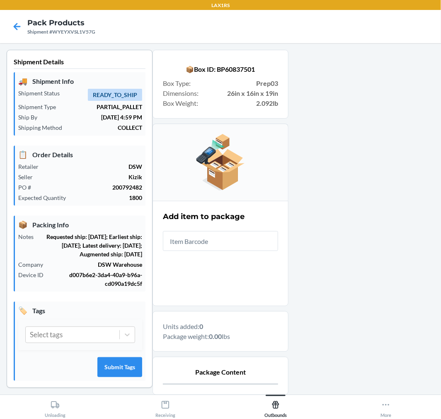
click at [329, 334] on div at bounding box center [362, 265] width 146 height 430
click at [246, 236] on input "text" at bounding box center [220, 241] width 115 height 20
type input "198119"
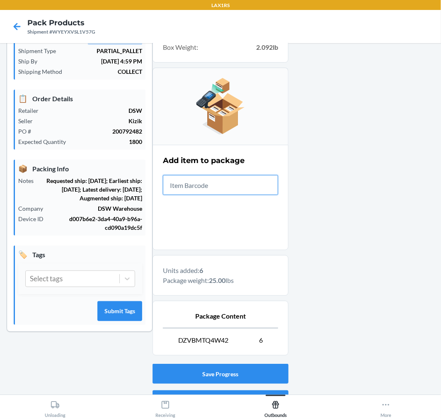
scroll to position [102, 0]
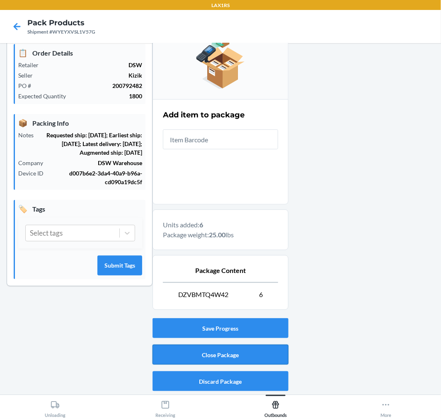
click at [258, 353] on button "Close Package" at bounding box center [221, 355] width 136 height 20
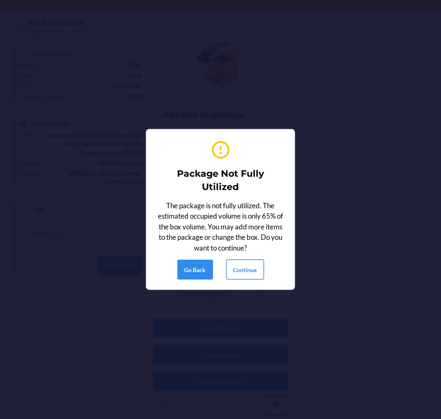
click at [258, 268] on button "Continue" at bounding box center [246, 270] width 38 height 20
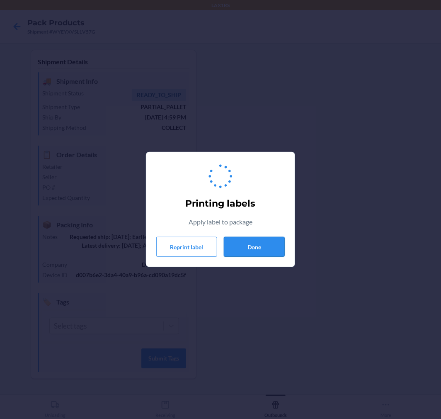
click at [255, 245] on button "Done" at bounding box center [254, 247] width 61 height 20
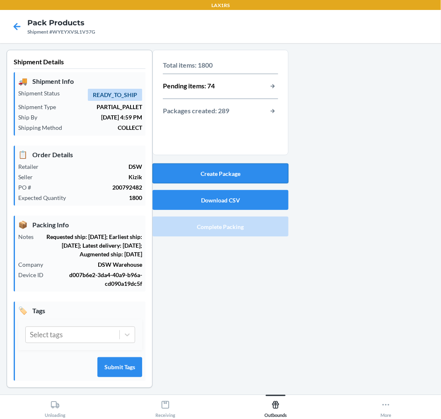
click at [256, 170] on button "Create Package" at bounding box center [221, 173] width 136 height 20
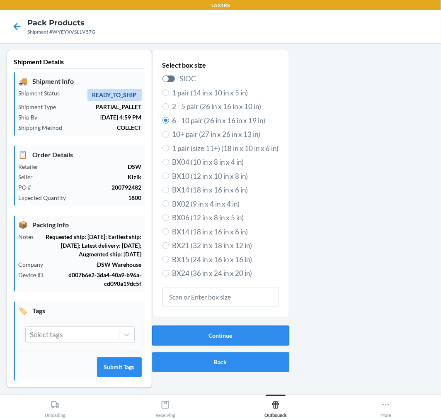
click at [231, 330] on button "Continue" at bounding box center [220, 336] width 137 height 20
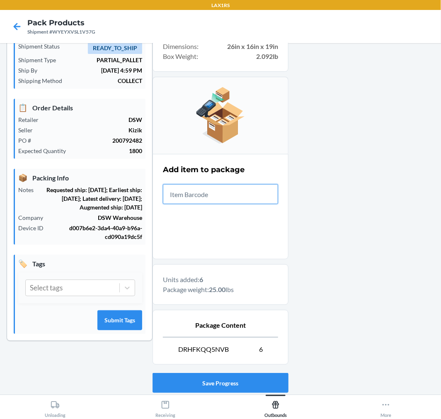
scroll to position [102, 0]
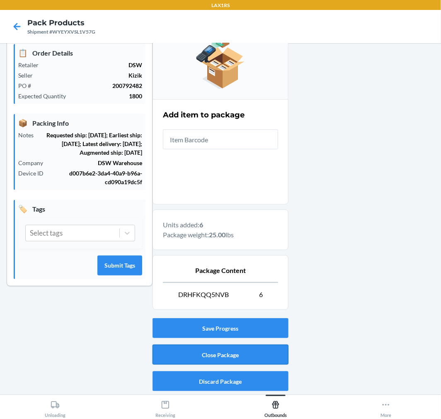
click at [207, 349] on button "Close Package" at bounding box center [221, 355] width 136 height 20
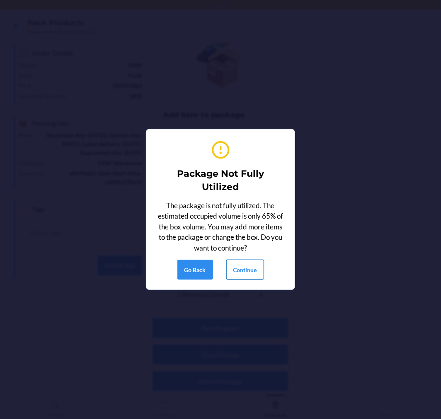
click at [249, 269] on button "Continue" at bounding box center [246, 270] width 38 height 20
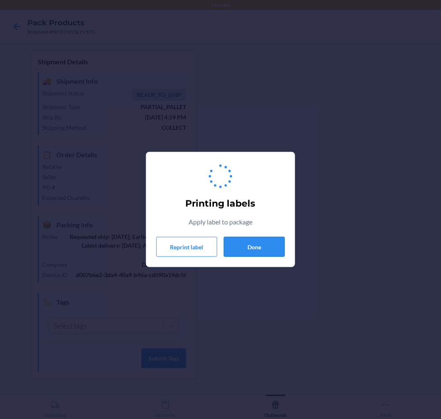
click at [268, 245] on button "Done" at bounding box center [254, 247] width 61 height 20
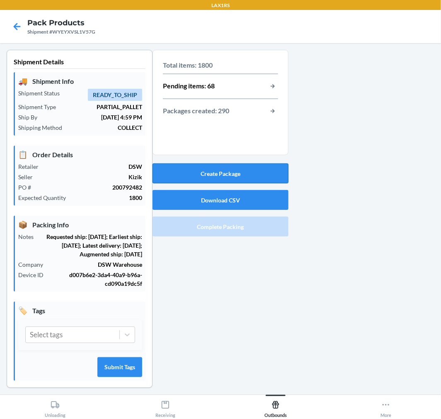
click at [253, 168] on button "Create Package" at bounding box center [221, 173] width 136 height 20
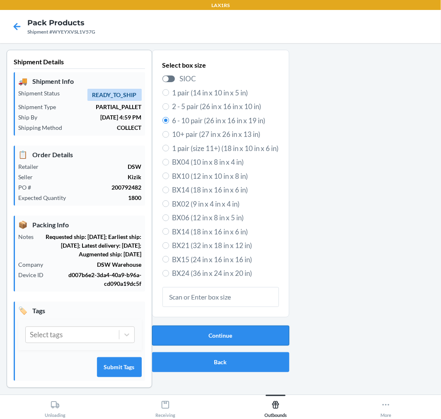
click at [223, 327] on button "Continue" at bounding box center [220, 336] width 137 height 20
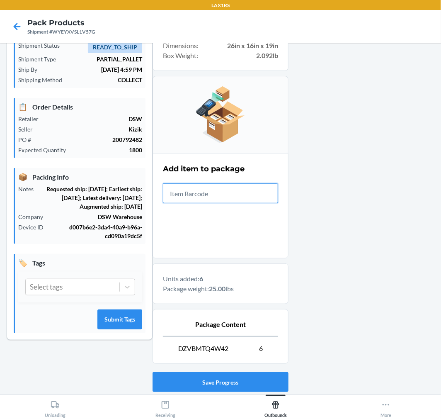
scroll to position [102, 0]
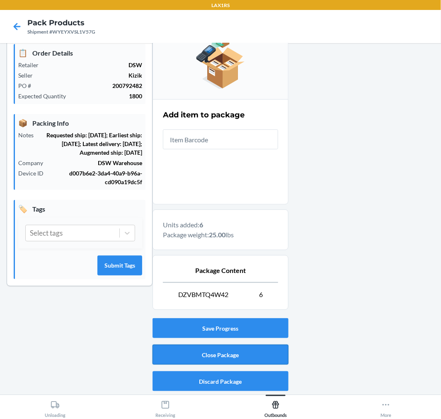
click at [261, 356] on button "Close Package" at bounding box center [221, 355] width 136 height 20
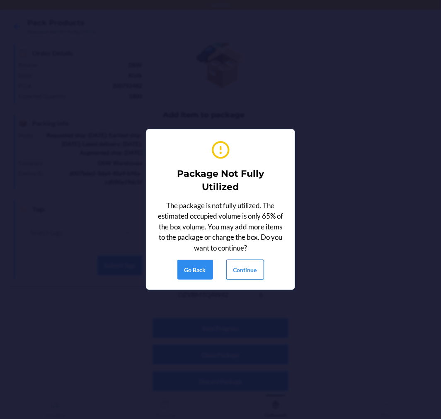
click at [253, 264] on button "Continue" at bounding box center [246, 270] width 38 height 20
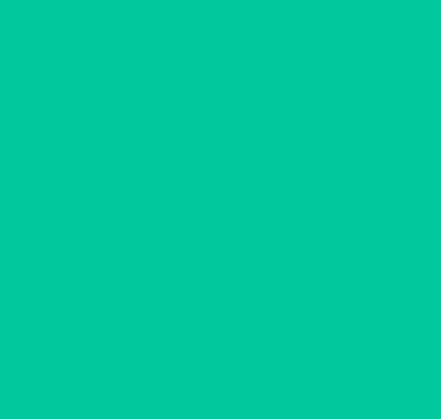
scroll to position [0, 0]
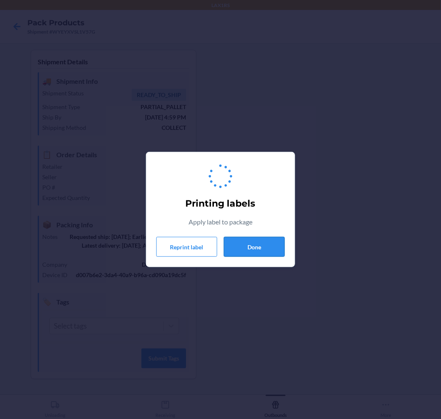
click at [252, 247] on button "Done" at bounding box center [254, 247] width 61 height 20
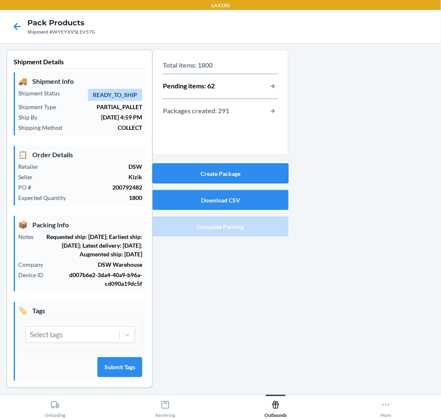
click at [245, 169] on button "Create Package" at bounding box center [221, 173] width 136 height 20
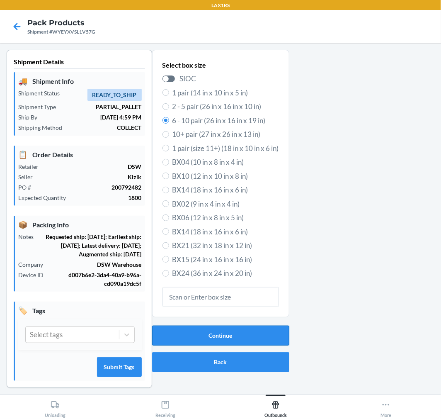
click at [231, 336] on button "Continue" at bounding box center [220, 336] width 137 height 20
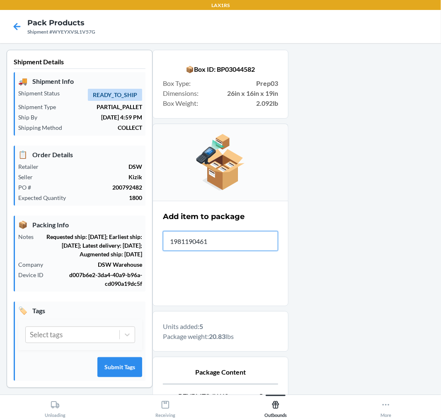
type input "19811904618"
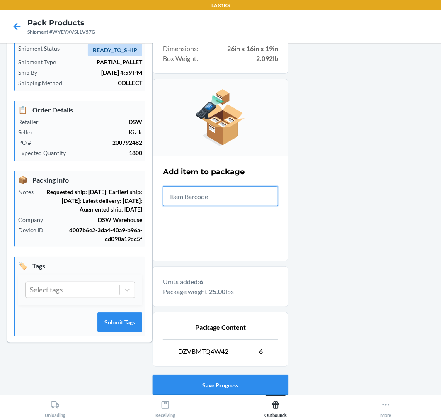
scroll to position [102, 0]
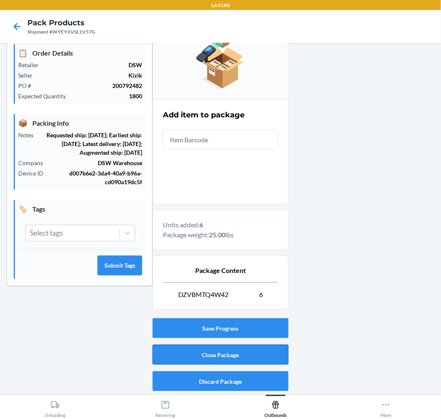
click at [224, 348] on button "Close Package" at bounding box center [221, 355] width 136 height 20
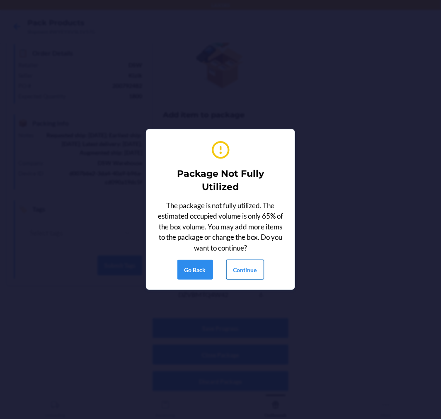
click at [250, 275] on button "Continue" at bounding box center [246, 270] width 38 height 20
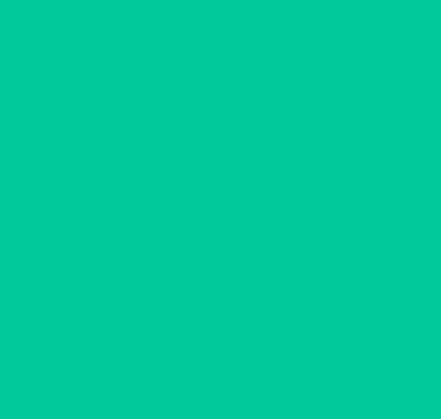
scroll to position [0, 0]
click at [251, 268] on div "Printing labels Apply label to package Reprint label Done" at bounding box center [220, 209] width 441 height 419
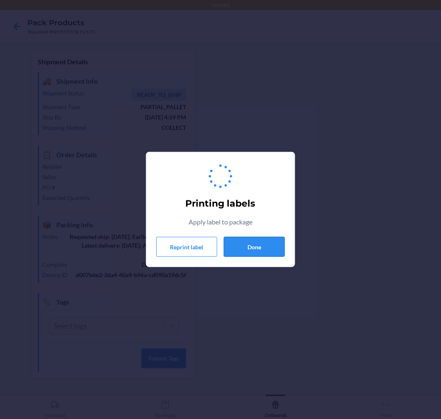
click at [253, 244] on button "Done" at bounding box center [254, 247] width 61 height 20
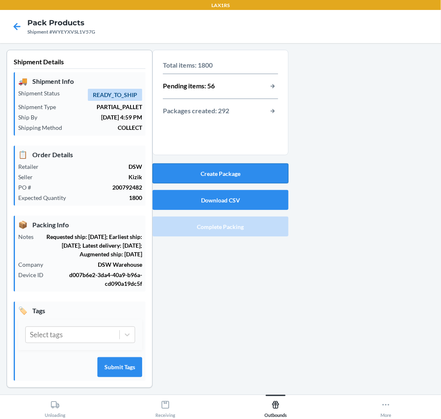
click at [247, 171] on button "Create Package" at bounding box center [221, 173] width 136 height 20
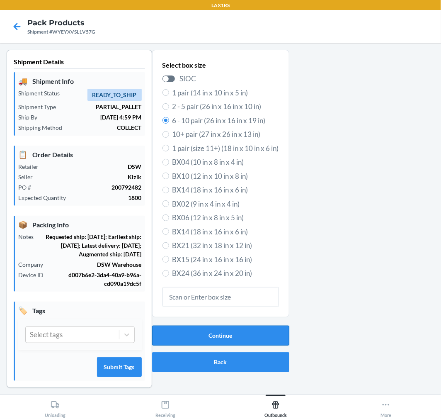
click at [175, 329] on button "Continue" at bounding box center [220, 336] width 137 height 20
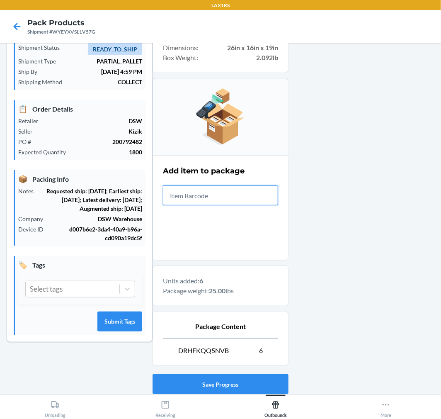
scroll to position [102, 0]
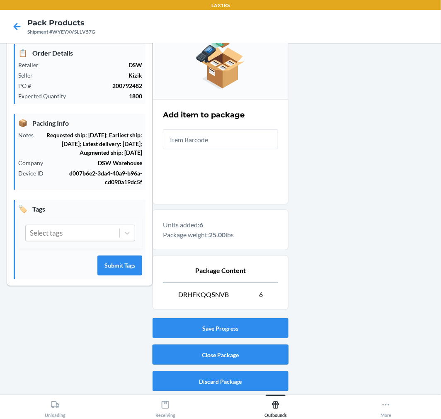
click at [258, 355] on button "Close Package" at bounding box center [221, 355] width 136 height 20
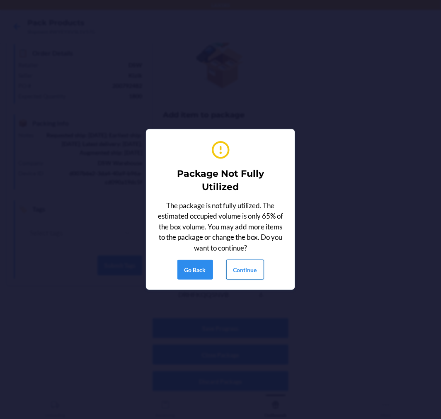
click at [245, 275] on button "Continue" at bounding box center [246, 270] width 38 height 20
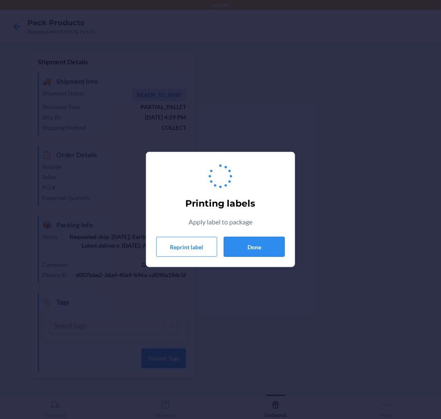
click at [251, 252] on button "Done" at bounding box center [254, 247] width 61 height 20
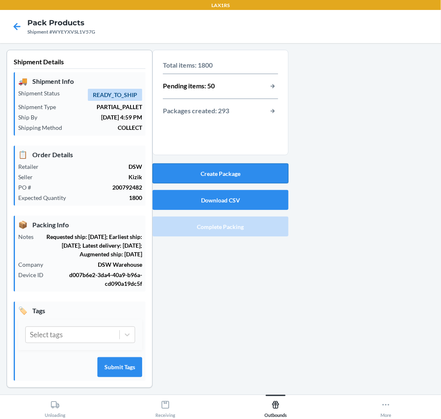
click at [259, 175] on button "Create Package" at bounding box center [221, 173] width 136 height 20
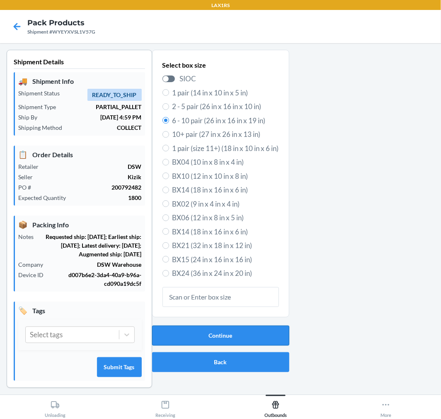
click at [259, 334] on button "Continue" at bounding box center [220, 336] width 137 height 20
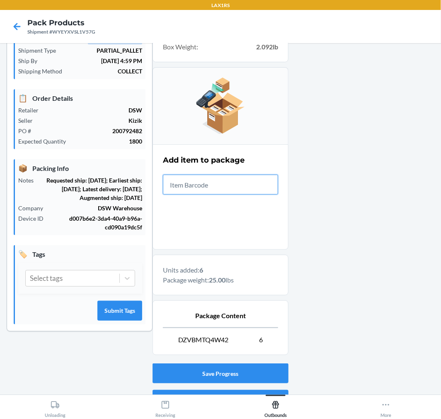
scroll to position [102, 0]
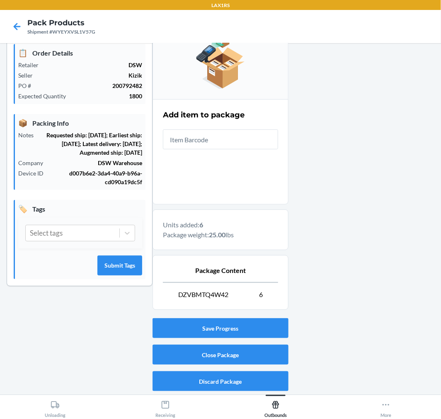
drag, startPoint x: 248, startPoint y: 365, endPoint x: 251, endPoint y: 353, distance: 12.5
click at [248, 365] on div "Save Progress Close Package Discard Package" at bounding box center [221, 355] width 136 height 80
click at [253, 352] on button "Close Package" at bounding box center [221, 355] width 136 height 20
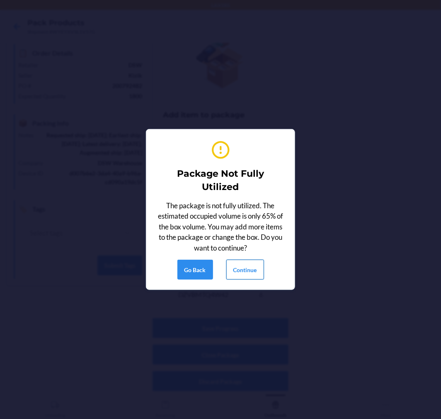
click at [239, 270] on button "Continue" at bounding box center [246, 270] width 38 height 20
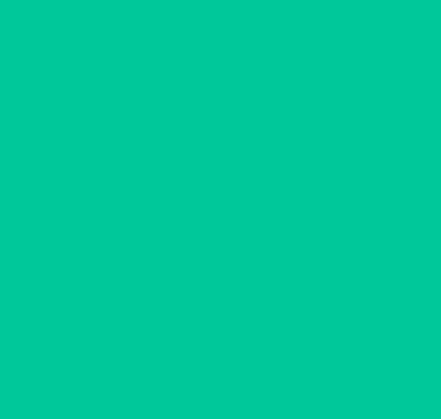
scroll to position [0, 0]
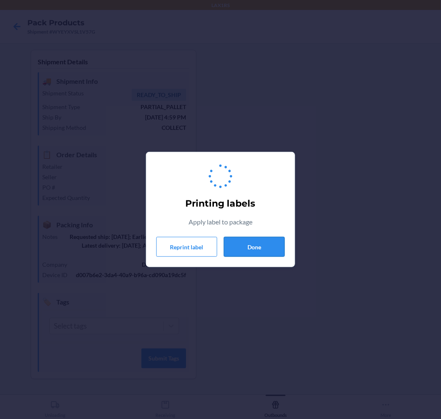
click at [262, 245] on button "Done" at bounding box center [254, 247] width 61 height 20
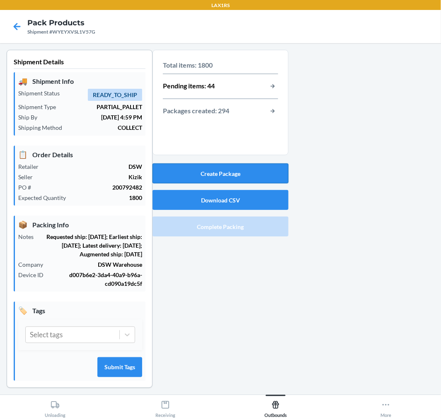
click at [237, 171] on button "Create Package" at bounding box center [221, 173] width 136 height 20
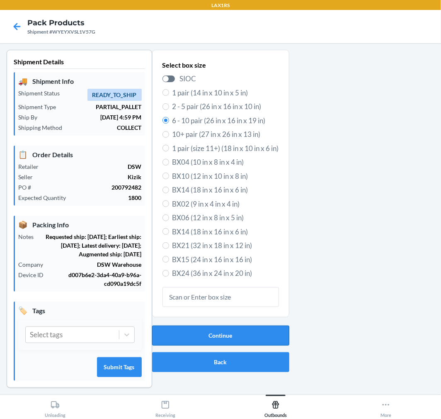
click at [219, 338] on button "Continue" at bounding box center [220, 336] width 137 height 20
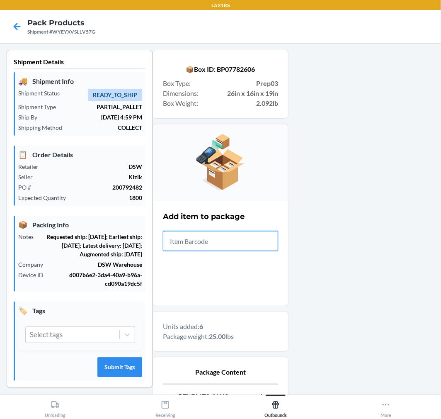
scroll to position [102, 0]
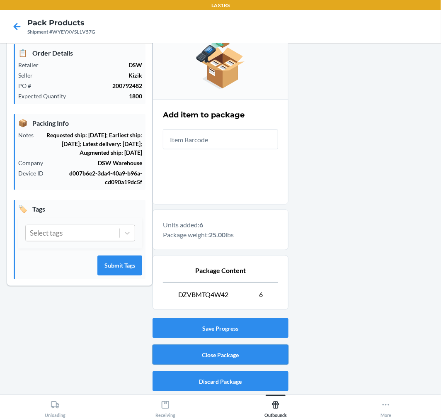
click at [217, 347] on button "Close Package" at bounding box center [221, 355] width 136 height 20
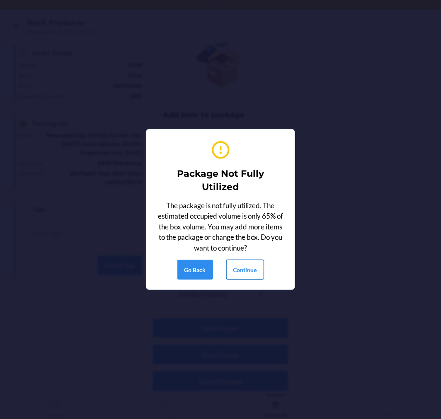
click at [249, 268] on button "Continue" at bounding box center [246, 270] width 38 height 20
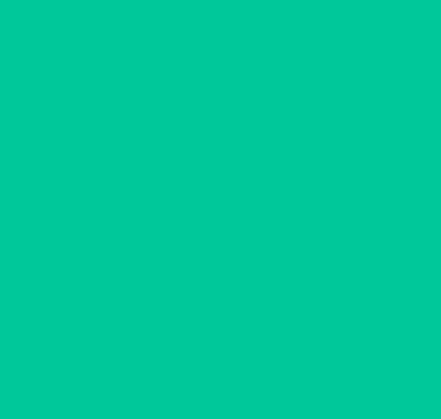
scroll to position [0, 0]
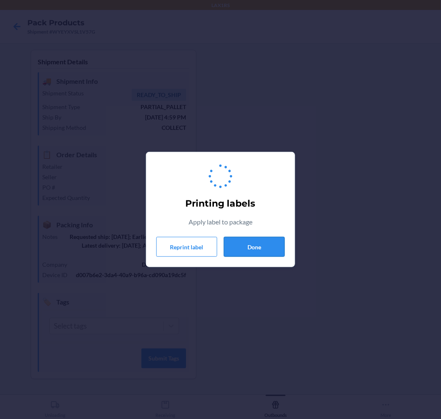
click at [251, 247] on button "Done" at bounding box center [254, 247] width 61 height 20
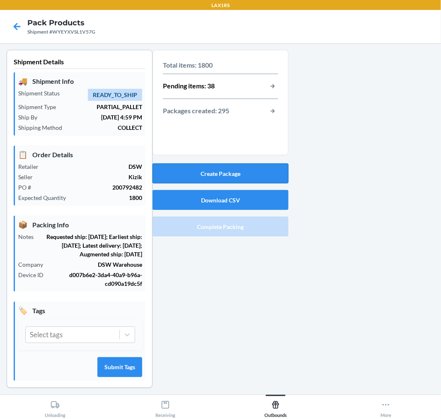
click at [244, 180] on button "Create Package" at bounding box center [221, 173] width 136 height 20
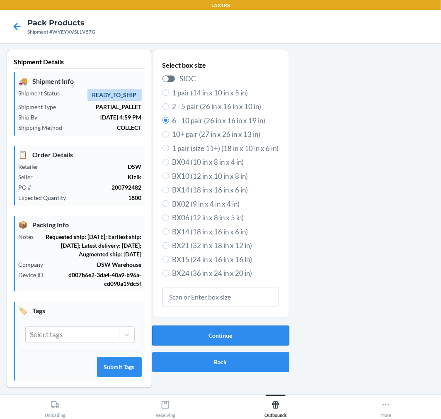
click at [248, 334] on button "Continue" at bounding box center [220, 336] width 137 height 20
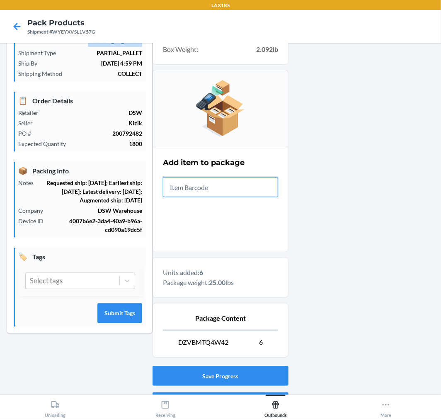
scroll to position [102, 0]
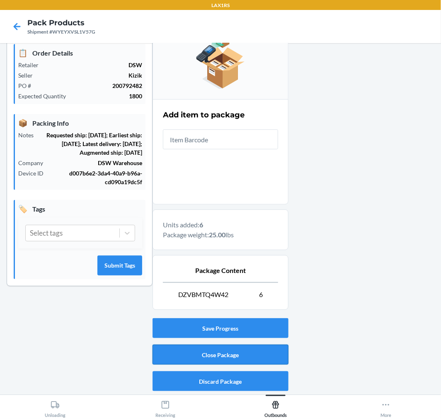
click at [263, 356] on button "Close Package" at bounding box center [221, 355] width 136 height 20
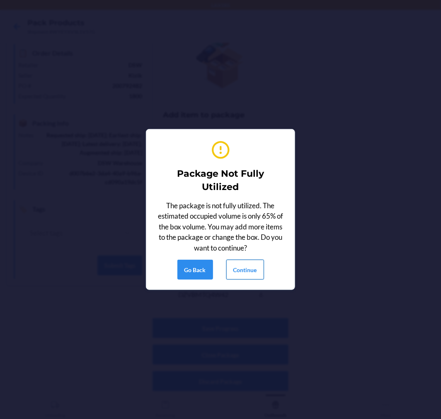
click at [247, 270] on button "Continue" at bounding box center [246, 270] width 38 height 20
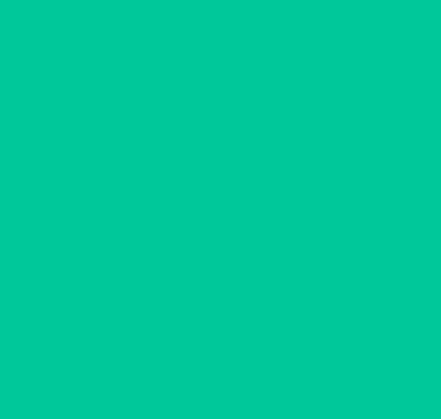
scroll to position [0, 0]
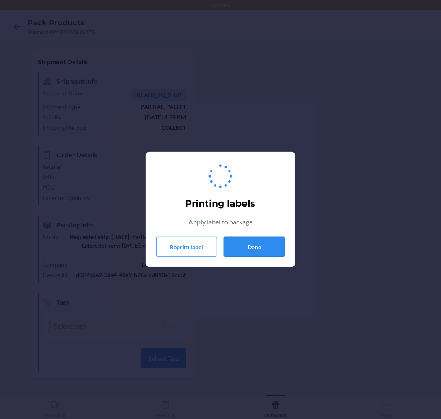
click at [246, 243] on button "Done" at bounding box center [254, 247] width 61 height 20
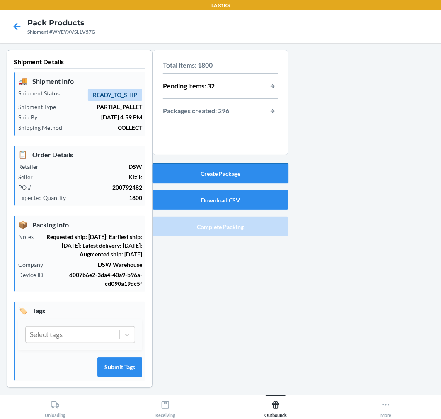
click at [246, 180] on button "Create Package" at bounding box center [221, 173] width 136 height 20
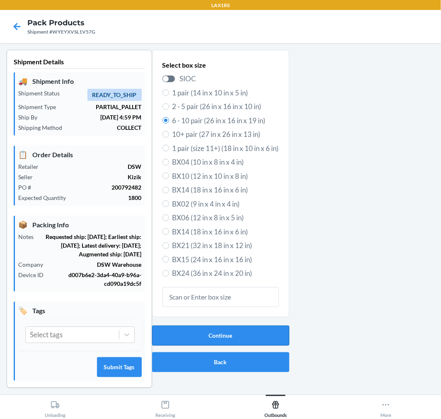
click at [256, 331] on button "Continue" at bounding box center [220, 336] width 137 height 20
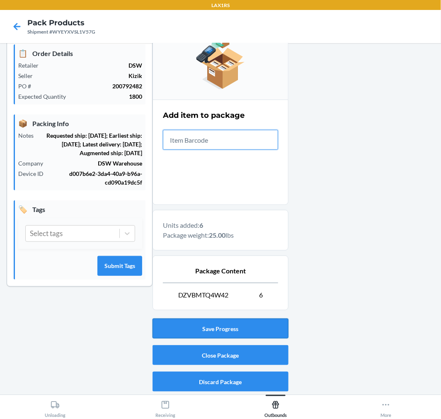
scroll to position [102, 0]
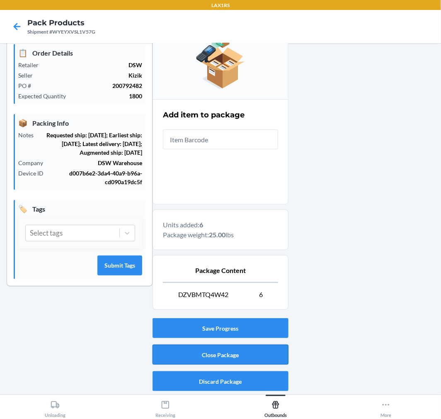
click at [238, 349] on button "Close Package" at bounding box center [221, 355] width 136 height 20
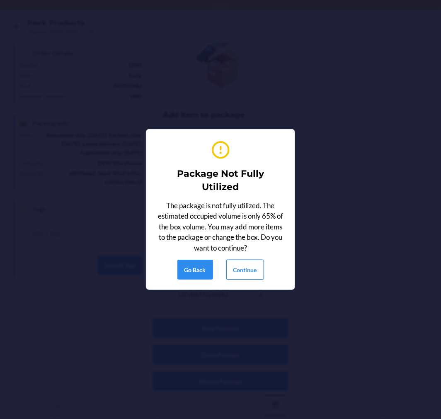
click at [259, 275] on button "Continue" at bounding box center [246, 270] width 38 height 20
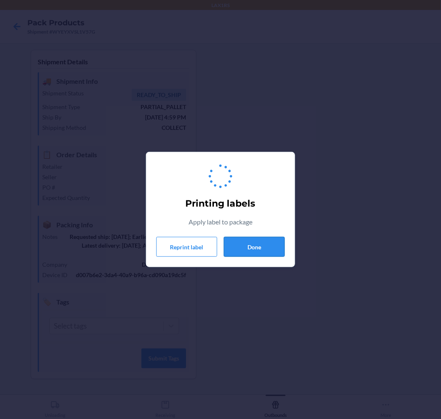
click at [256, 250] on button "Done" at bounding box center [254, 247] width 61 height 20
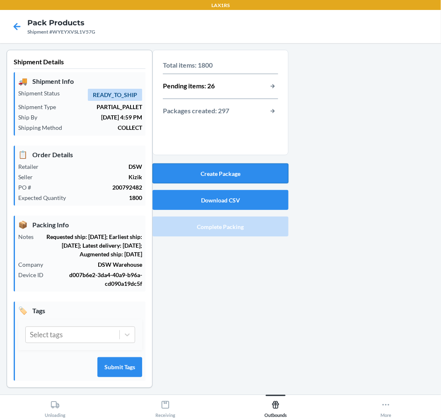
click at [248, 175] on button "Create Package" at bounding box center [221, 173] width 136 height 20
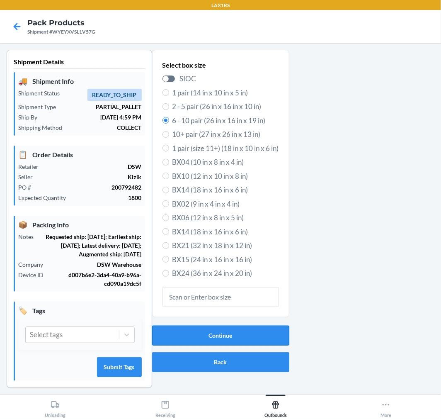
click at [246, 337] on button "Continue" at bounding box center [220, 336] width 137 height 20
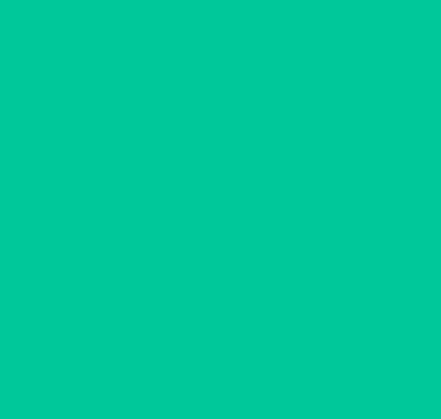
scroll to position [102, 0]
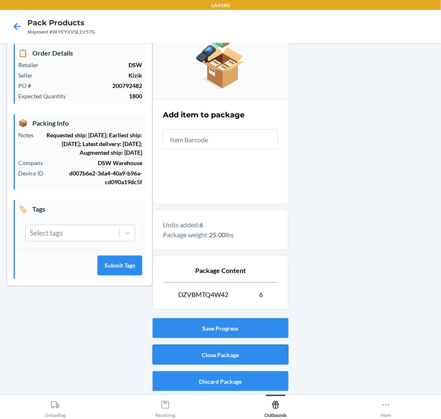
click at [266, 353] on button "Close Package" at bounding box center [221, 355] width 136 height 20
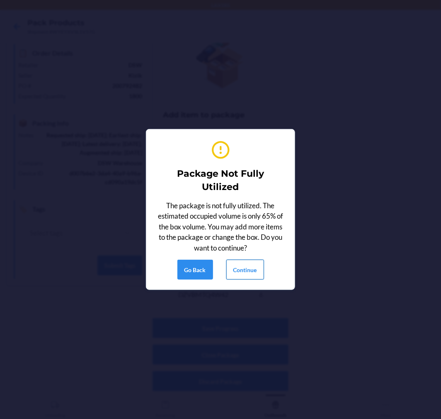
click at [250, 268] on button "Continue" at bounding box center [246, 270] width 38 height 20
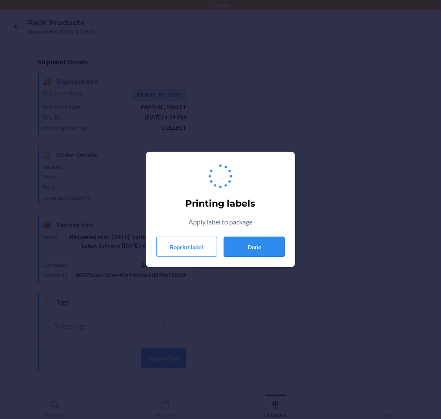
click at [254, 246] on button "Done" at bounding box center [254, 247] width 61 height 20
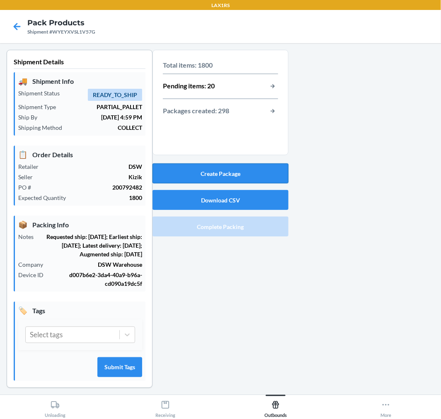
click at [251, 182] on button "Create Package" at bounding box center [221, 173] width 136 height 20
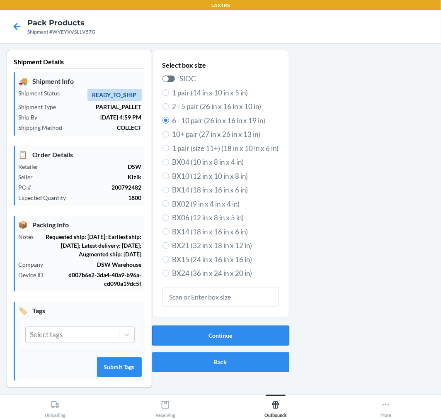
click at [264, 334] on button "Continue" at bounding box center [220, 336] width 137 height 20
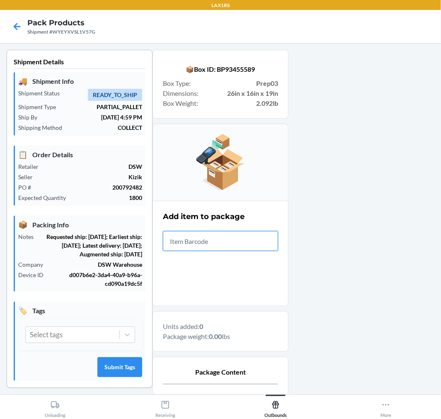
type input "."
click at [221, 238] on input ".198119046269" at bounding box center [220, 241] width 115 height 20
type input "."
click at [221, 238] on input ".198119046269" at bounding box center [220, 241] width 115 height 20
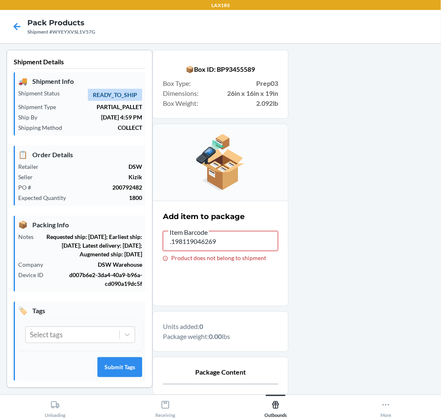
click at [221, 238] on input ".198119046269" at bounding box center [220, 241] width 115 height 20
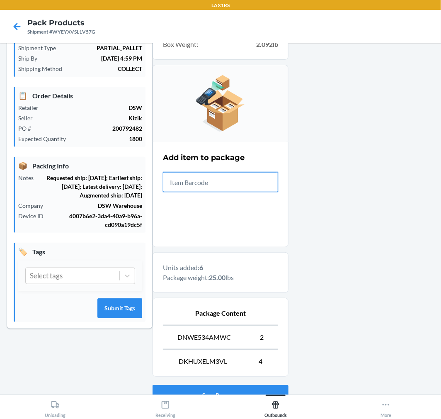
scroll to position [126, 0]
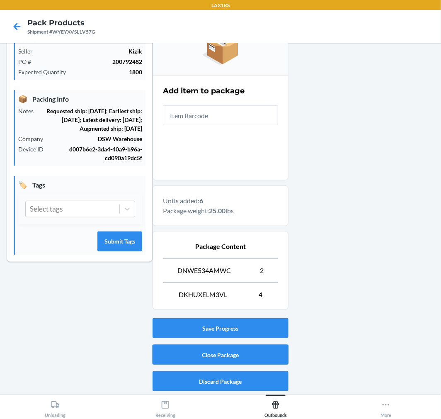
click at [254, 360] on button "Close Package" at bounding box center [221, 355] width 136 height 20
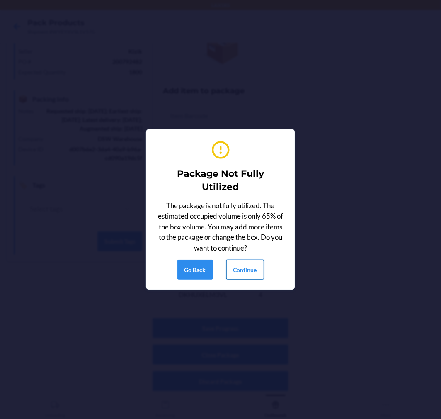
click at [232, 268] on button "Continue" at bounding box center [246, 270] width 38 height 20
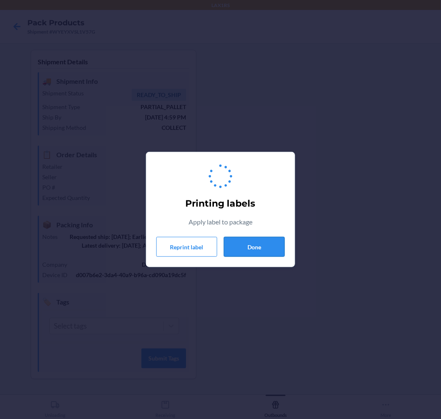
click at [260, 245] on button "Done" at bounding box center [254, 247] width 61 height 20
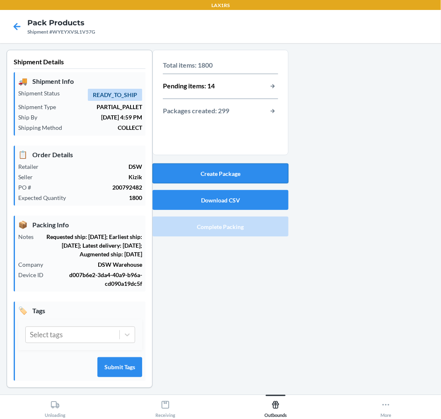
click at [244, 172] on button "Create Package" at bounding box center [221, 173] width 136 height 20
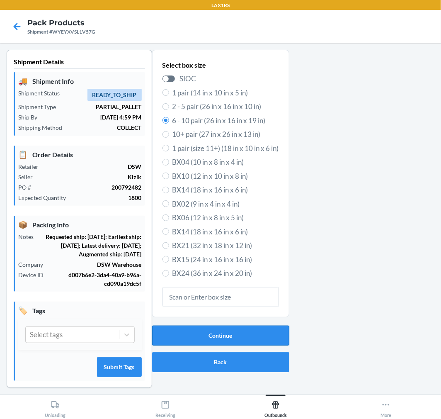
click at [210, 336] on button "Continue" at bounding box center [220, 336] width 137 height 20
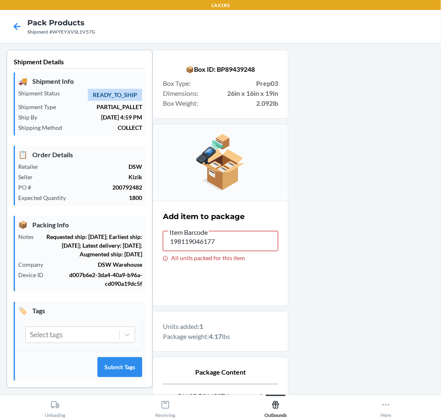
click at [247, 249] on input "198119046177" at bounding box center [220, 241] width 115 height 20
click at [242, 239] on input "198119046177" at bounding box center [220, 241] width 115 height 20
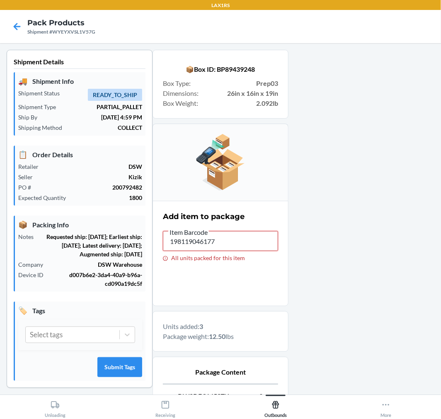
click at [242, 239] on input "198119046177" at bounding box center [220, 241] width 115 height 20
click at [242, 237] on input "198119046177" at bounding box center [220, 241] width 115 height 20
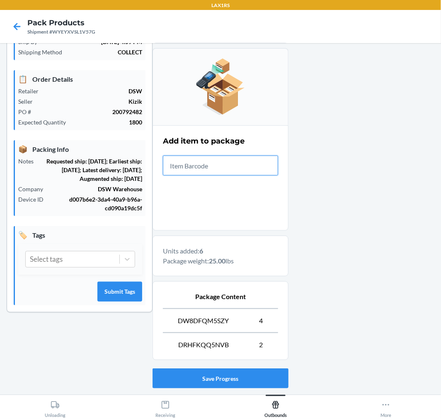
scroll to position [126, 0]
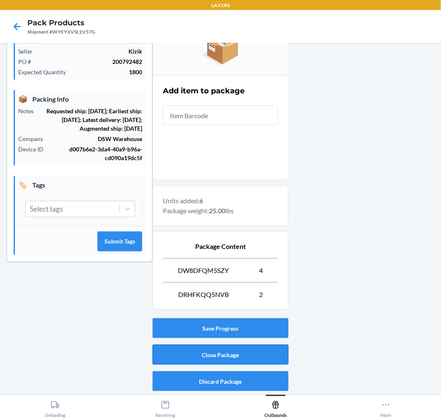
click at [207, 357] on button "Close Package" at bounding box center [221, 355] width 136 height 20
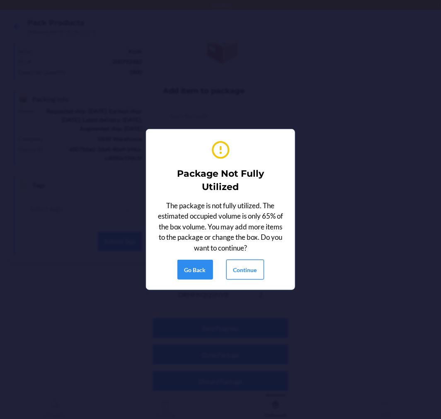
click at [231, 269] on button "Continue" at bounding box center [246, 270] width 38 height 20
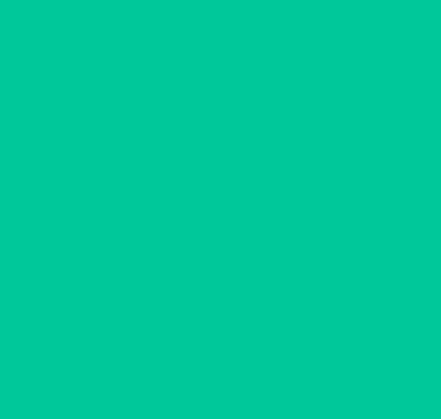
scroll to position [0, 0]
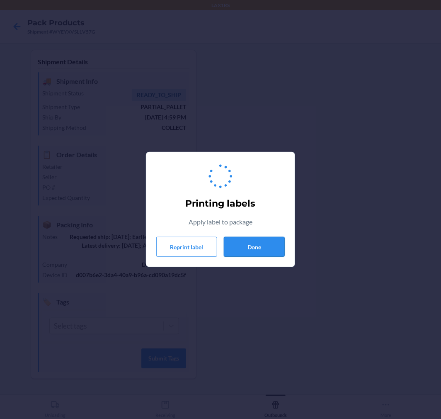
drag, startPoint x: 250, startPoint y: 256, endPoint x: 256, endPoint y: 251, distance: 7.7
click at [251, 256] on button "Done" at bounding box center [254, 247] width 61 height 20
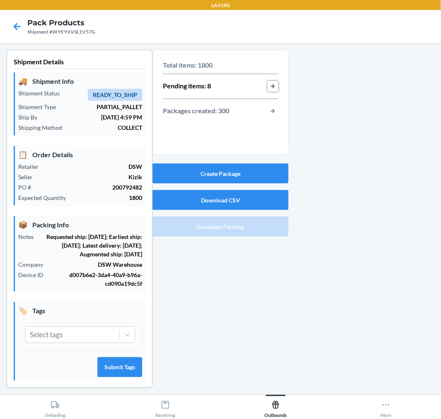
click at [270, 88] on button "button-view-pending-items" at bounding box center [273, 86] width 11 height 11
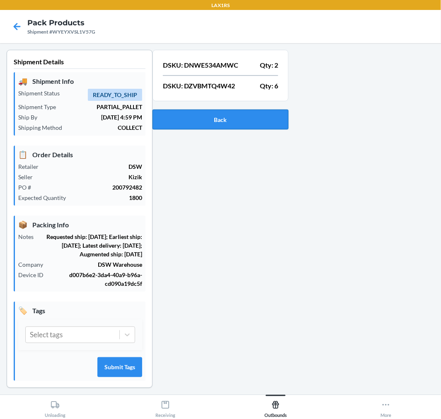
click at [261, 122] on button "Back" at bounding box center [221, 120] width 136 height 20
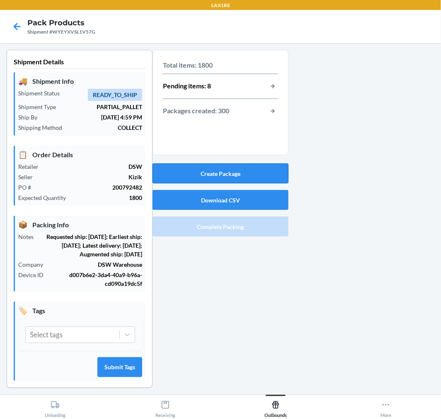
click at [244, 175] on button "Create Package" at bounding box center [221, 173] width 136 height 20
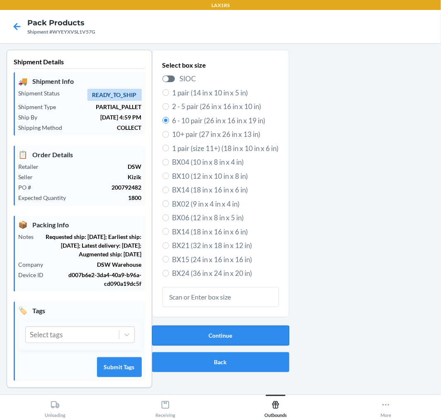
click at [254, 338] on button "Continue" at bounding box center [220, 336] width 137 height 20
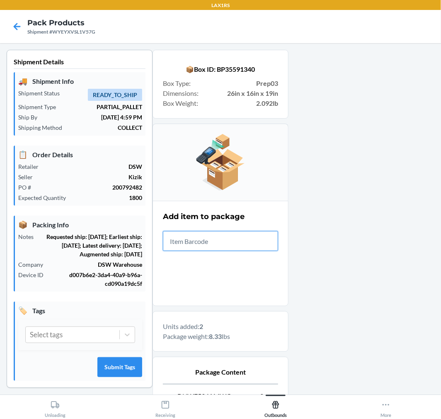
scroll to position [102, 0]
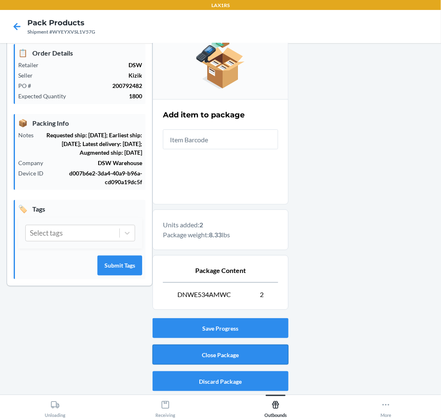
click at [250, 355] on button "Close Package" at bounding box center [221, 355] width 136 height 20
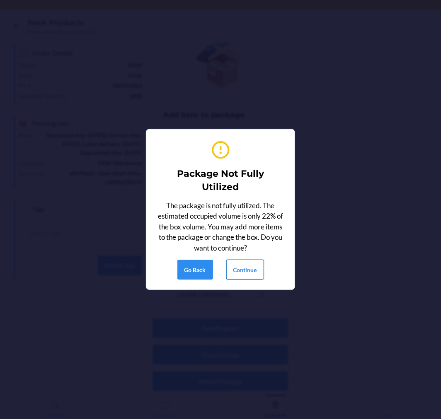
click at [256, 260] on button "Continue" at bounding box center [246, 270] width 38 height 20
click at [245, 277] on button "Continue" at bounding box center [246, 270] width 38 height 20
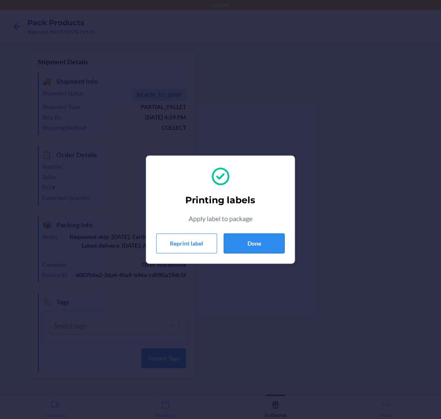
click at [263, 246] on button "Done" at bounding box center [254, 244] width 61 height 20
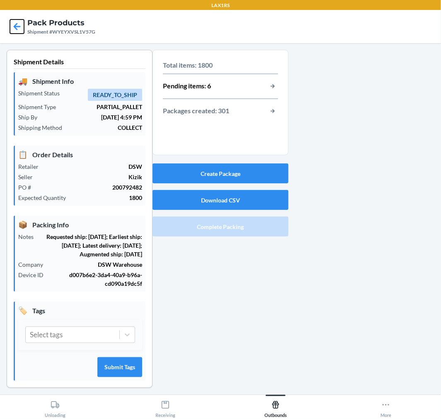
click at [16, 22] on icon at bounding box center [17, 26] width 14 height 14
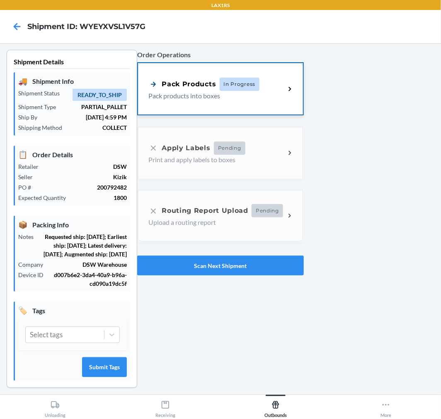
click at [197, 80] on div "Pack Products" at bounding box center [183, 84] width 68 height 10
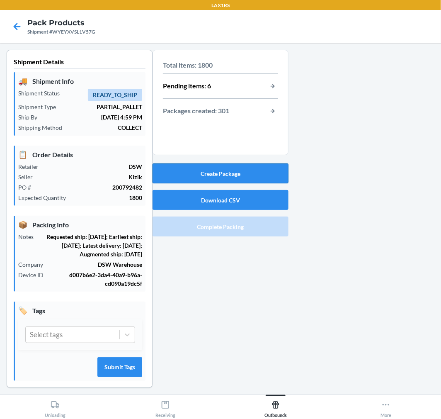
click at [255, 169] on button "Create Package" at bounding box center [221, 173] width 136 height 20
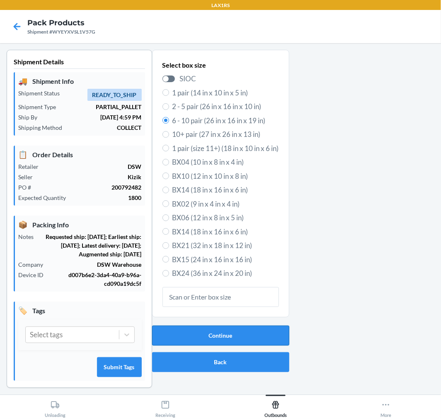
click at [240, 336] on button "Continue" at bounding box center [220, 336] width 137 height 20
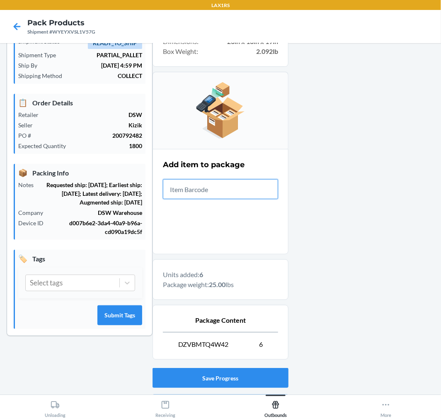
scroll to position [102, 0]
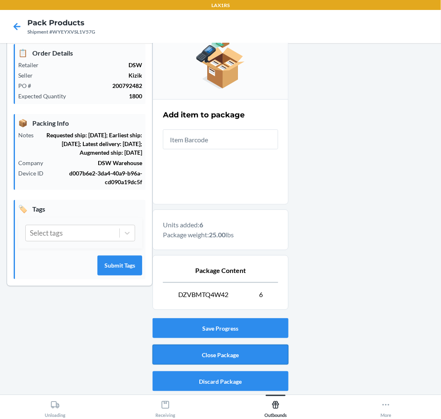
click at [267, 355] on div "Save Progress Close Package Discard Package" at bounding box center [221, 355] width 136 height 80
click at [265, 350] on button "Close Package" at bounding box center [221, 355] width 136 height 20
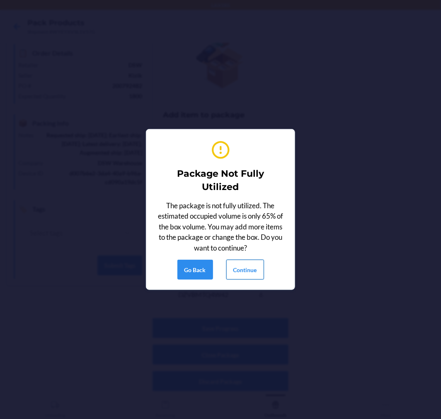
click at [248, 261] on button "Continue" at bounding box center [246, 270] width 38 height 20
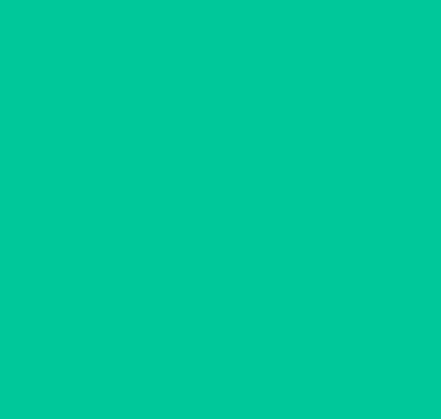
scroll to position [0, 0]
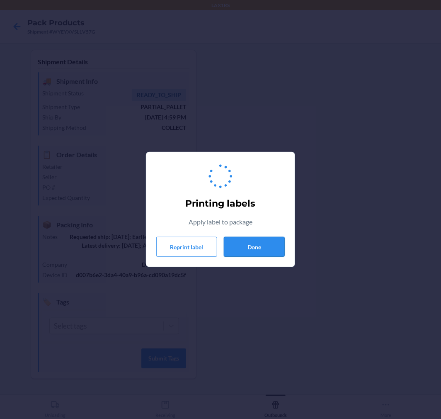
click at [257, 245] on button "Done" at bounding box center [254, 247] width 61 height 20
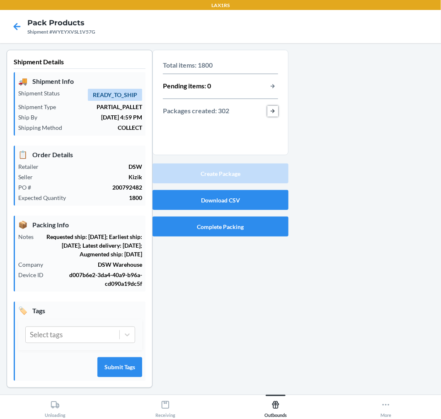
click at [272, 109] on button "button-view-packages-created" at bounding box center [273, 111] width 11 height 11
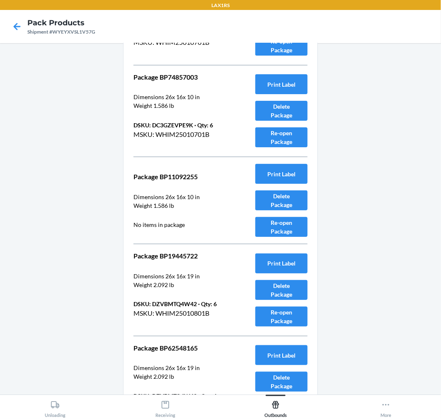
scroll to position [19913, 0]
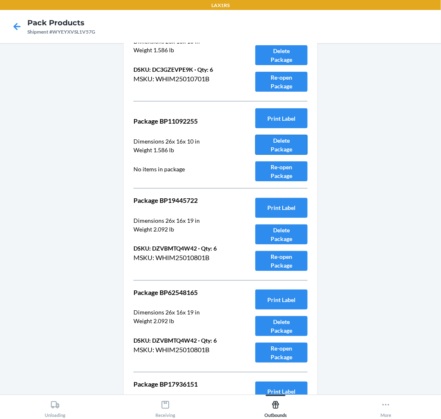
click at [280, 153] on button "Delete Package" at bounding box center [282, 145] width 52 height 20
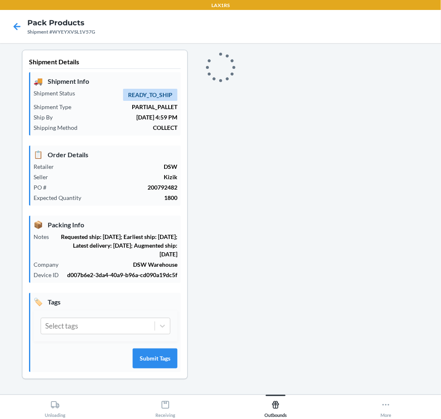
scroll to position [0, 0]
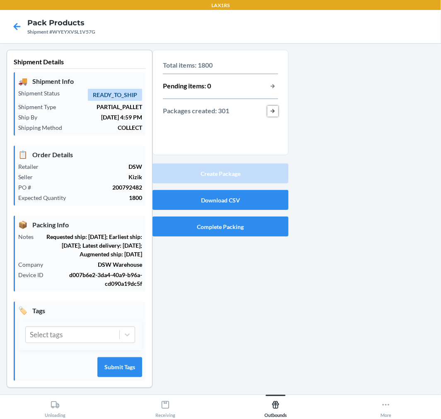
click at [268, 112] on button "button-view-packages-created" at bounding box center [273, 111] width 11 height 11
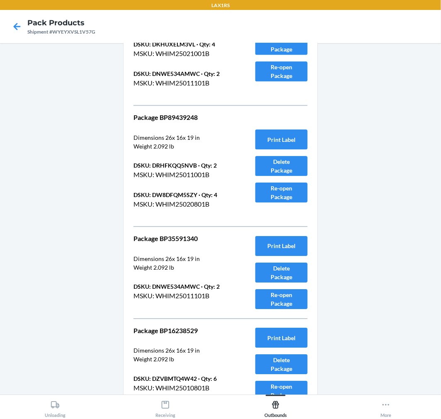
scroll to position [27630, 0]
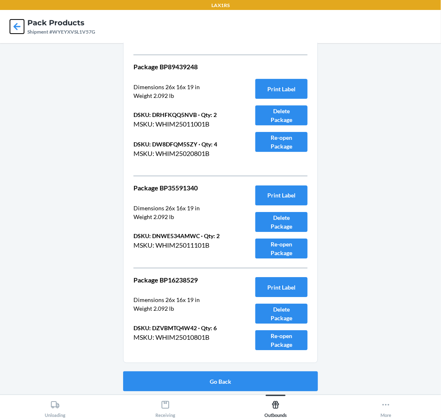
click at [18, 21] on icon at bounding box center [17, 26] width 14 height 14
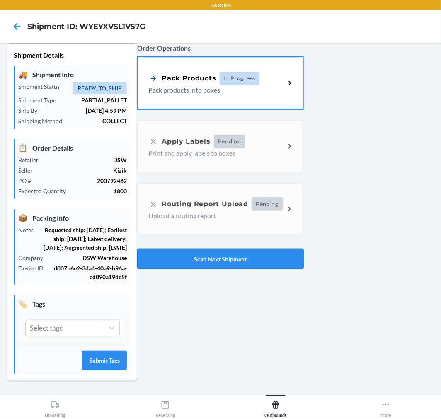
click at [274, 249] on button "Scan Next Shipment" at bounding box center [220, 259] width 166 height 20
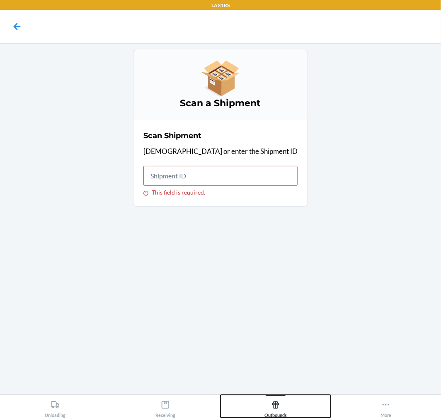
click at [277, 377] on icon at bounding box center [276, 404] width 7 height 7
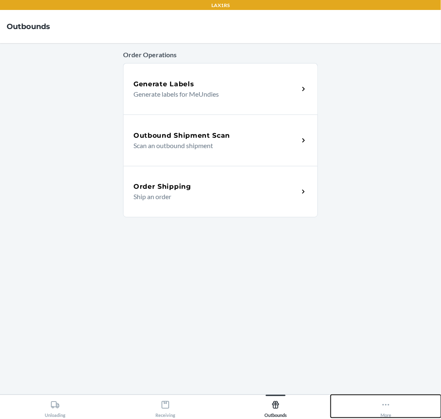
drag, startPoint x: 375, startPoint y: 407, endPoint x: 400, endPoint y: 405, distance: 25.0
click at [380, 377] on button "More" at bounding box center [386, 406] width 110 height 23
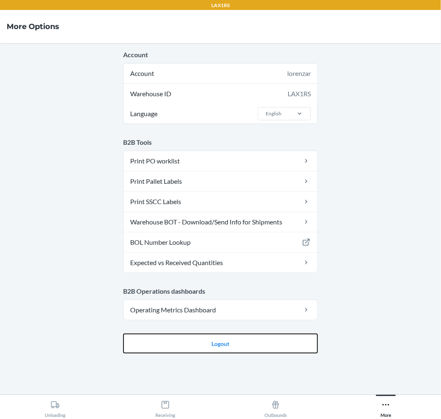
click at [241, 300] on main "Account Account lorenzar Warehouse ID LAX1RS Language English B2B Tools Print P…" at bounding box center [220, 218] width 441 height 351
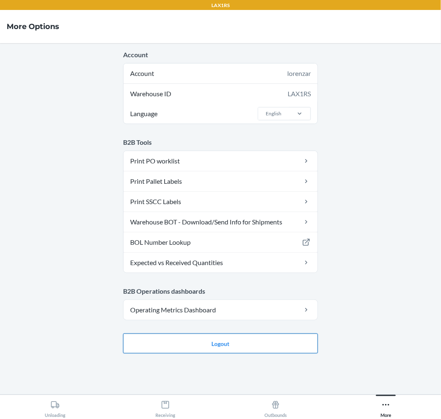
click at [241, 346] on button "Logout" at bounding box center [220, 344] width 195 height 20
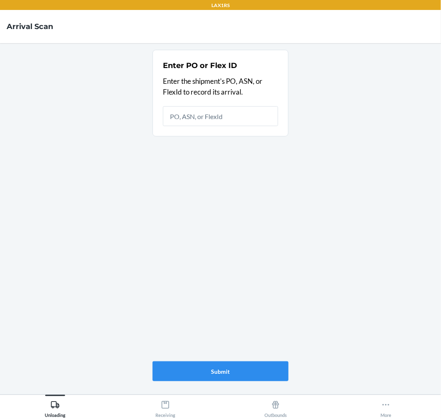
click at [251, 115] on input "text" at bounding box center [220, 116] width 115 height 20
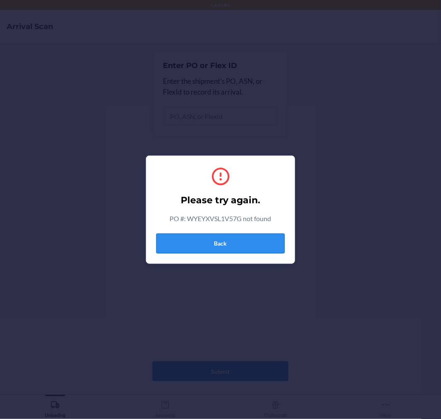
click at [249, 241] on button "Back" at bounding box center [220, 244] width 129 height 20
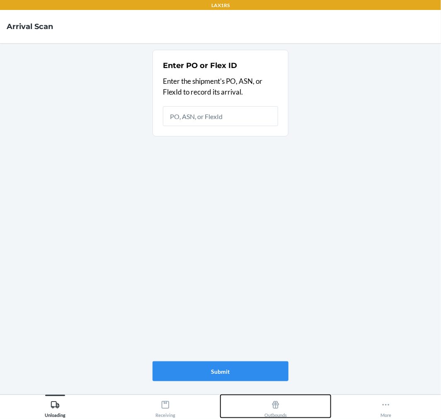
click at [278, 411] on div "Outbounds" at bounding box center [276, 407] width 22 height 21
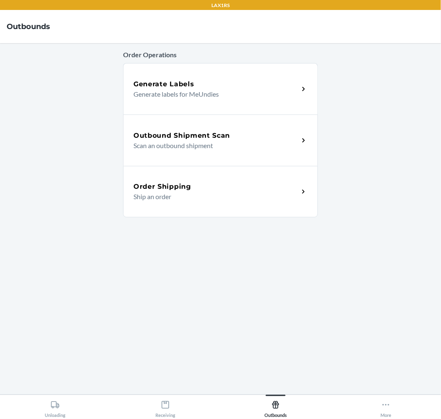
click at [283, 117] on div "Outbound Shipment Scan Scan an outbound shipment" at bounding box center [220, 140] width 195 height 51
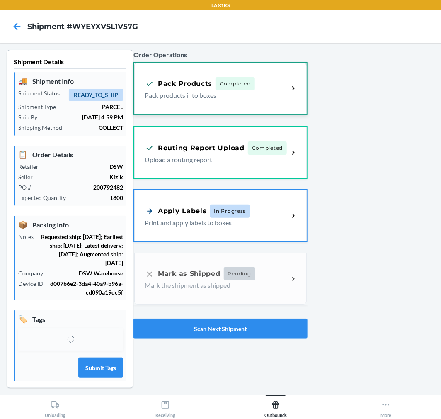
click at [251, 97] on p "Pack products into boxes" at bounding box center [213, 95] width 137 height 10
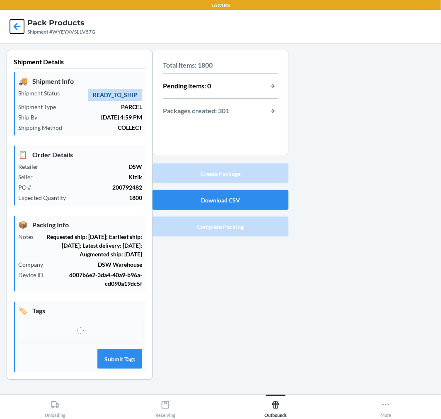
click at [15, 25] on icon at bounding box center [17, 26] width 7 height 7
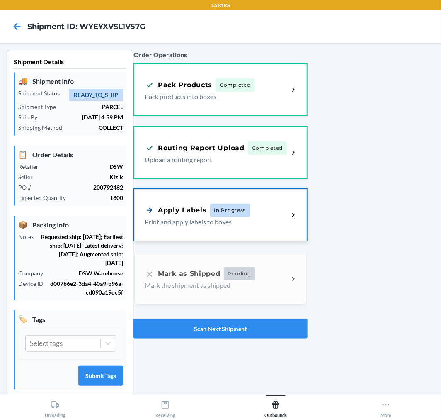
click at [176, 210] on div "Apply Labels" at bounding box center [176, 210] width 62 height 10
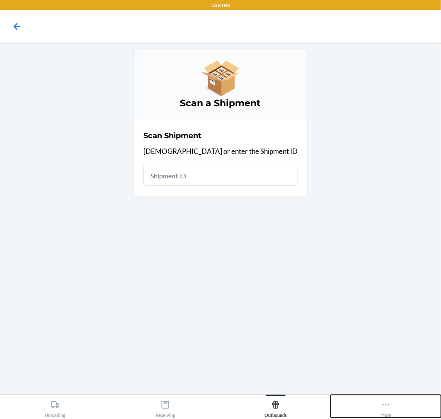
click at [390, 408] on icon at bounding box center [386, 404] width 9 height 9
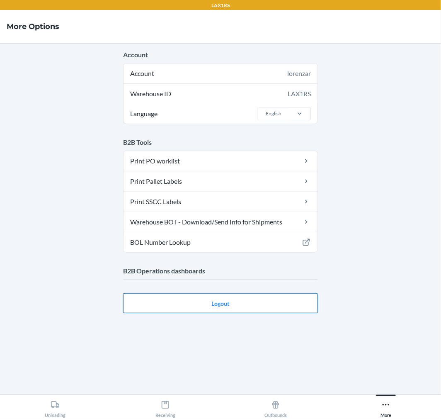
click at [280, 302] on main "Account Account lorenzar Warehouse ID LAX1RS Language English B2B Tools Print P…" at bounding box center [220, 218] width 441 height 351
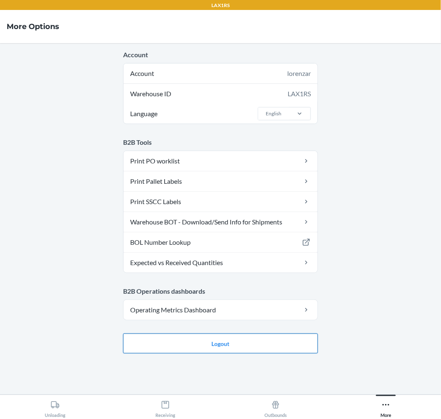
click at [287, 334] on button "Logout" at bounding box center [220, 344] width 195 height 20
